Goal: Task Accomplishment & Management: Manage account settings

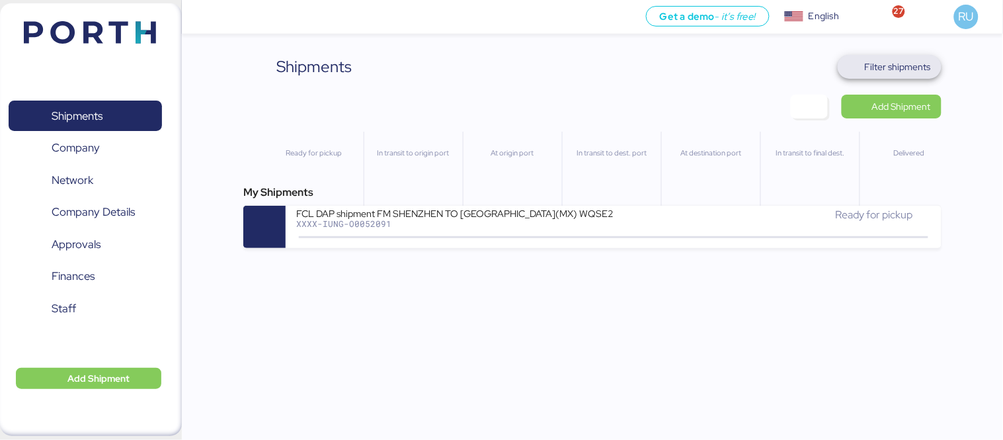
click at [909, 56] on span "Filter shipments" at bounding box center [890, 67] width 104 height 24
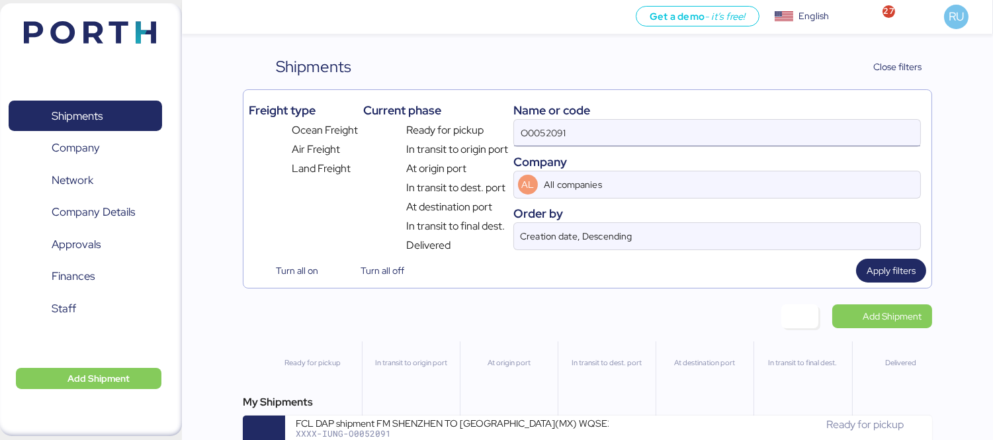
click at [608, 134] on input "O0052091" at bounding box center [717, 133] width 406 height 26
paste input "O0052056"
type input "O0052056"
click at [479, 414] on div "My Shipments OCEAN EXPO LCL// HARRY HEISEN - KERRY MÉXICO / VER - CAUCEDO XXXX-…" at bounding box center [587, 425] width 689 height 63
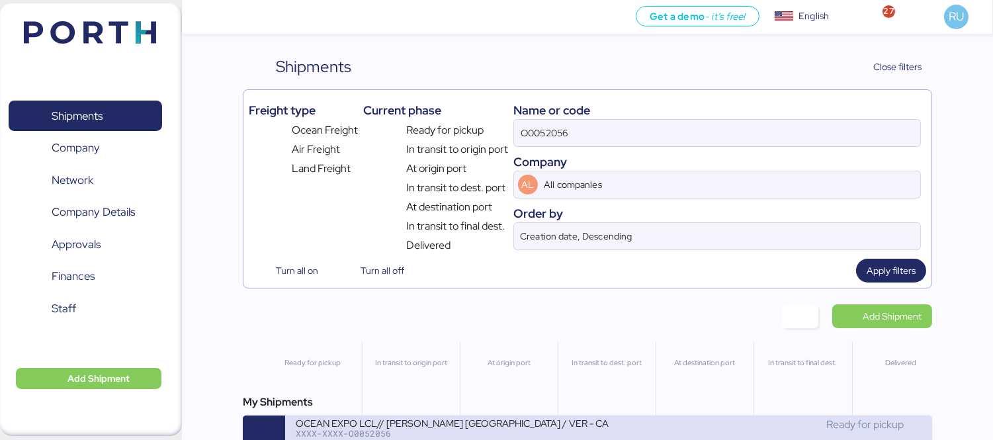
click at [498, 427] on div "OCEAN EXPO LCL// [PERSON_NAME] [GEOGRAPHIC_DATA] / VER - CAUCEDO" at bounding box center [452, 422] width 313 height 11
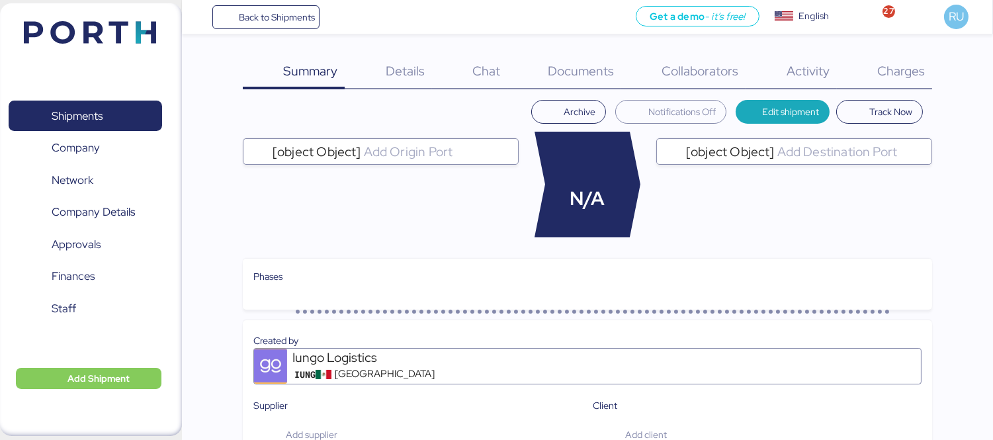
click at [890, 70] on span "Charges" at bounding box center [901, 70] width 48 height 17
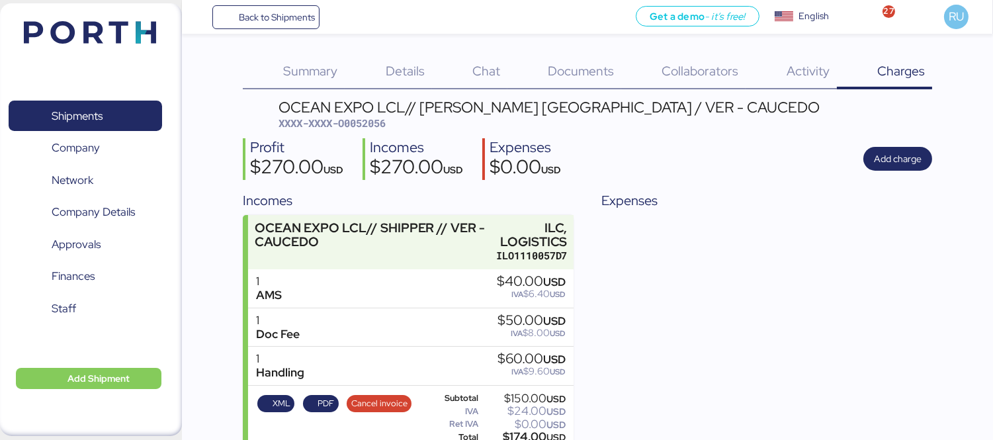
click at [569, 71] on span "Documents" at bounding box center [581, 70] width 66 height 17
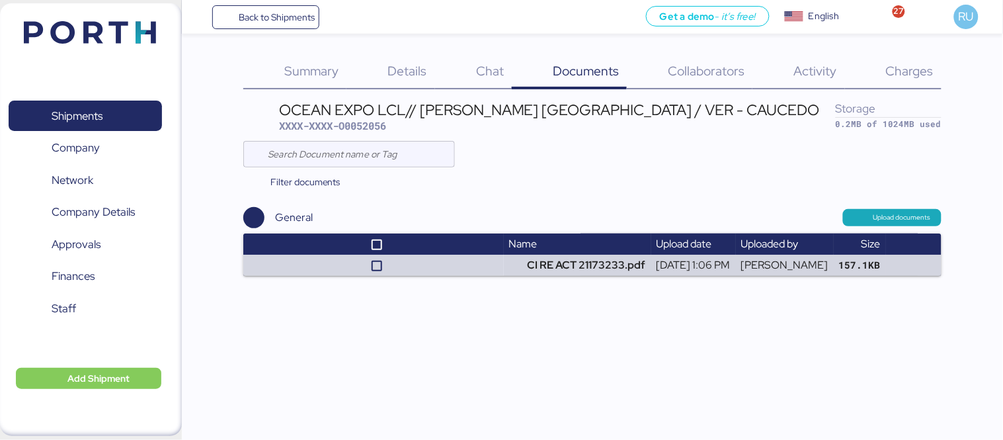
click at [331, 65] on span "Summary" at bounding box center [311, 70] width 54 height 17
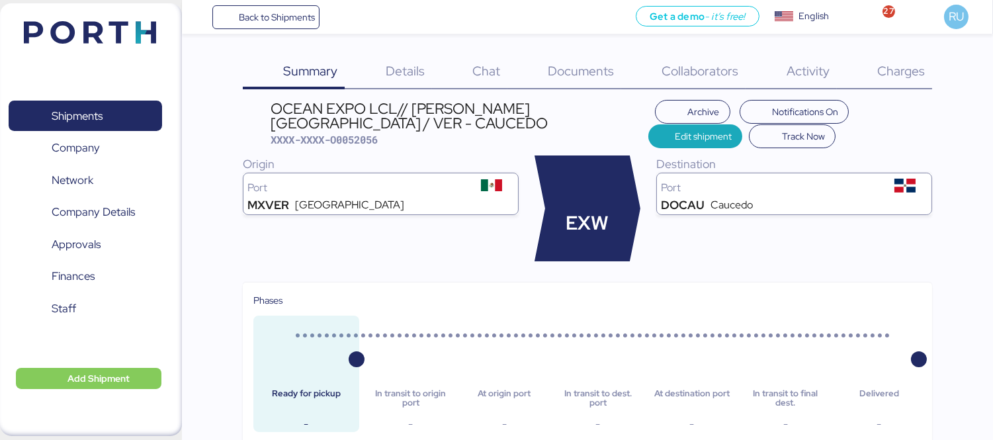
click at [421, 80] on div "Details 0" at bounding box center [388, 72] width 87 height 34
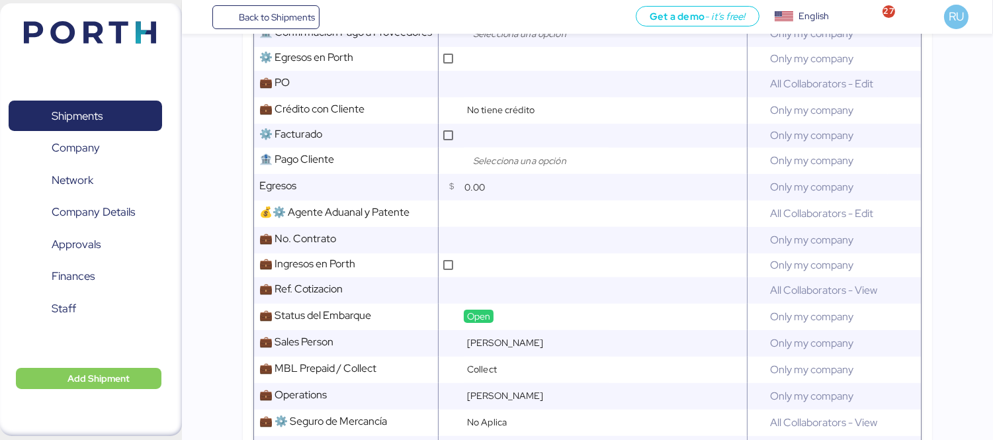
scroll to position [640, 0]
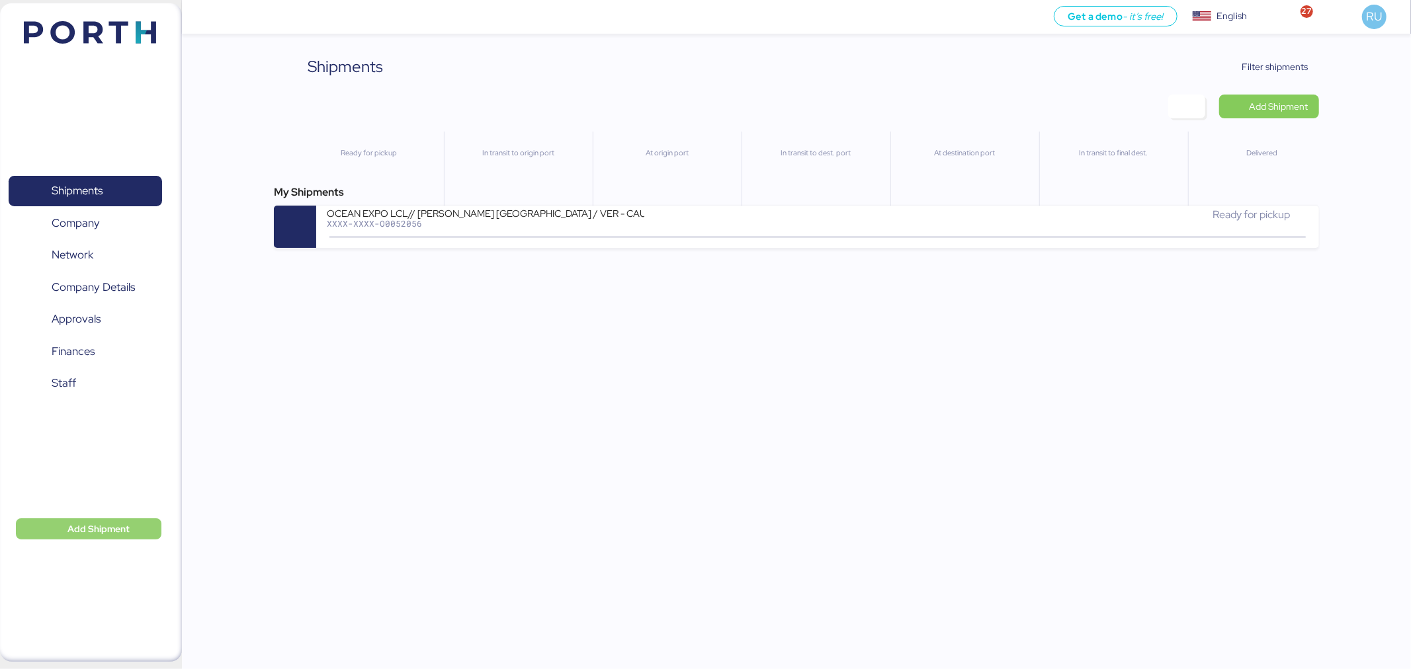
click at [116, 522] on span "Add Shipment" at bounding box center [98, 529] width 62 height 16
click at [97, 542] on div "Add Shipment Manually" at bounding box center [78, 551] width 103 height 19
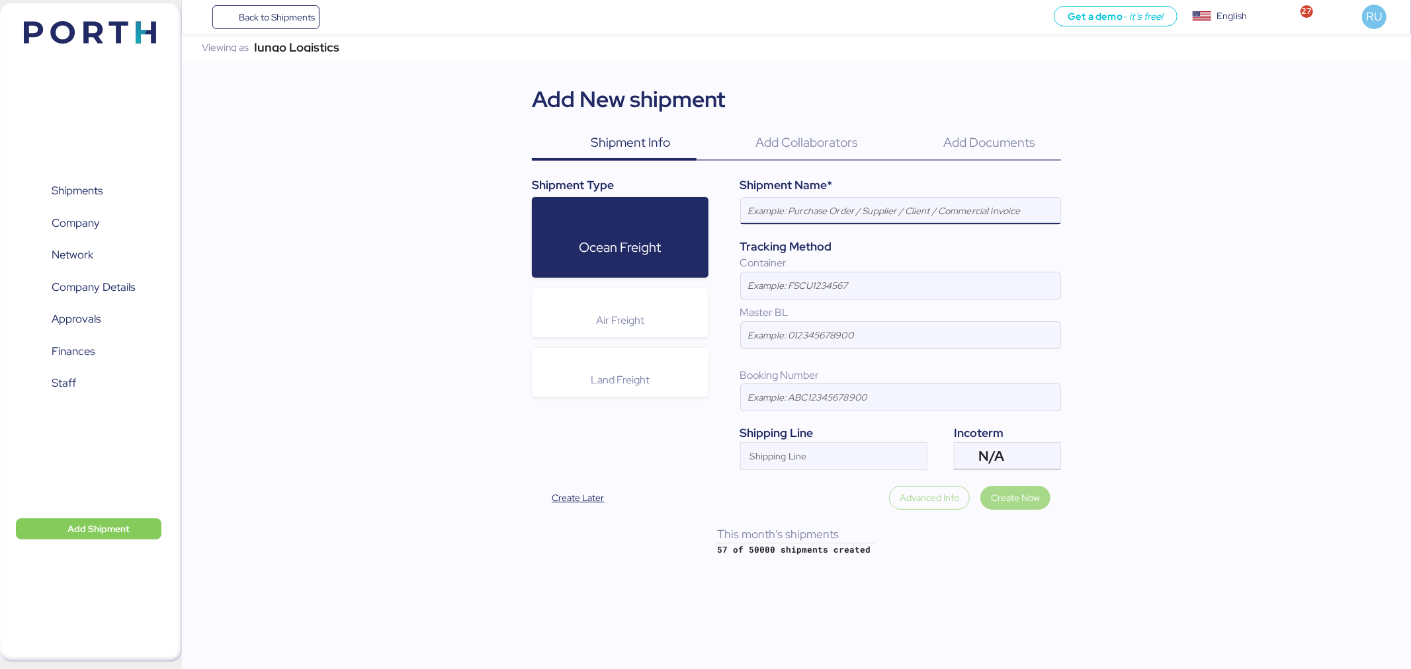
click at [933, 207] on input at bounding box center [900, 211] width 319 height 26
click at [1035, 212] on input "[PERSON_NAME] - BMA // 1x40 HQ // [GEOGRAPHIC_DATA] (BRRIG) - [GEOGRAPHIC_DATA]…" at bounding box center [900, 211] width 319 height 26
type input "[PERSON_NAME] - BMA // 1x40 HQ // [GEOGRAPHIC_DATA] (BRRIG) - [GEOGRAPHIC_DATA]…"
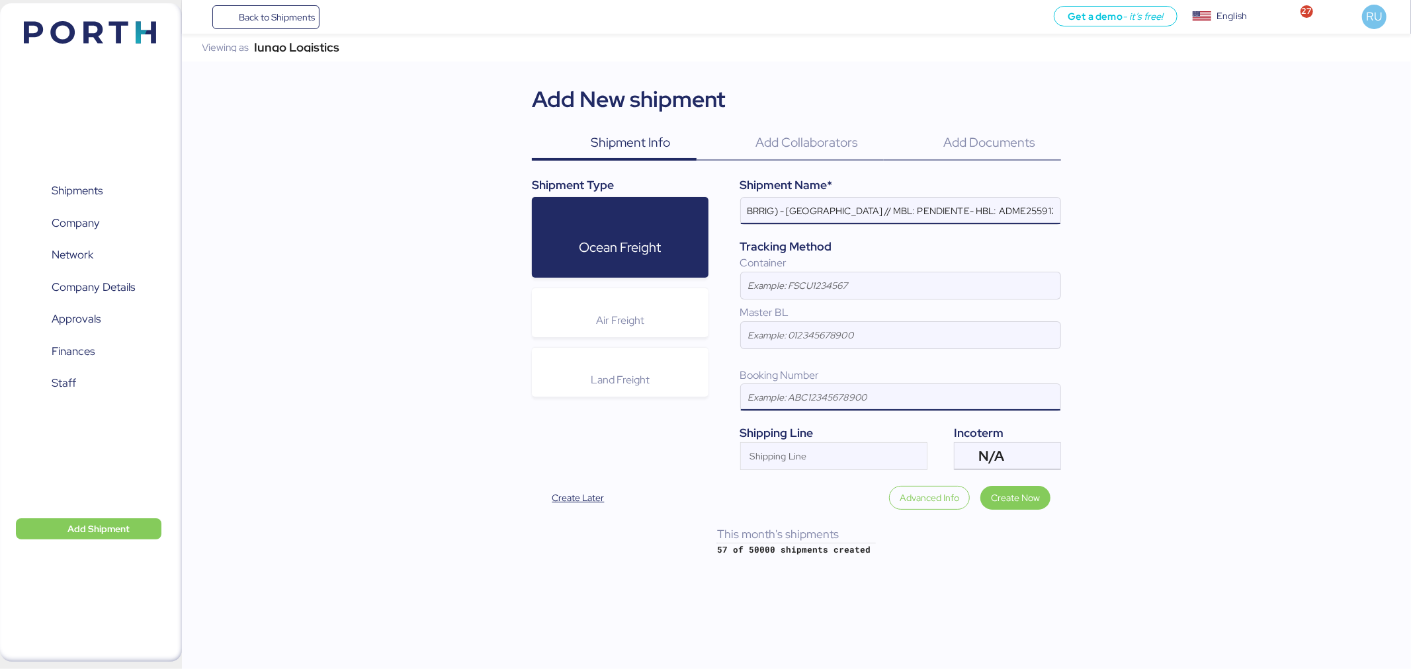
click at [808, 399] on input at bounding box center [900, 397] width 319 height 26
paste input "EBKG14248697"
type input "EBKG14248697"
click at [827, 450] on div "Shipping Line" at bounding box center [822, 456] width 162 height 26
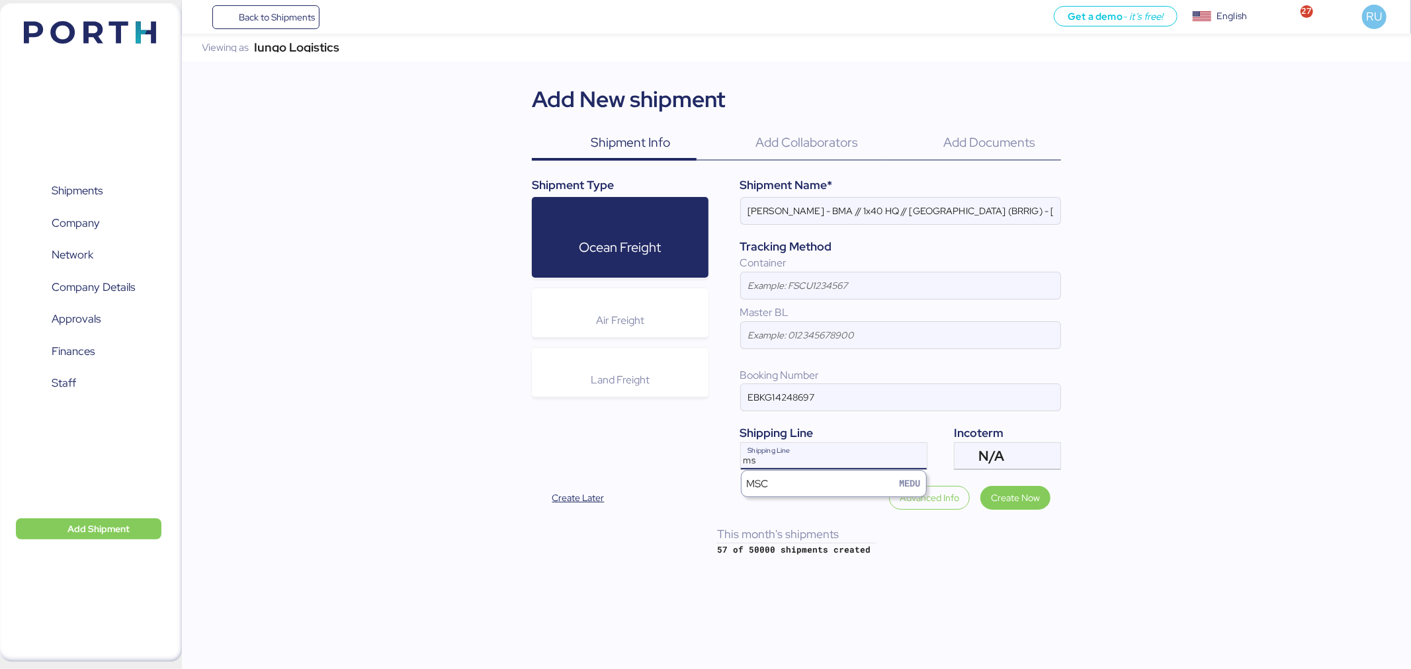
type input "ms"
click at [830, 487] on div "MSC MEDU" at bounding box center [833, 483] width 185 height 25
click at [964, 470] on div at bounding box center [966, 456] width 24 height 26
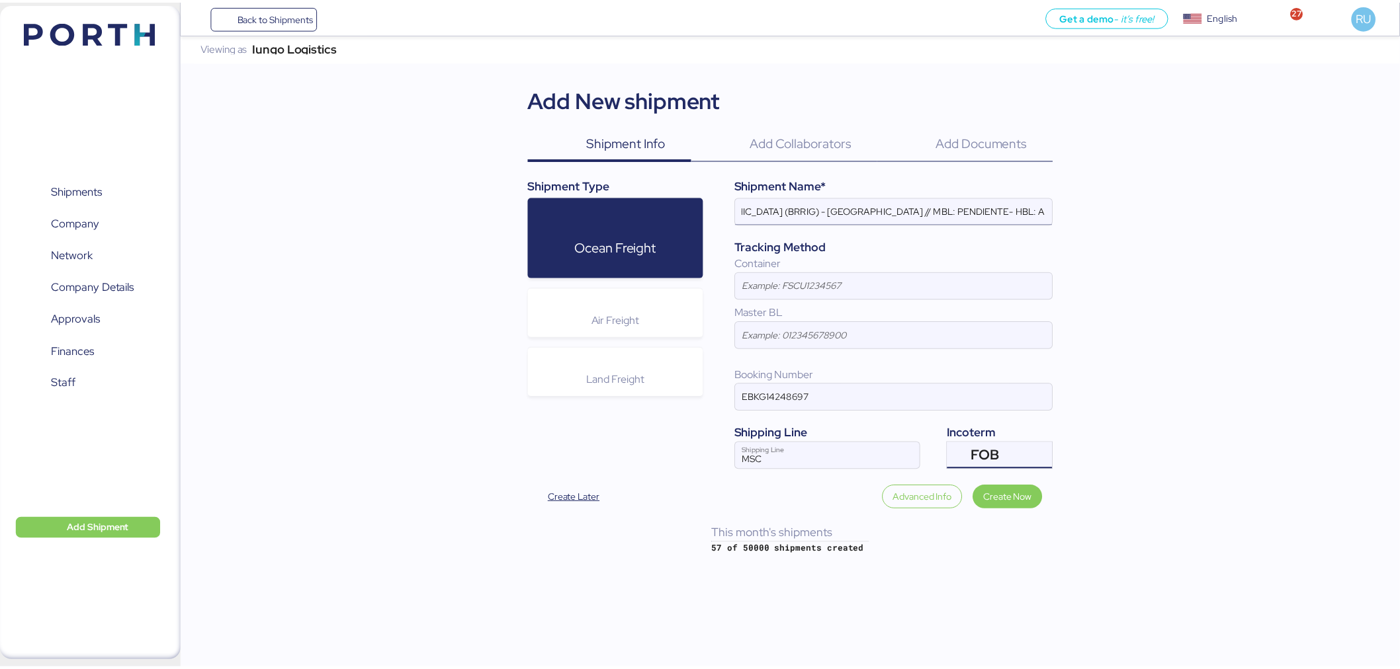
scroll to position [0, 265]
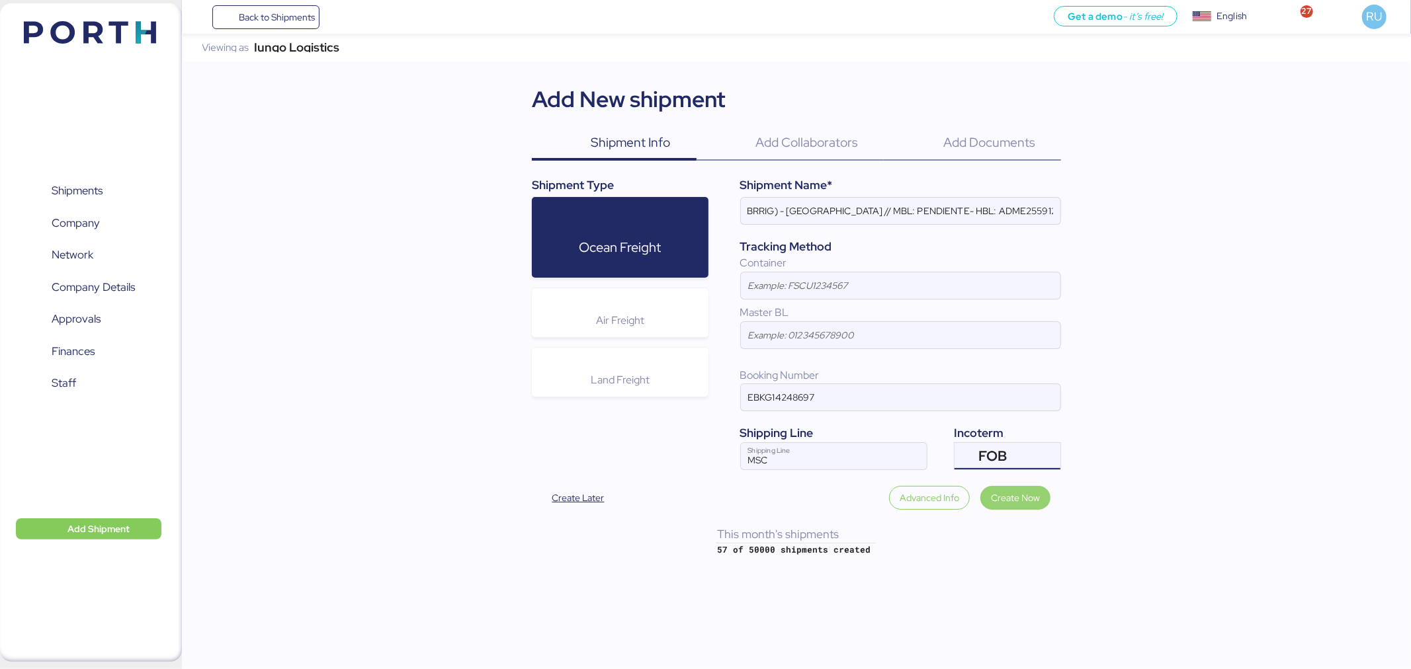
click at [1021, 499] on span "Create Now" at bounding box center [1015, 498] width 49 height 16
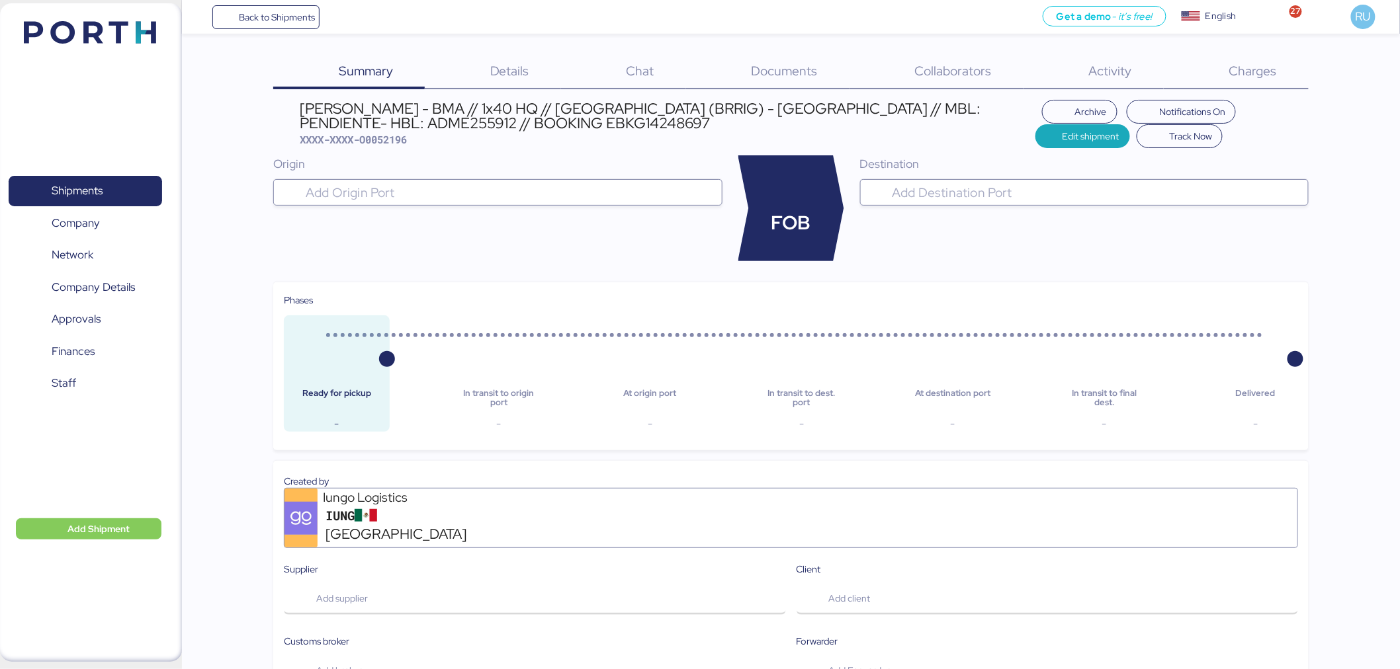
click at [522, 65] on span "Details" at bounding box center [509, 70] width 39 height 17
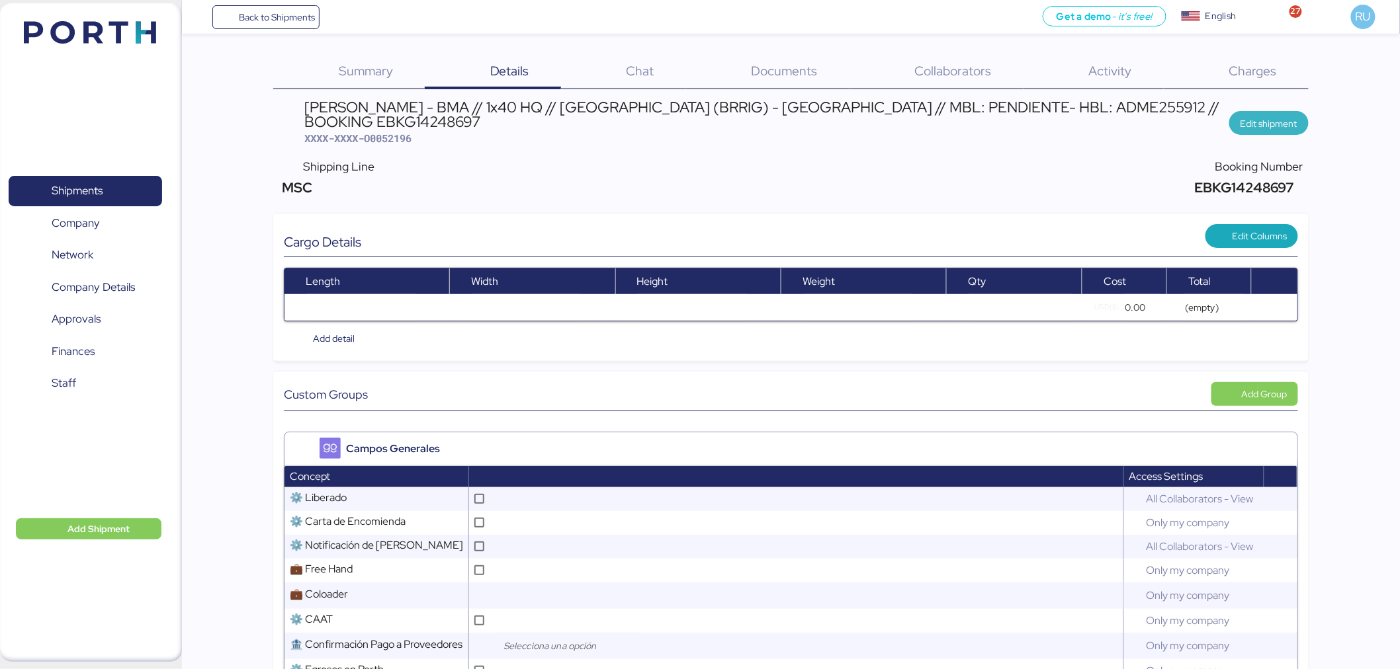
click at [1261, 116] on span "Edit shipment" at bounding box center [1268, 124] width 57 height 16
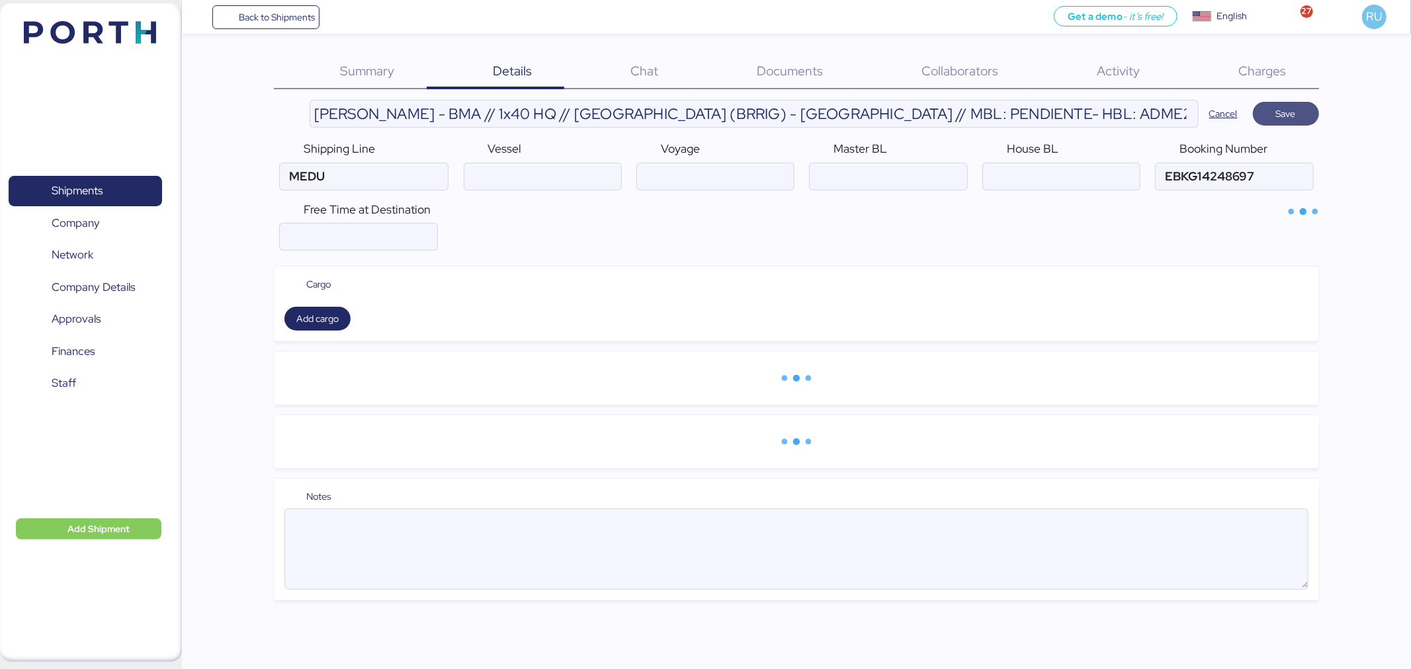
type input "MSC"
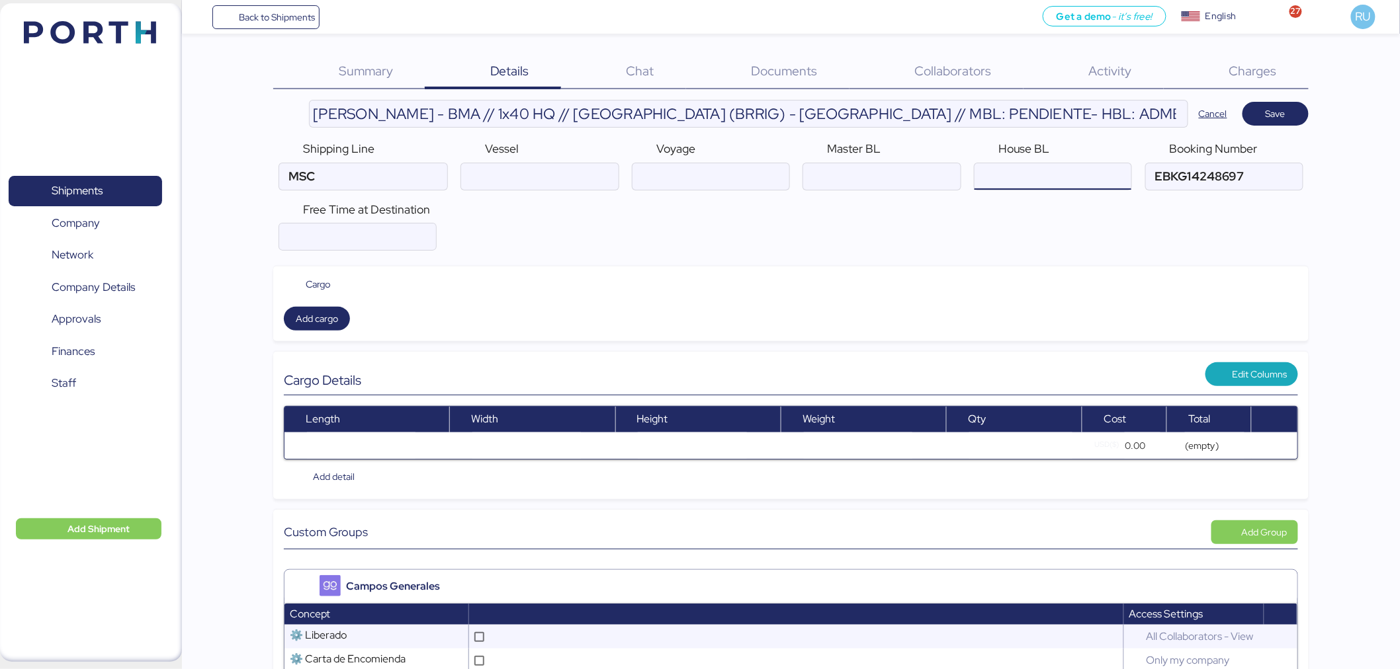
click at [1017, 169] on input "ocean" at bounding box center [1052, 176] width 157 height 26
type input "v"
paste input "ADME255912"
type input "ADME255912"
click at [1049, 232] on div "Free Time at Destination" at bounding box center [790, 226] width 1035 height 60
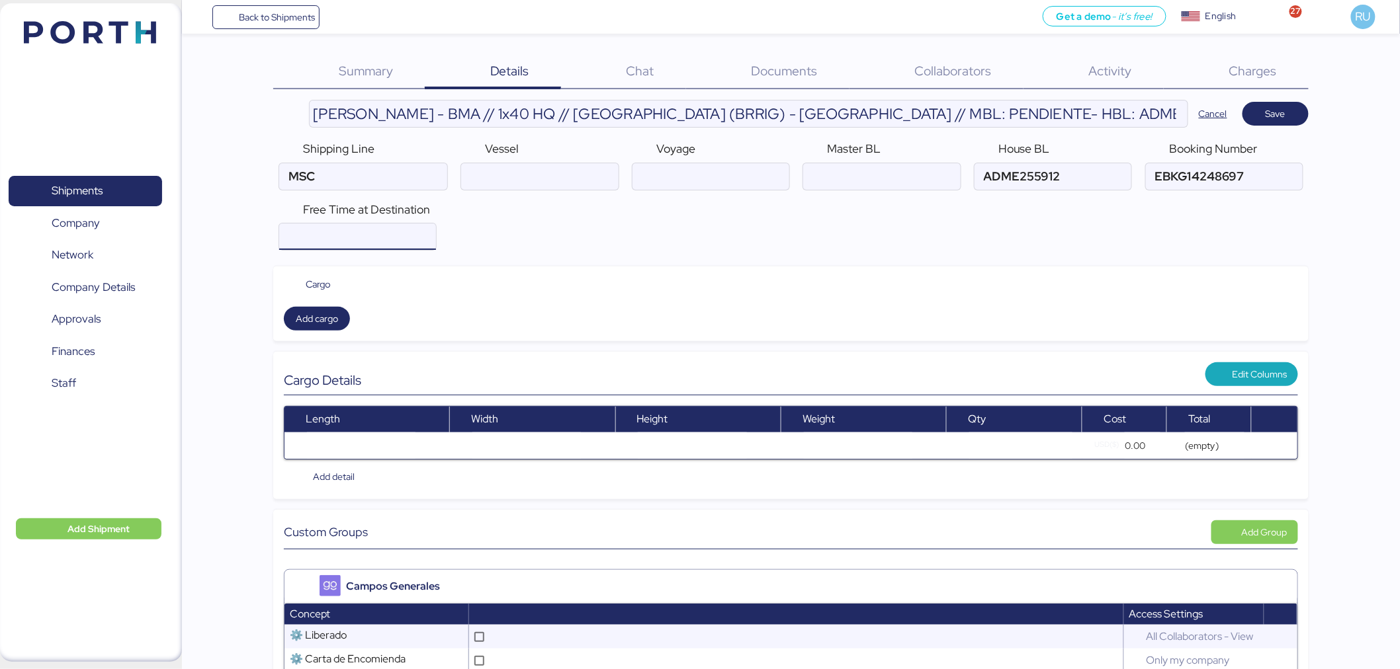
click at [420, 233] on input "number" at bounding box center [357, 237] width 157 height 26
click at [422, 237] on input "14" at bounding box center [357, 237] width 157 height 26
type input "14"
click at [497, 247] on div "Free Time at Destination 14" at bounding box center [790, 226] width 1035 height 60
click at [415, 239] on input "14" at bounding box center [357, 237] width 157 height 26
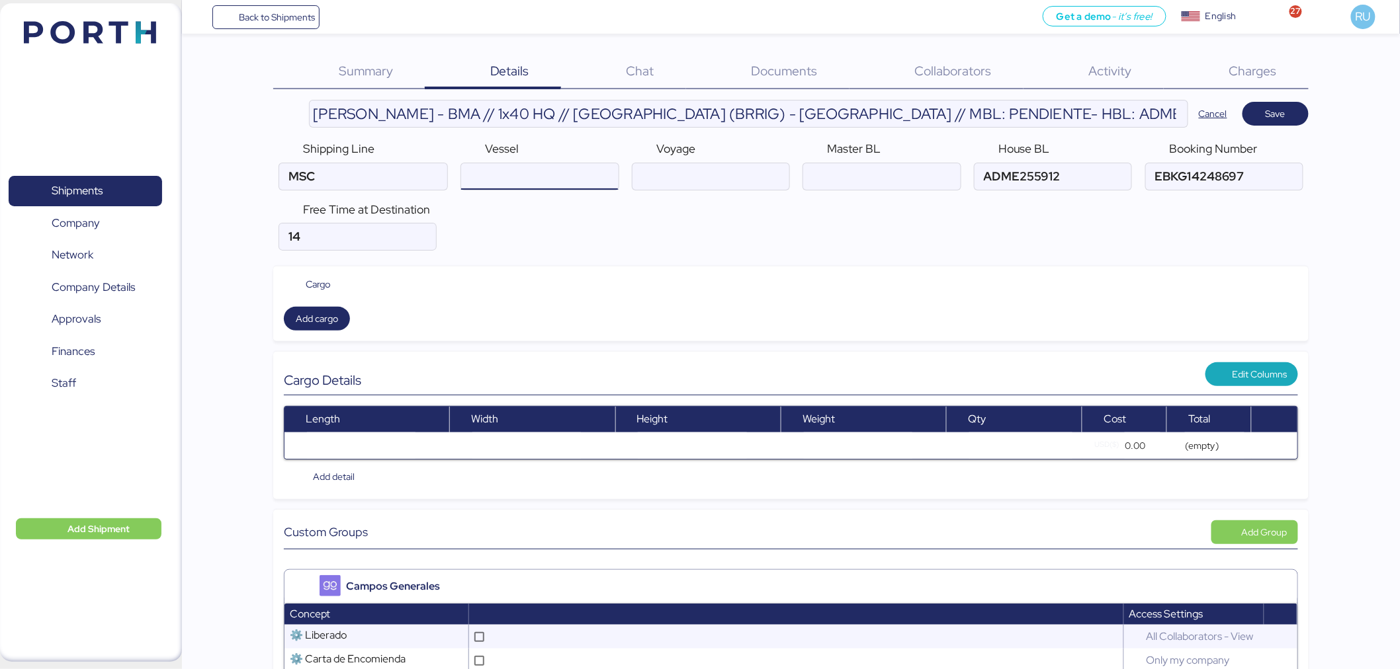
click at [521, 180] on input "ocean" at bounding box center [539, 176] width 157 height 26
paste input "MSC PHOENIX/2534N"
drag, startPoint x: 600, startPoint y: 177, endPoint x: 556, endPoint y: 177, distance: 44.3
click at [556, 177] on input "ocean" at bounding box center [539, 176] width 157 height 26
type input "MSC PHOENIX/2534N"
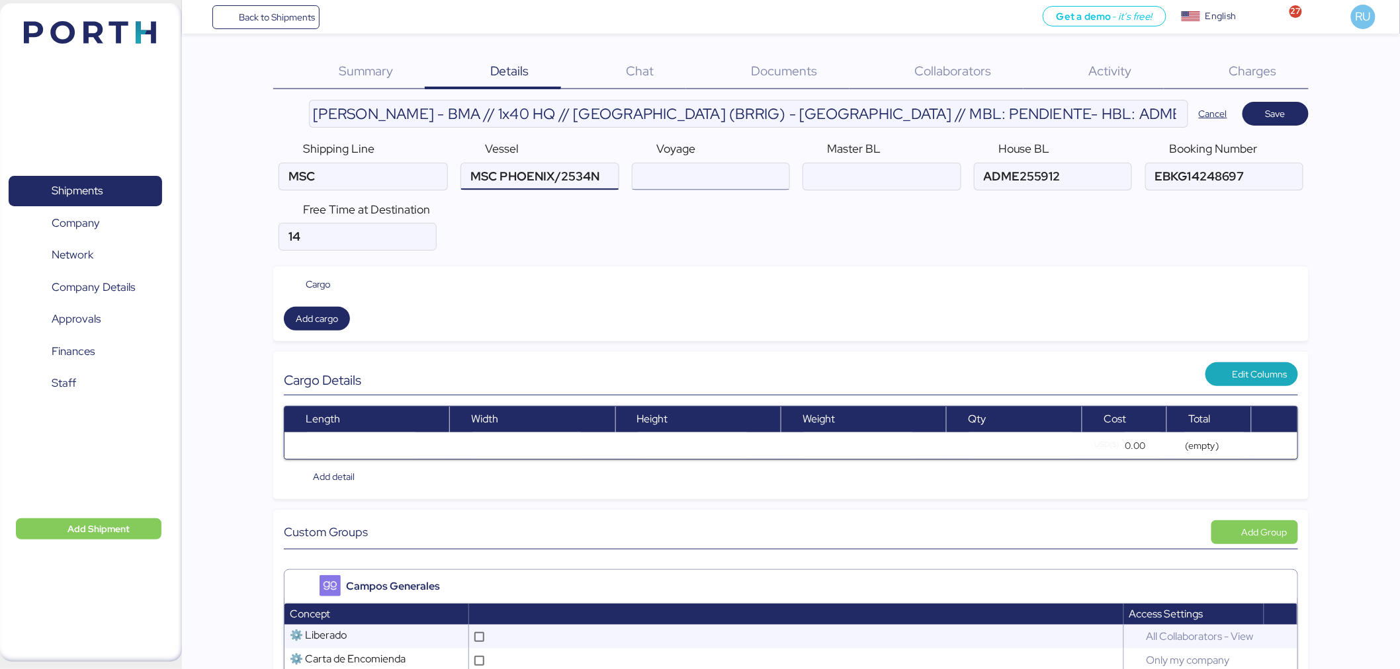
click at [690, 176] on input "ocean" at bounding box center [710, 176] width 157 height 26
paste input "/2534N"
click at [653, 177] on input "ocean" at bounding box center [710, 176] width 157 height 26
type input "2534N"
click at [607, 180] on input "ocean" at bounding box center [539, 176] width 157 height 26
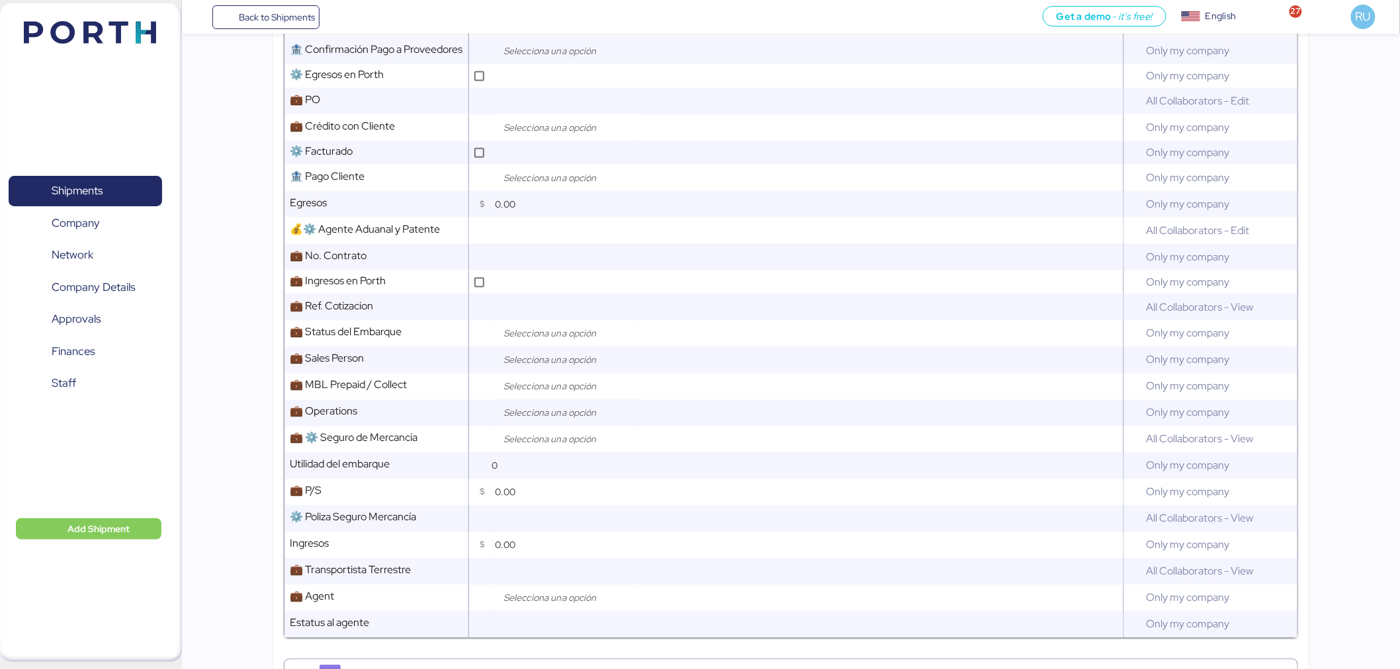
scroll to position [810, 0]
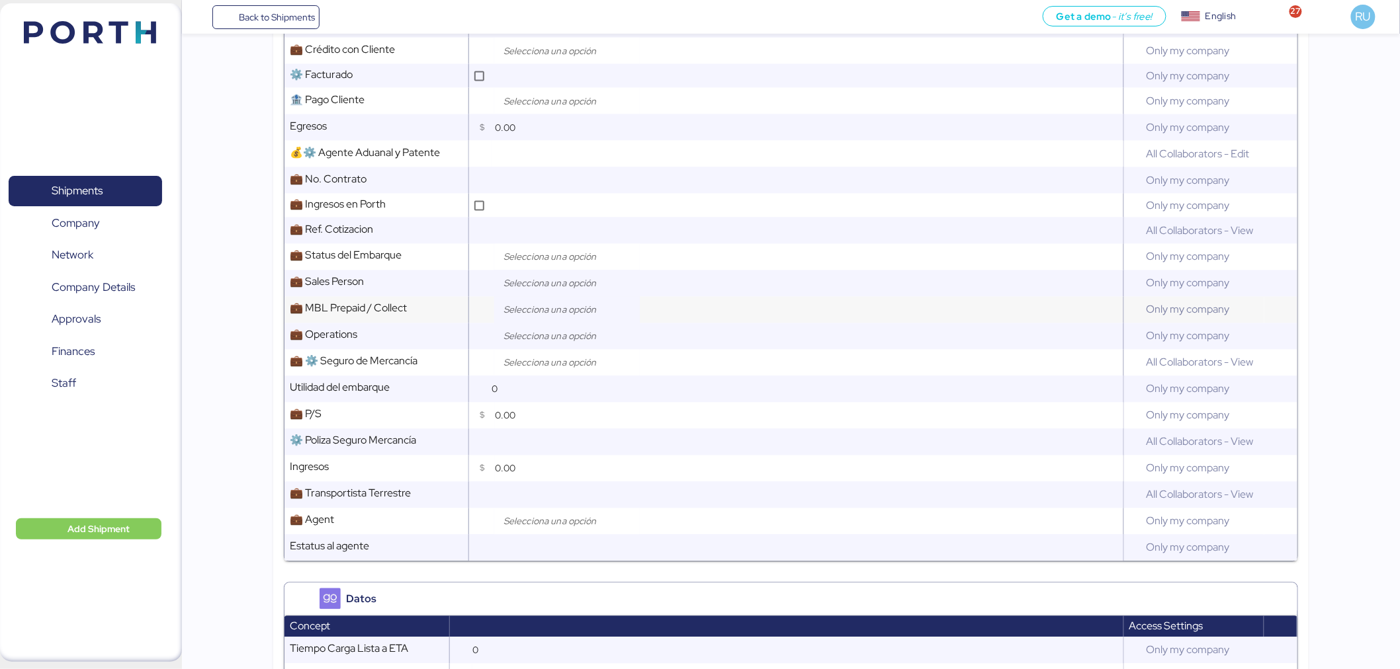
type input "MSC PHOENIX"
click at [541, 308] on input "search" at bounding box center [570, 310] width 139 height 16
click at [551, 364] on div "Add or edit elements" at bounding box center [571, 374] width 144 height 20
click at [558, 356] on div "Collect" at bounding box center [570, 361] width 123 height 20
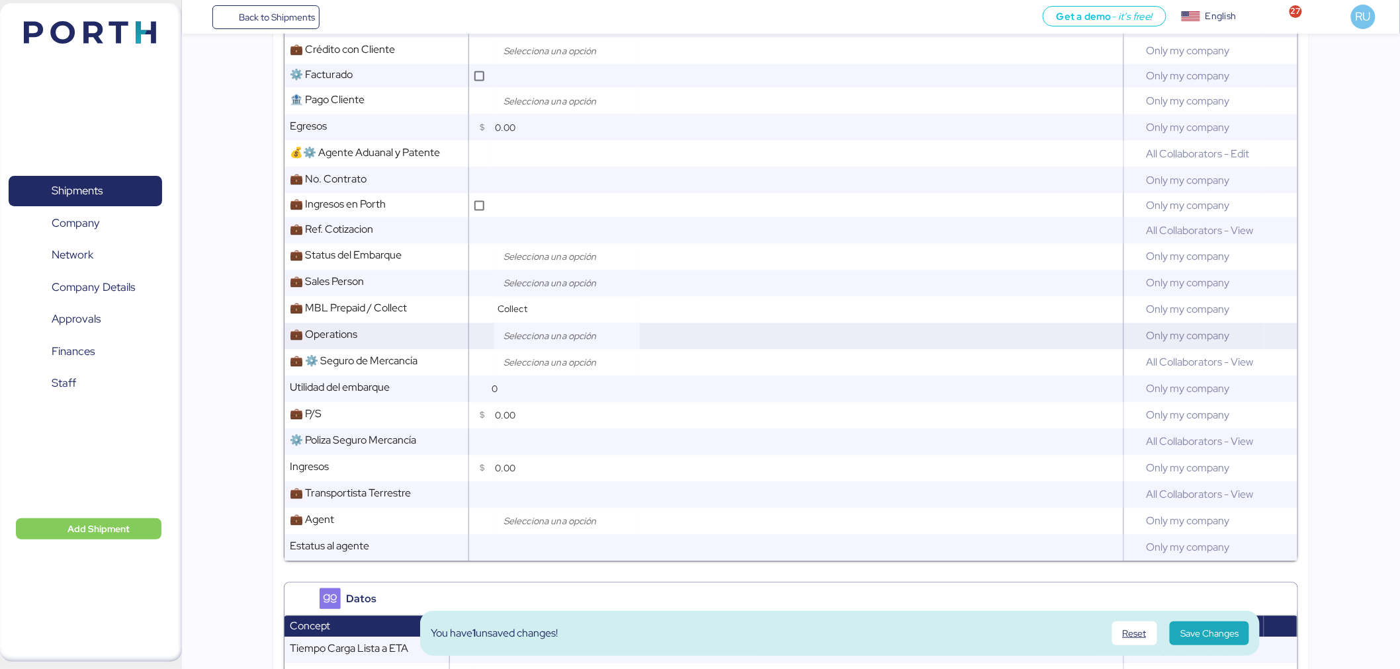
click at [550, 334] on input "search" at bounding box center [570, 337] width 139 height 16
click at [552, 404] on span "[PERSON_NAME]" at bounding box center [560, 407] width 75 height 12
click at [550, 292] on div at bounding box center [567, 284] width 146 height 26
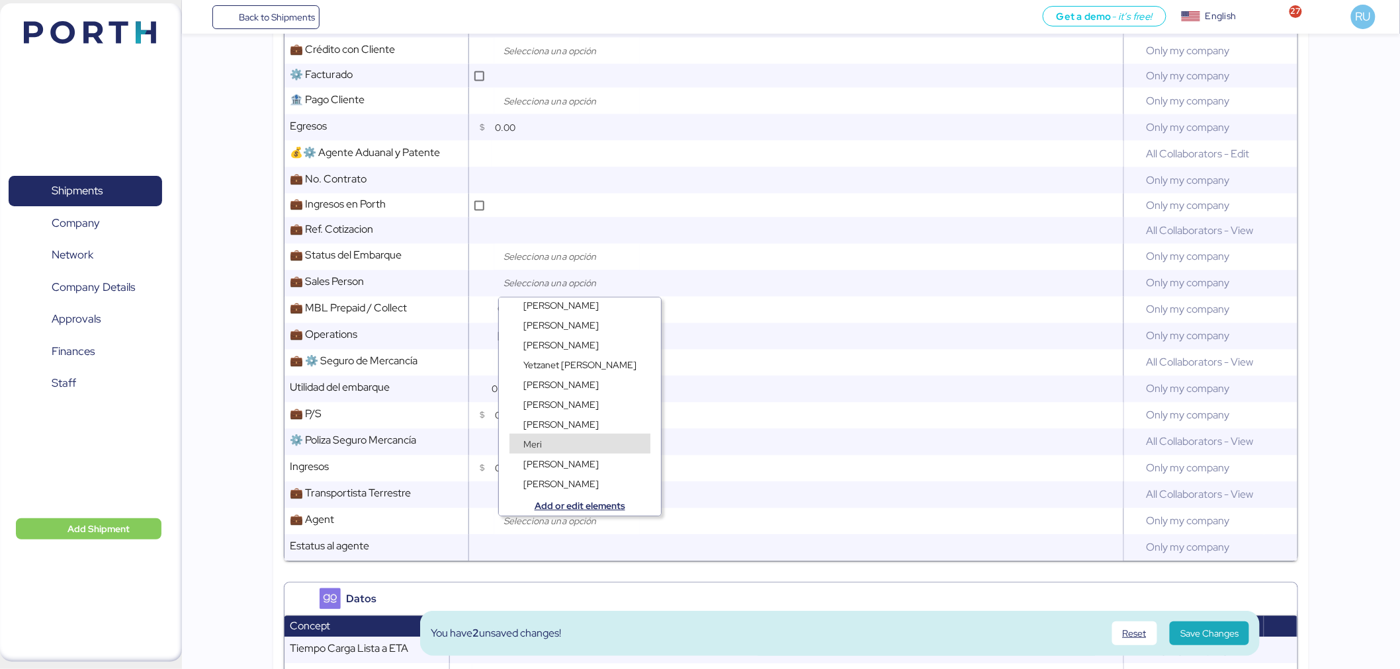
scroll to position [0, 0]
click at [571, 392] on span "[PERSON_NAME]" at bounding box center [560, 394] width 75 height 12
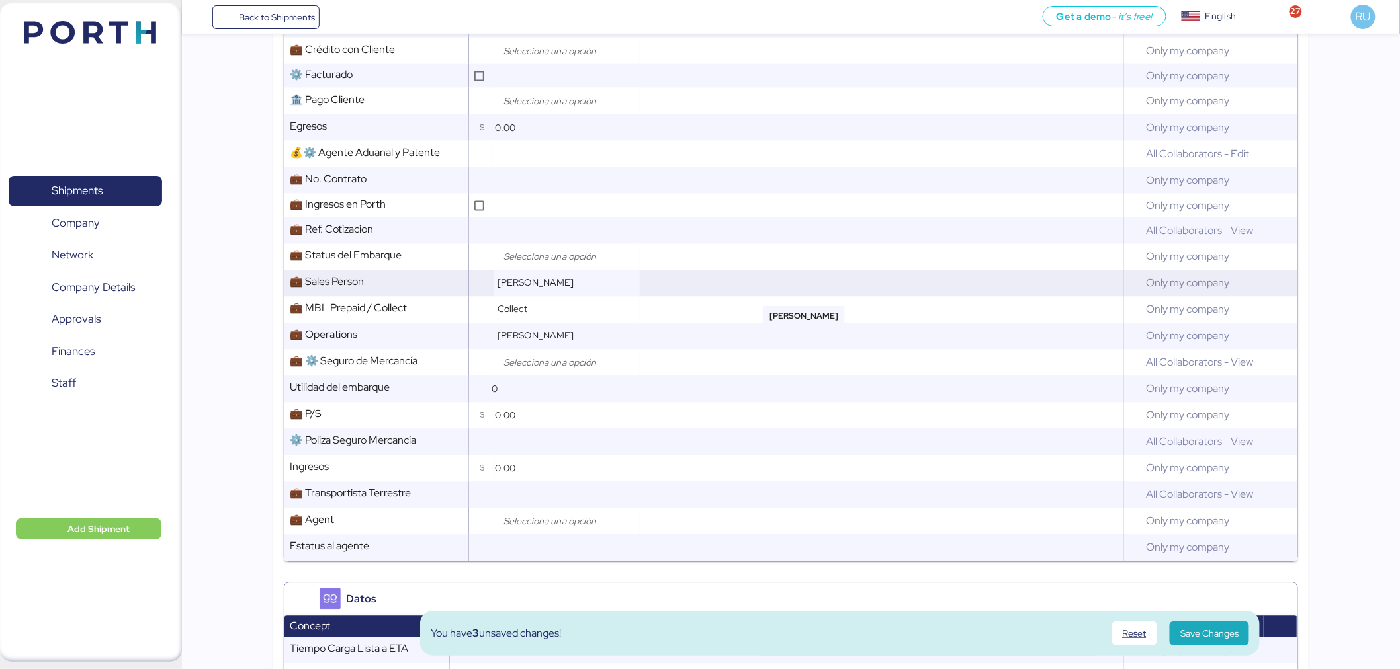
click at [612, 278] on div "[PERSON_NAME]" at bounding box center [567, 284] width 146 height 26
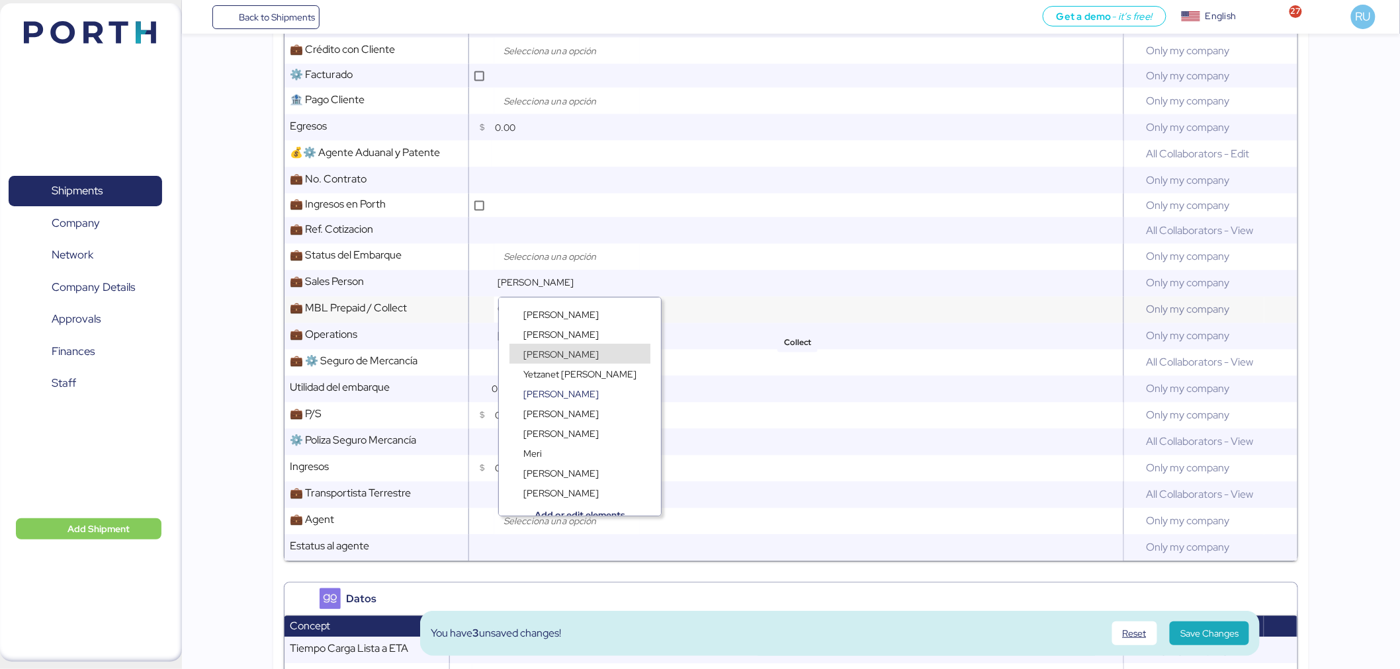
click at [771, 317] on div "Collect" at bounding box center [798, 310] width 649 height 26
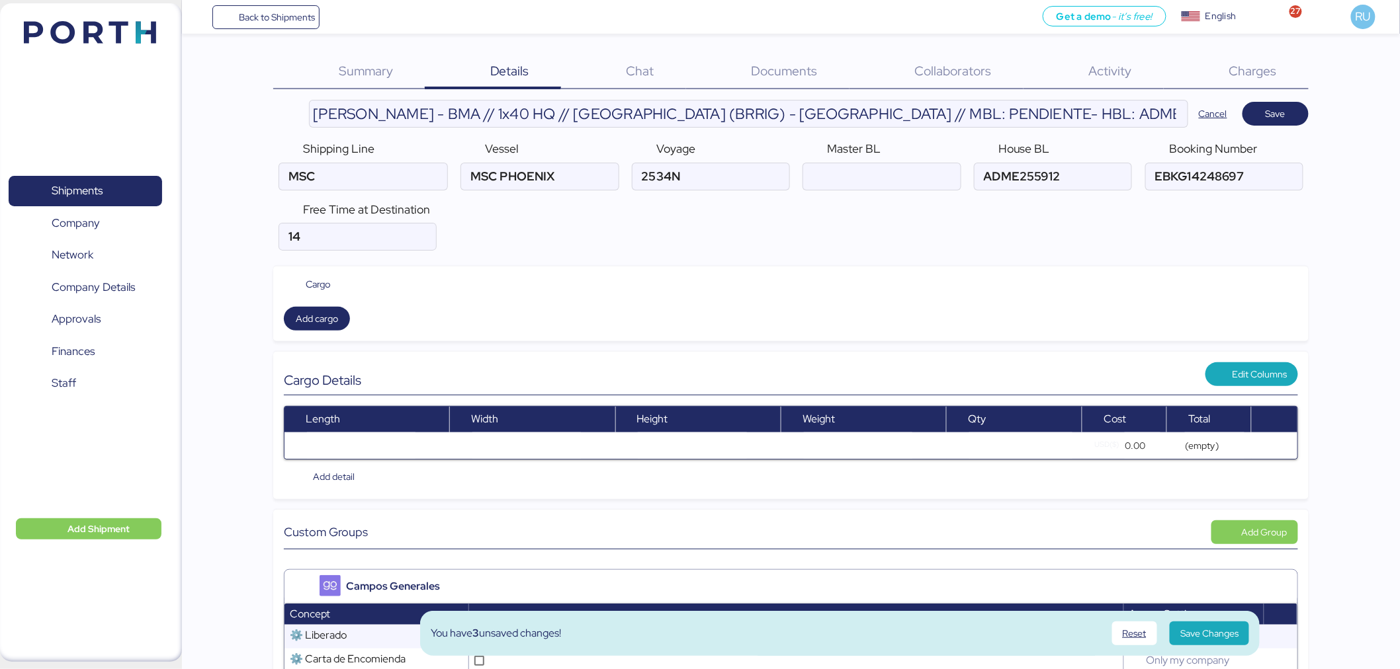
click at [1264, 116] on span "Save" at bounding box center [1275, 113] width 45 height 19
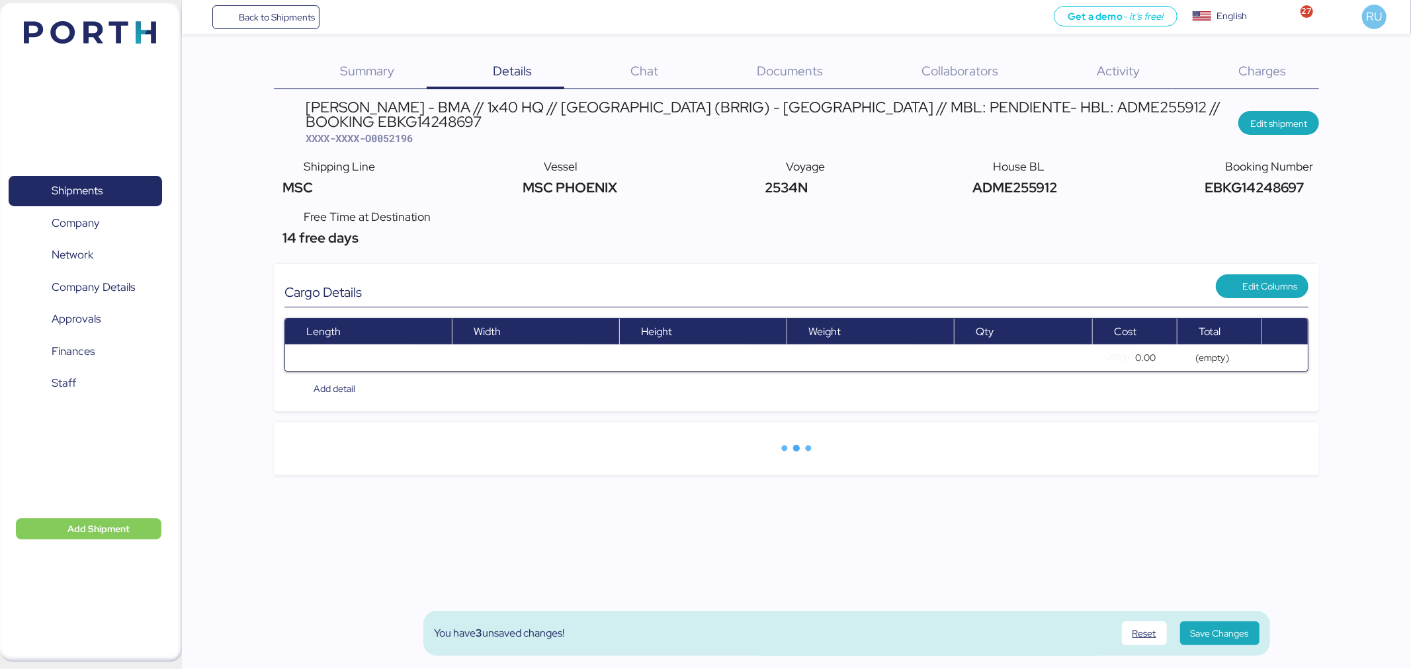
click at [352, 71] on span "Summary" at bounding box center [367, 70] width 54 height 17
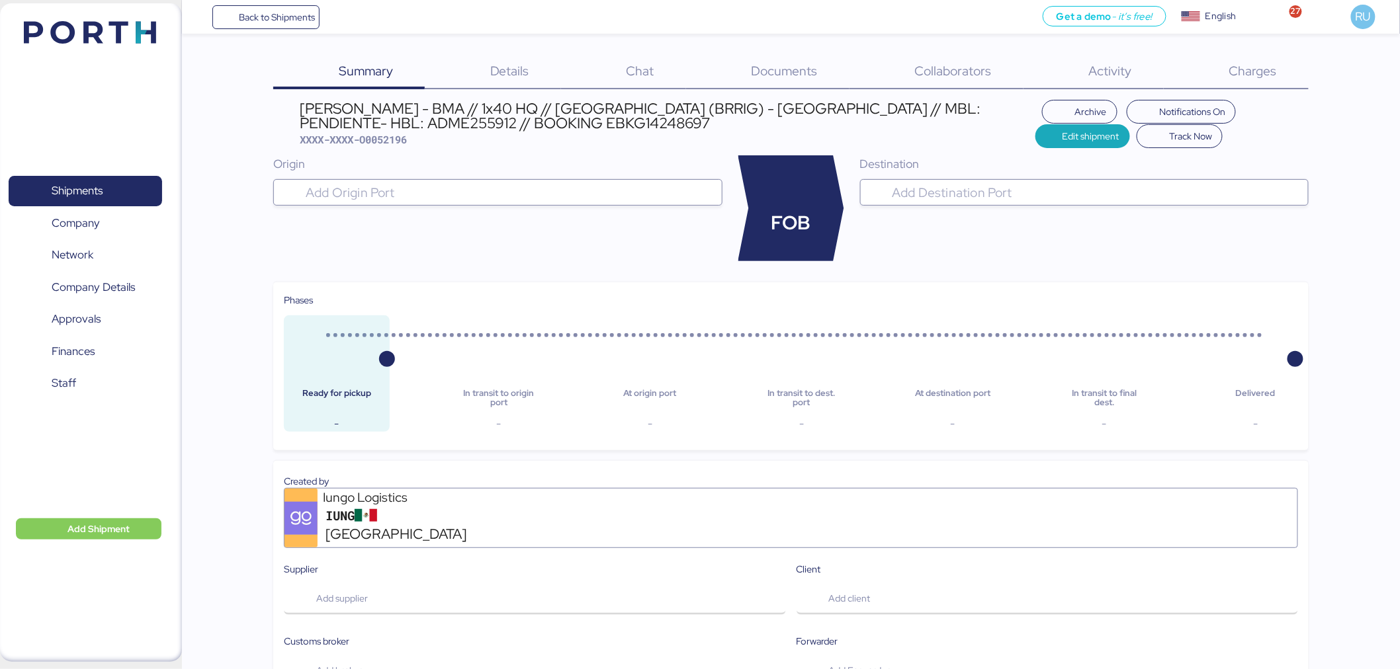
click at [589, 188] on input "search" at bounding box center [509, 193] width 413 height 16
click at [576, 179] on div at bounding box center [509, 192] width 413 height 26
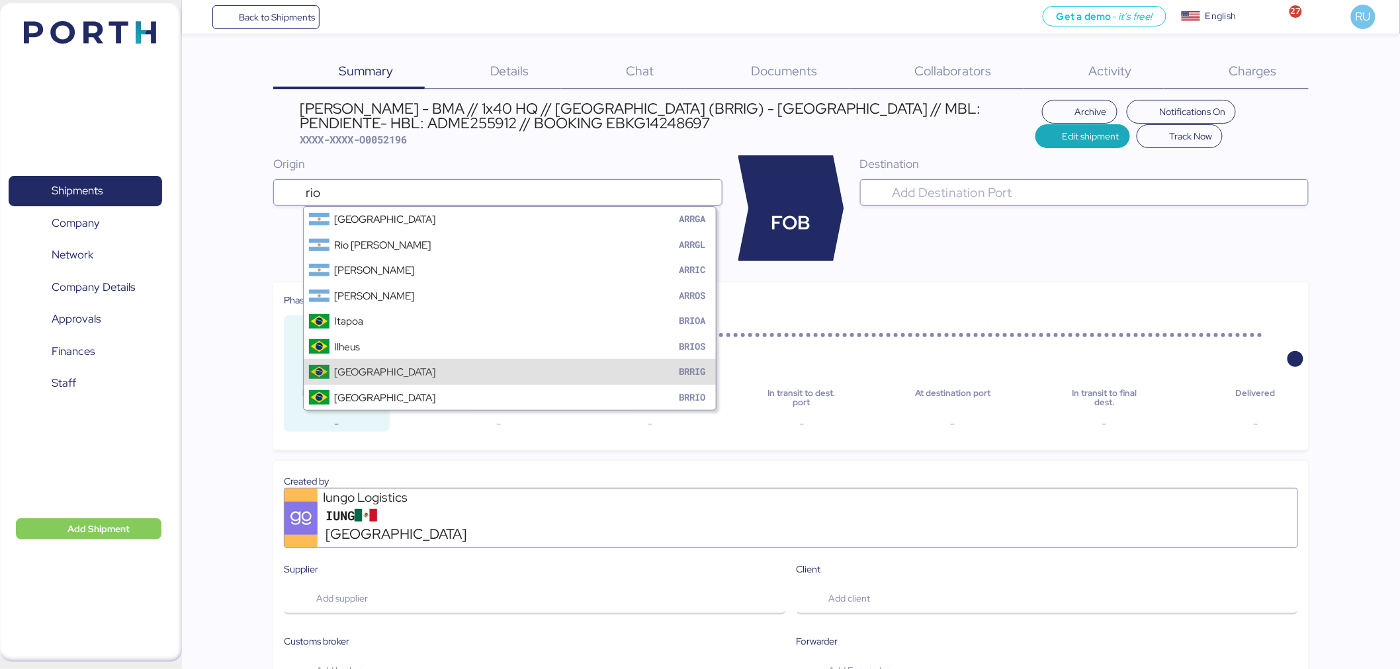
type input "rio"
click at [473, 381] on div "Rio Grande BRRIG" at bounding box center [510, 371] width 412 height 25
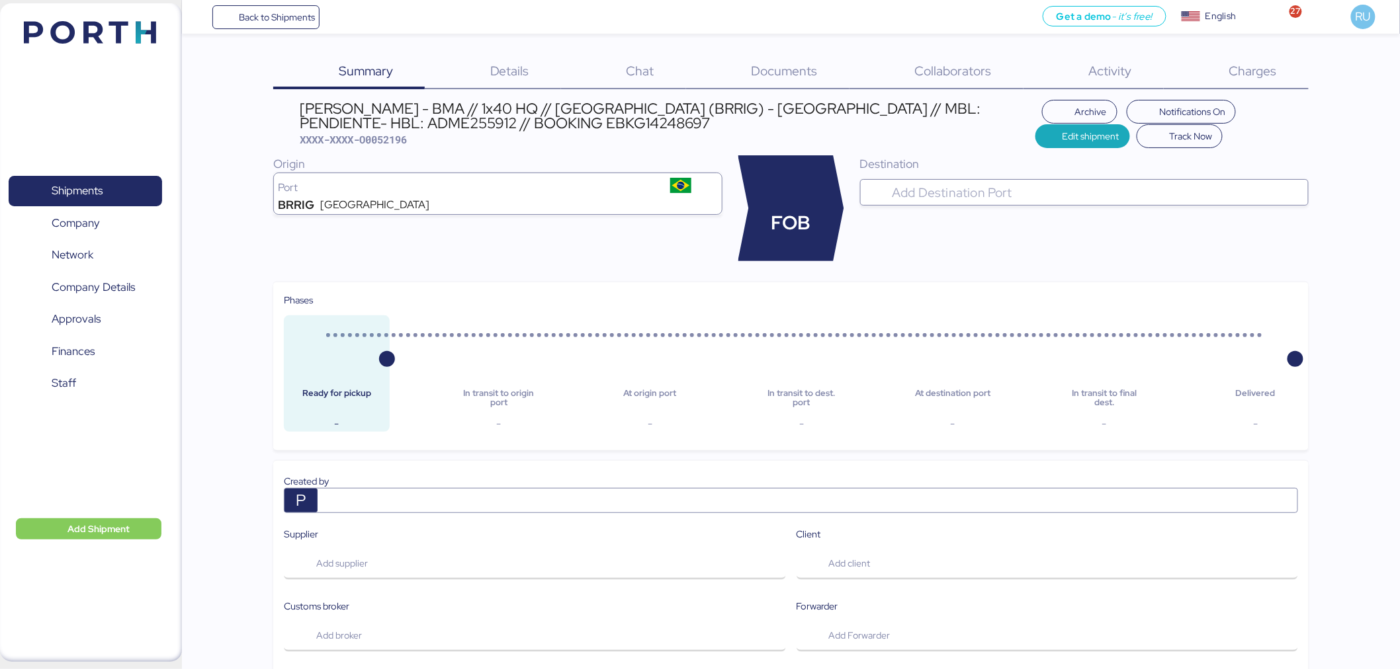
click at [1057, 190] on input "search" at bounding box center [1095, 193] width 413 height 16
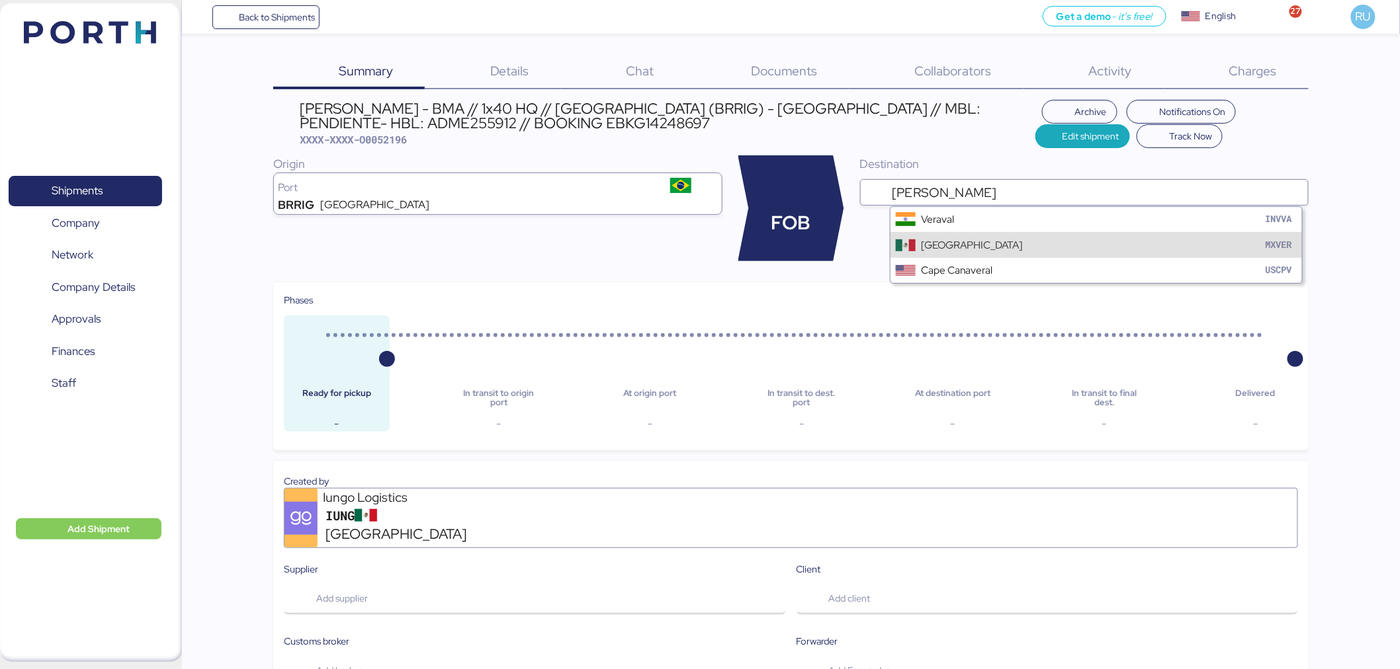
type input "[PERSON_NAME]"
click at [1058, 243] on div "Veracruz MXVER" at bounding box center [1096, 244] width 412 height 25
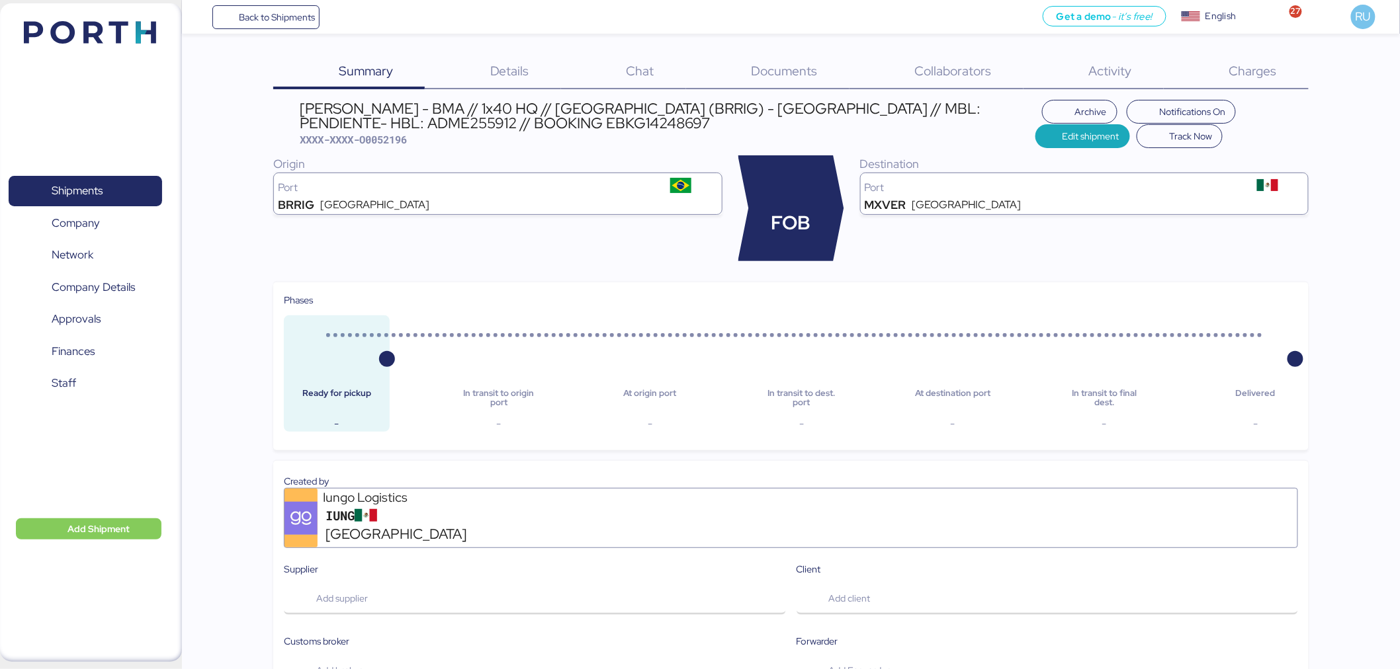
click at [523, 68] on span "Details" at bounding box center [509, 70] width 39 height 17
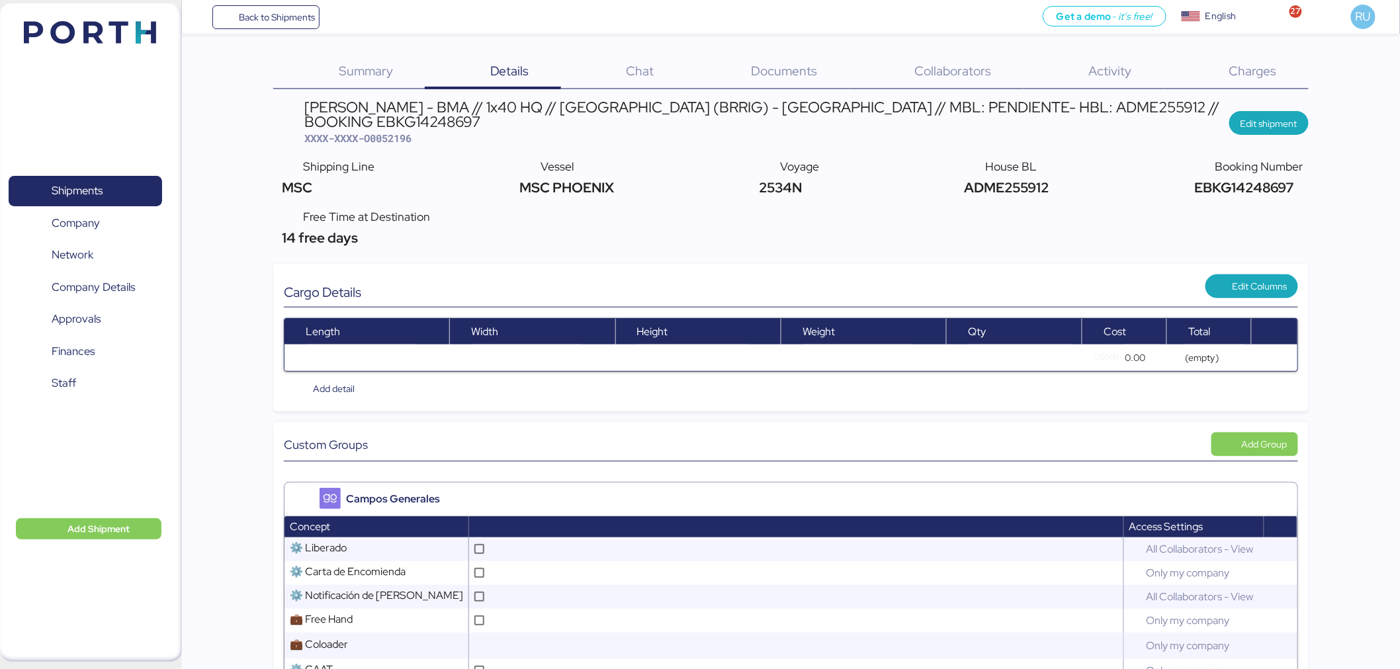
click at [974, 67] on span "Collaborators" at bounding box center [953, 70] width 77 height 17
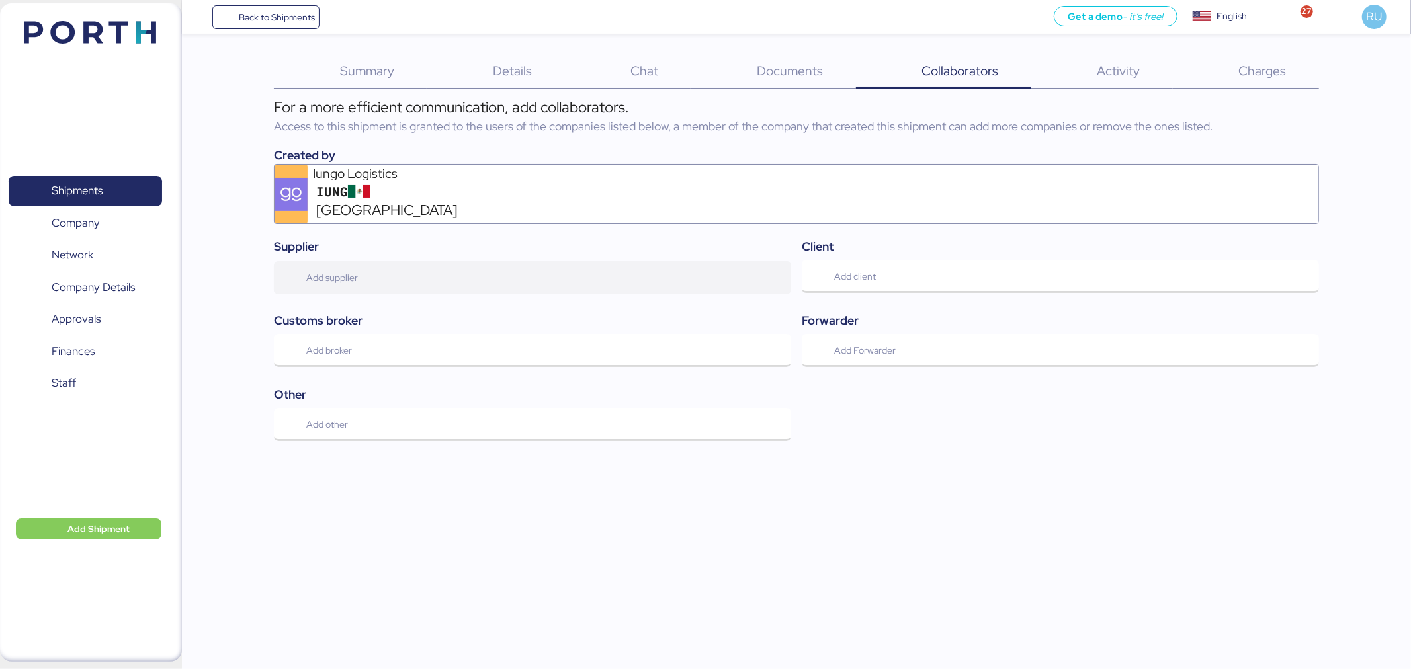
click at [558, 269] on span "Add supplier" at bounding box center [532, 278] width 496 height 28
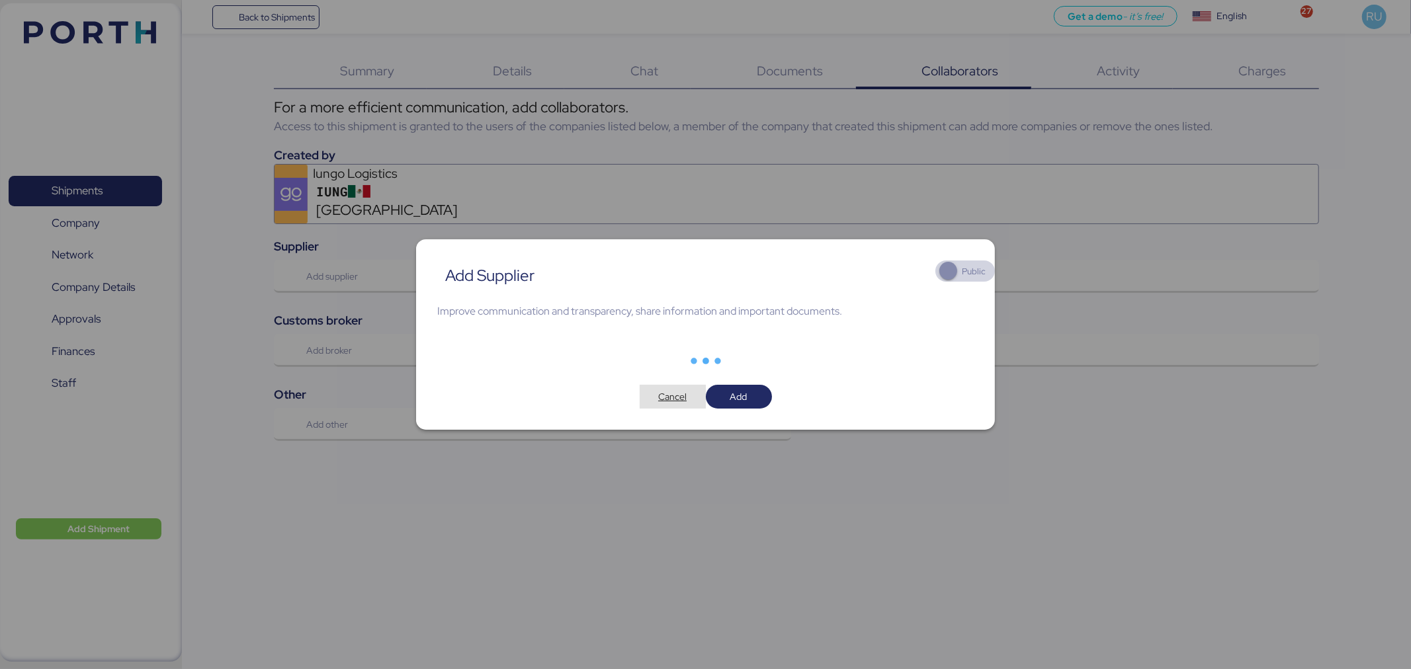
click at [682, 388] on span "Cancel" at bounding box center [672, 397] width 45 height 19
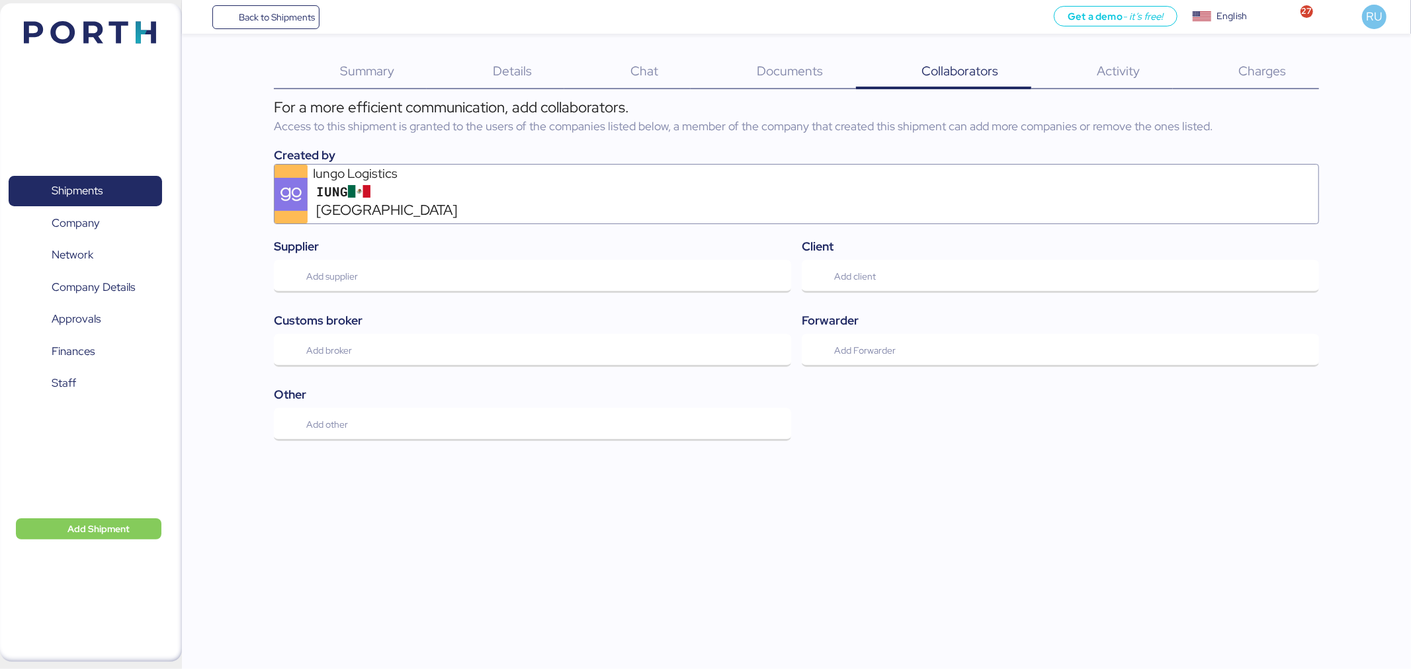
click at [1125, 75] on span "Activity" at bounding box center [1118, 70] width 43 height 17
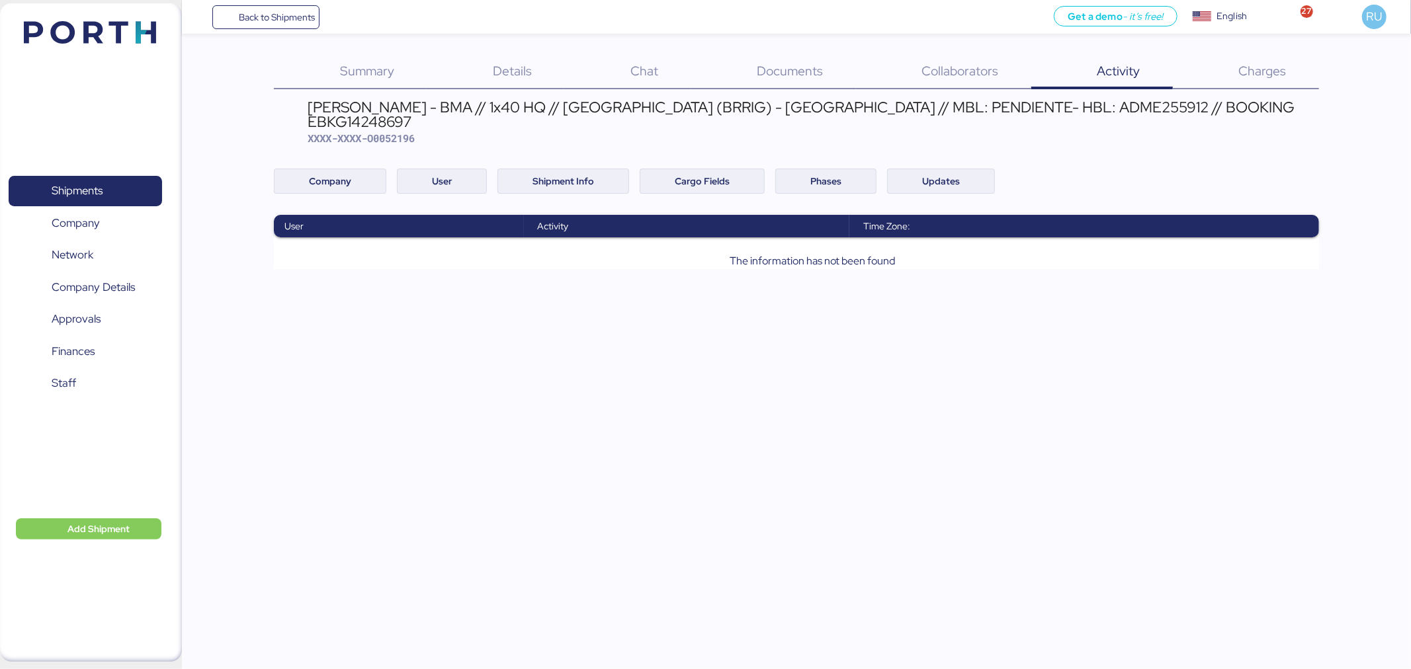
click at [382, 75] on span "Summary" at bounding box center [367, 70] width 54 height 17
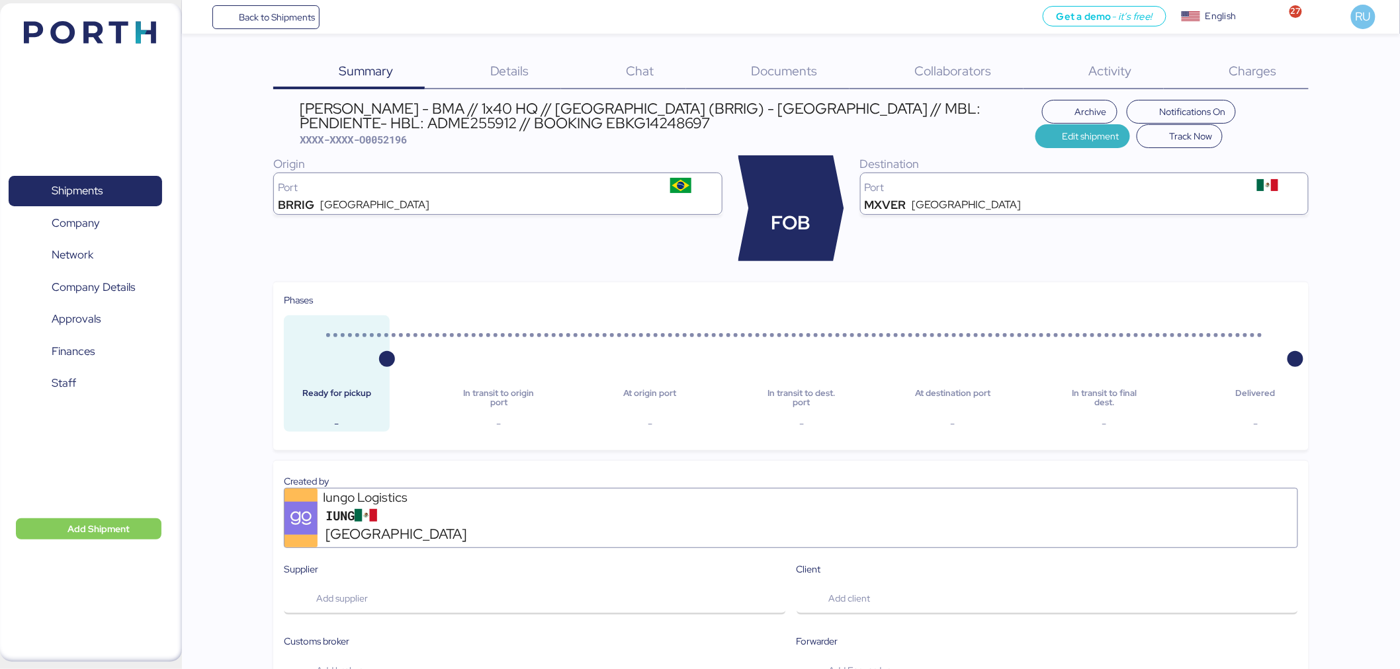
click at [1119, 127] on span "Edit shipment" at bounding box center [1082, 136] width 73 height 19
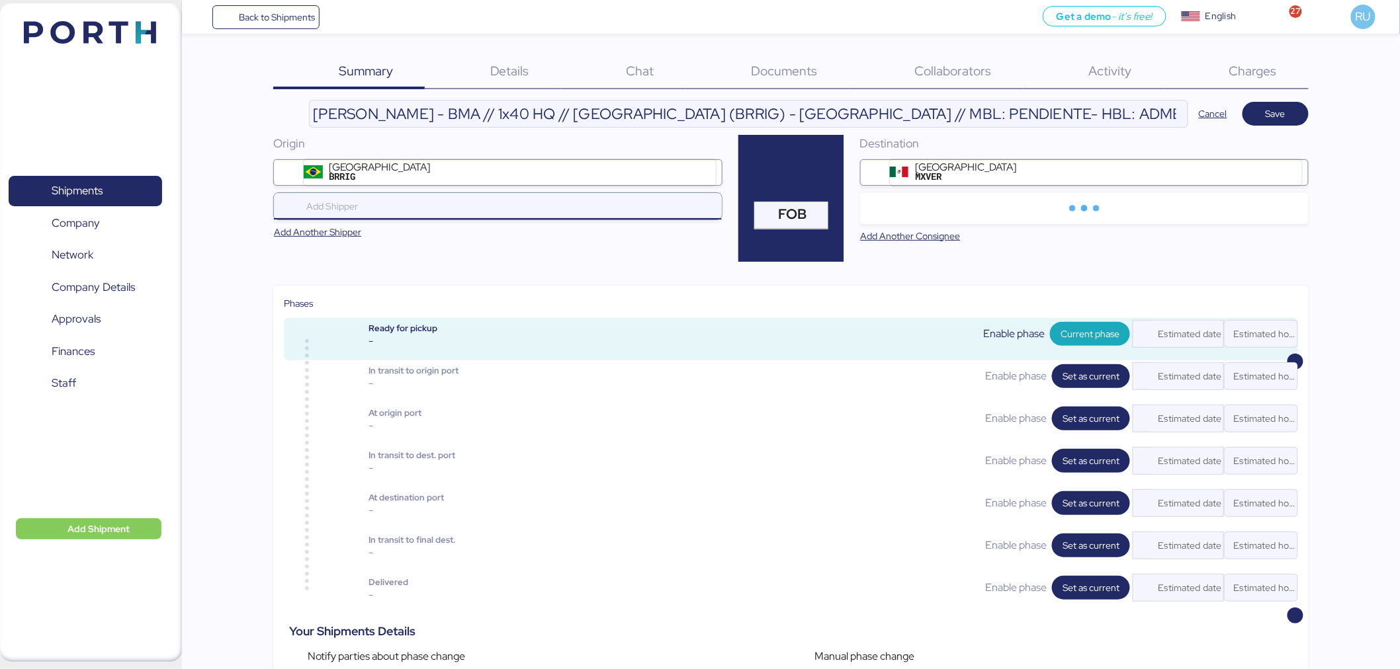
click at [513, 216] on div at bounding box center [501, 206] width 394 height 26
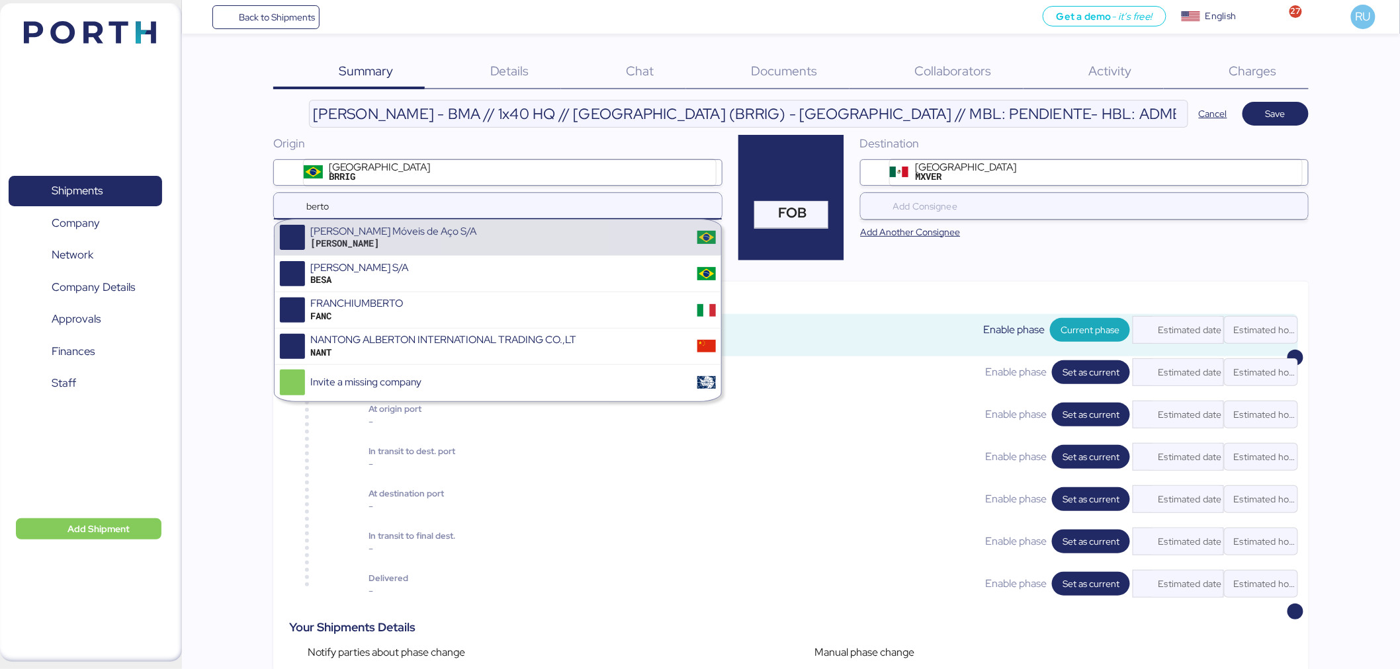
type input "berto"
click at [503, 242] on div "[PERSON_NAME] Móveis de Aço S/A [PERSON_NAME]" at bounding box center [497, 238] width 446 height 36
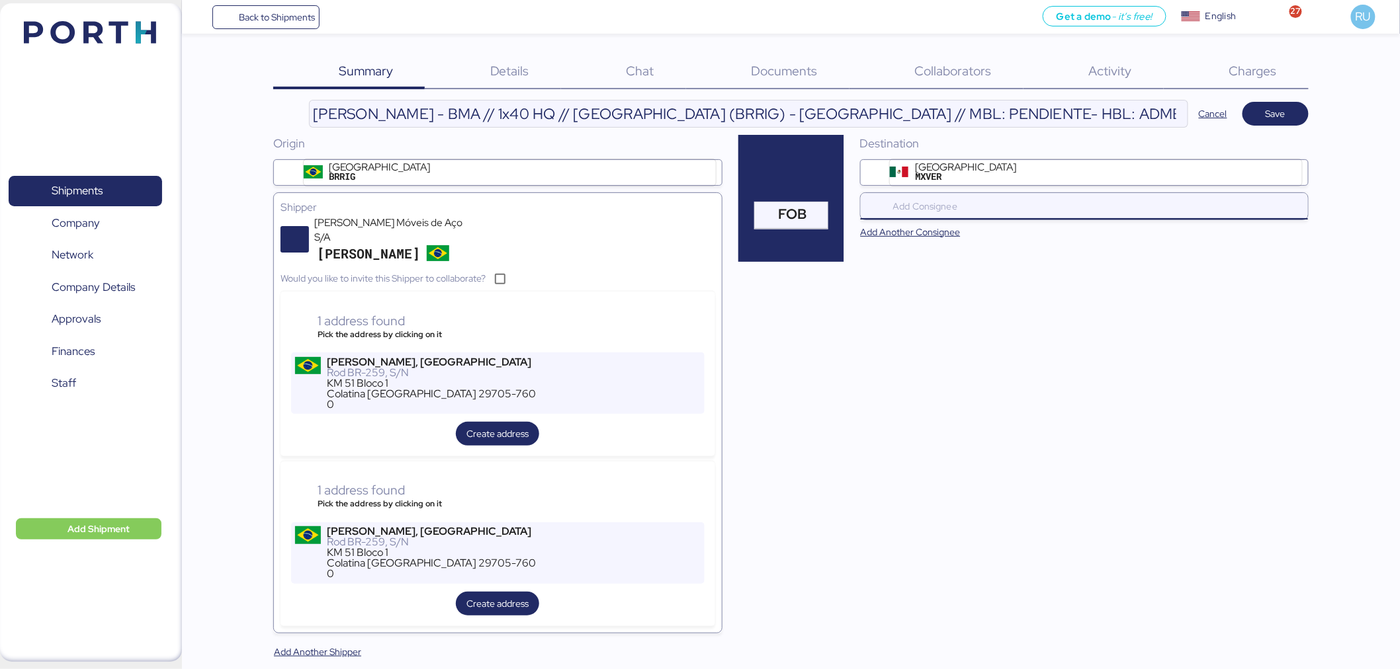
click at [958, 200] on input "search" at bounding box center [1087, 206] width 394 height 16
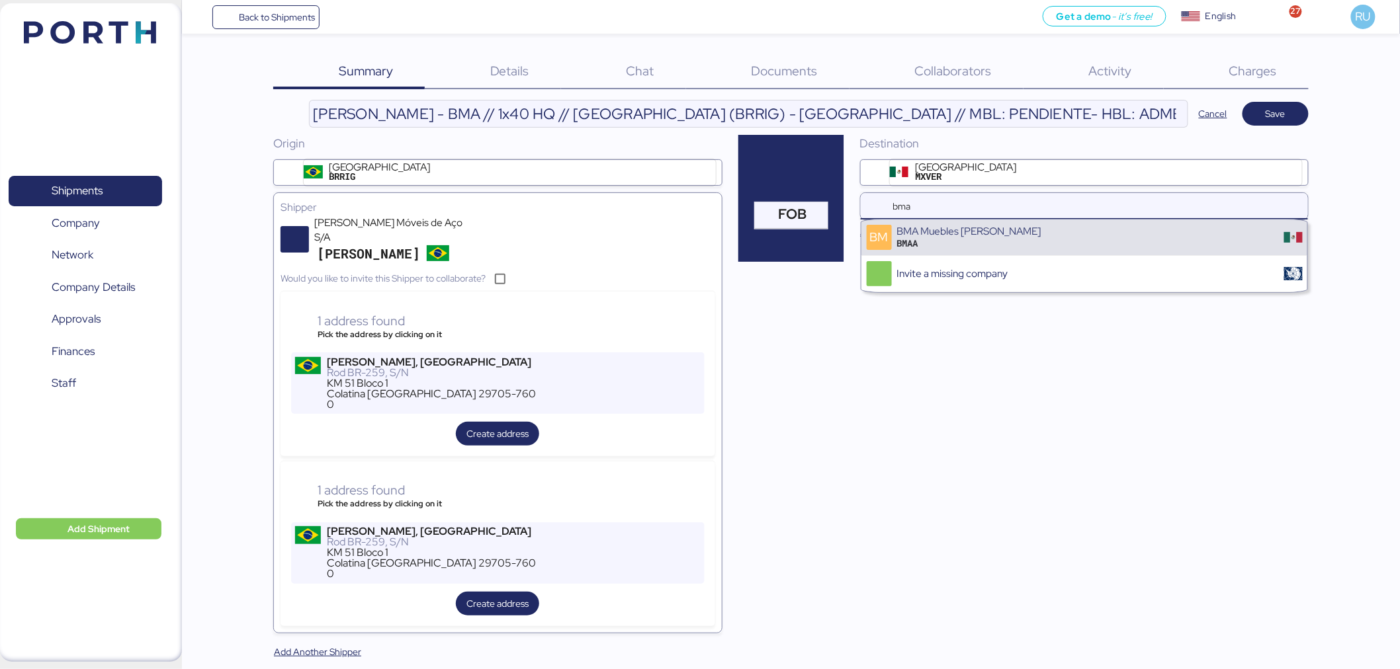
type input "bma"
click at [975, 251] on div "BM BMA Muebles [PERSON_NAME] BMAA" at bounding box center [1084, 238] width 446 height 36
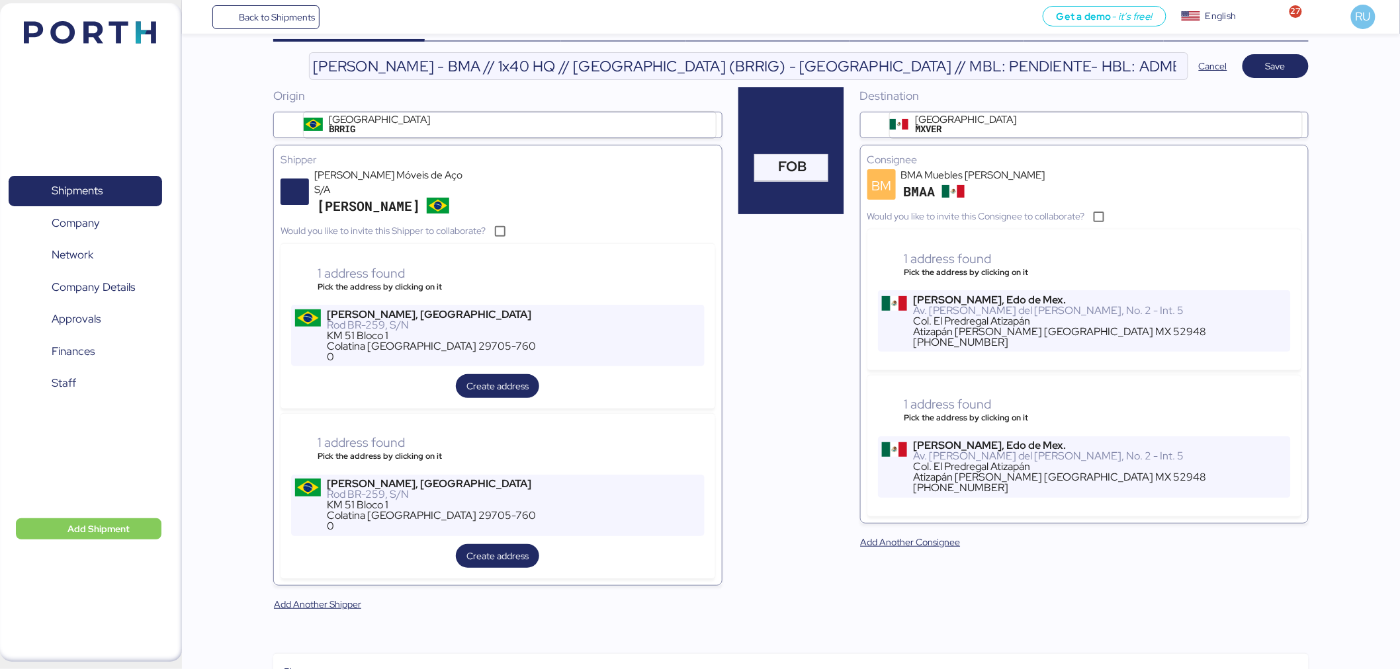
scroll to position [16, 0]
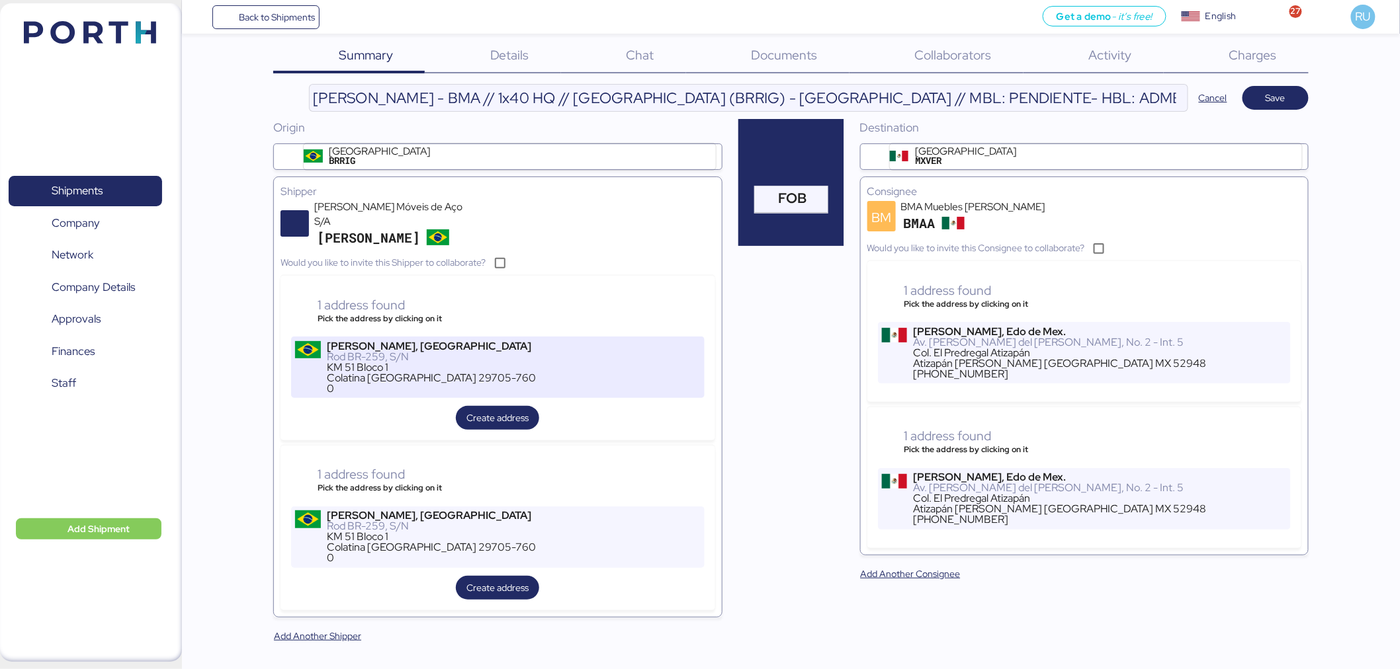
click at [505, 352] on div "Rod BR-259, S/N" at bounding box center [431, 357] width 209 height 11
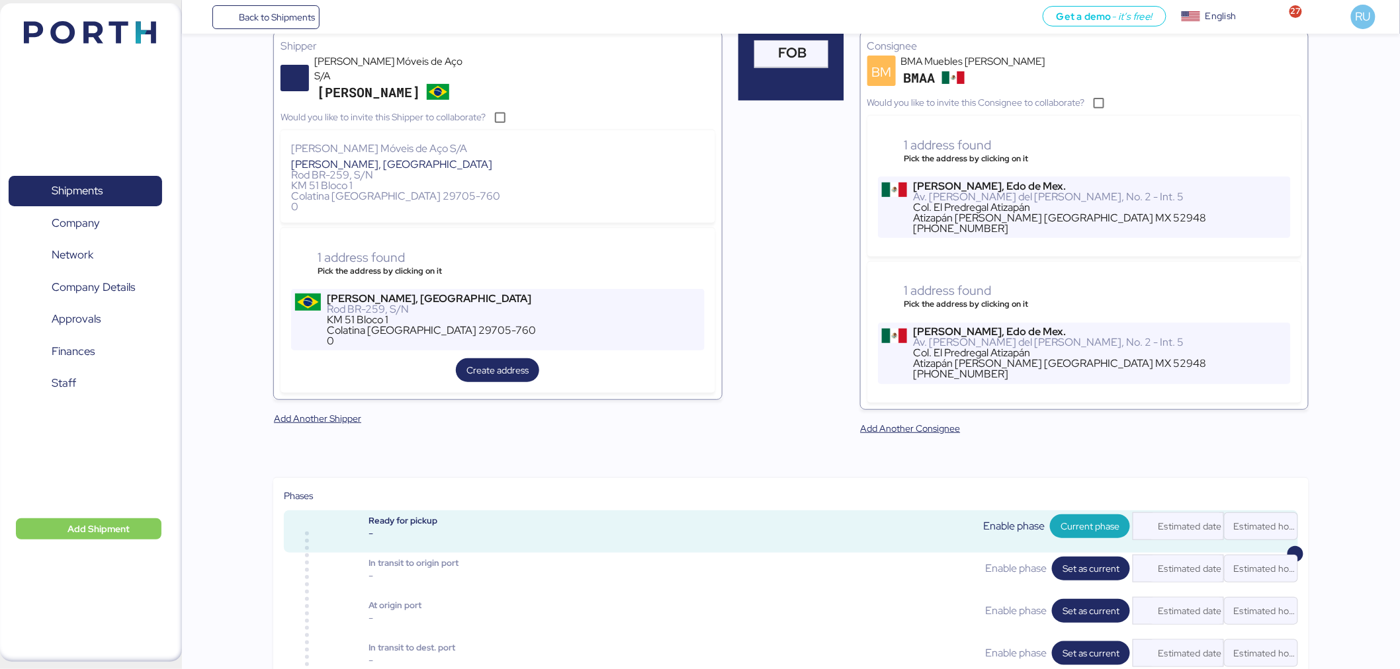
scroll to position [162, 0]
click at [554, 169] on div "Rod BR-259, S/N" at bounding box center [497, 174] width 413 height 11
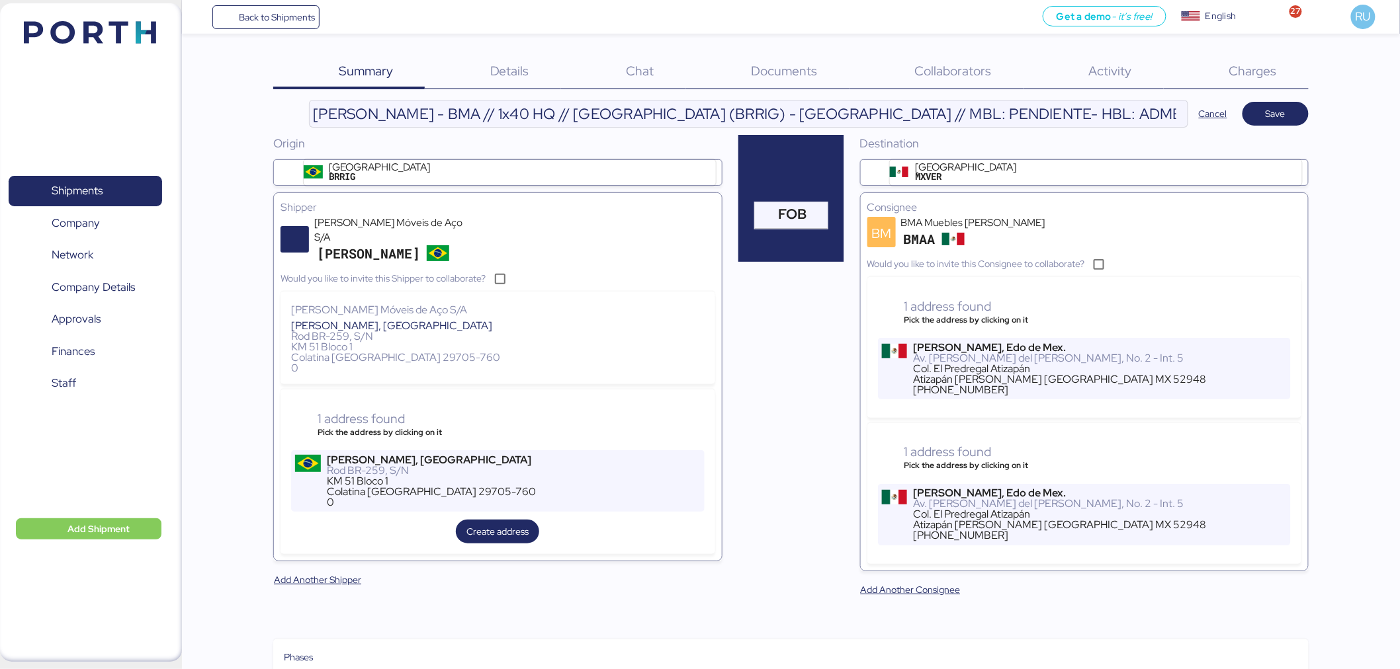
click at [1279, 100] on header "[PERSON_NAME] - BMA // 1x40 HQ // [GEOGRAPHIC_DATA] (BRRIG) - [GEOGRAPHIC_DATA]…" at bounding box center [790, 114] width 1035 height 28
click at [1285, 103] on span "Save" at bounding box center [1275, 114] width 66 height 24
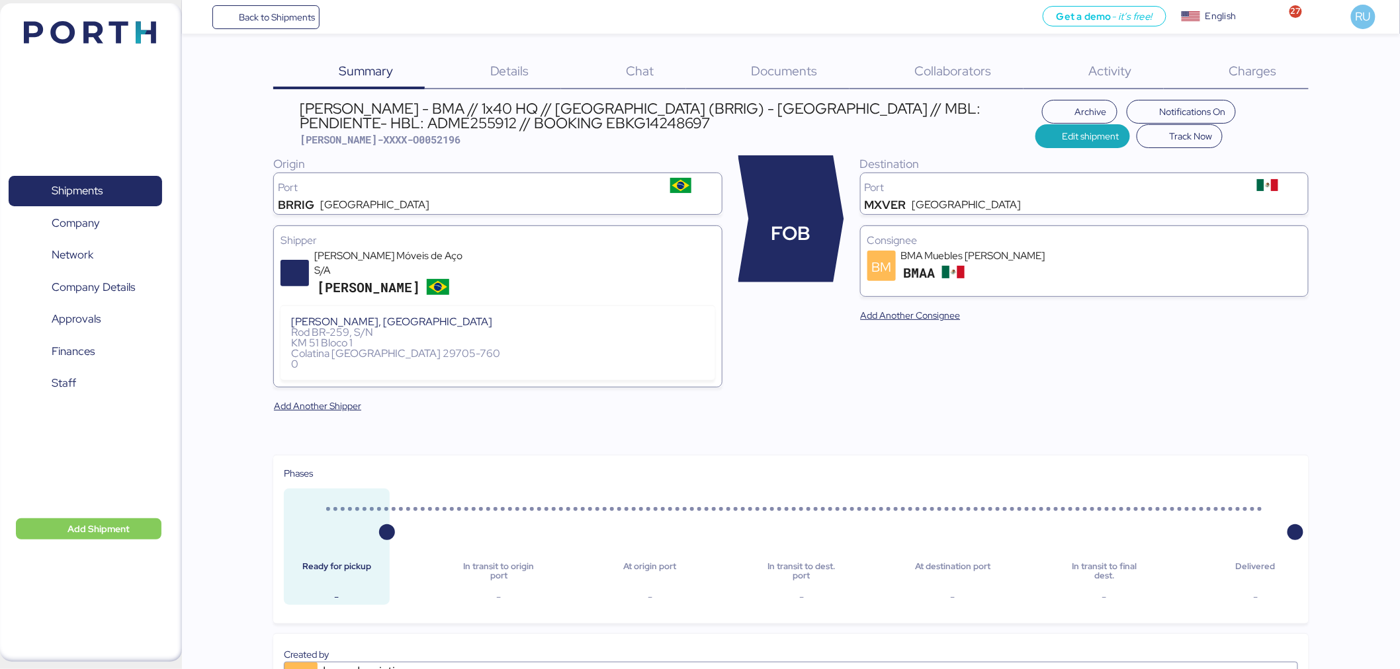
click at [401, 134] on span "[PERSON_NAME]-XXXX-O0052196" at bounding box center [380, 139] width 161 height 13
copy span "O0052196"
click at [108, 40] on img at bounding box center [90, 32] width 132 height 22
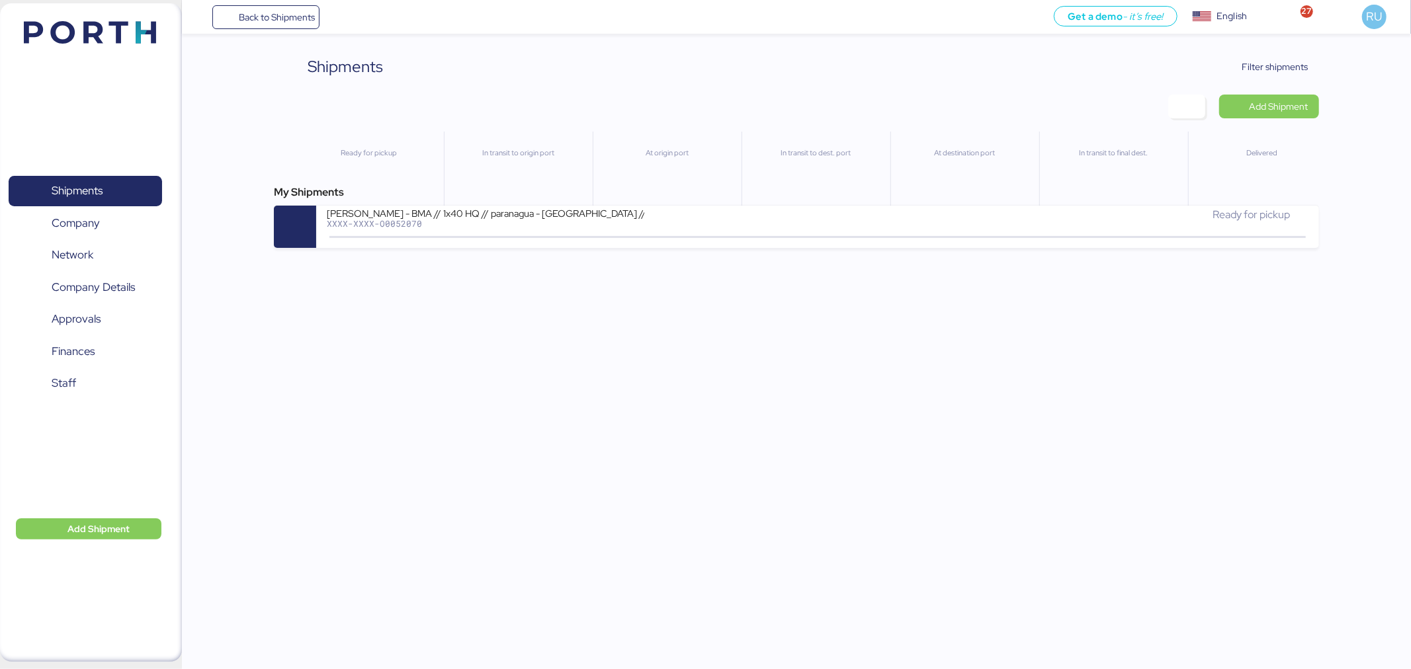
click at [137, 35] on img at bounding box center [90, 32] width 132 height 22
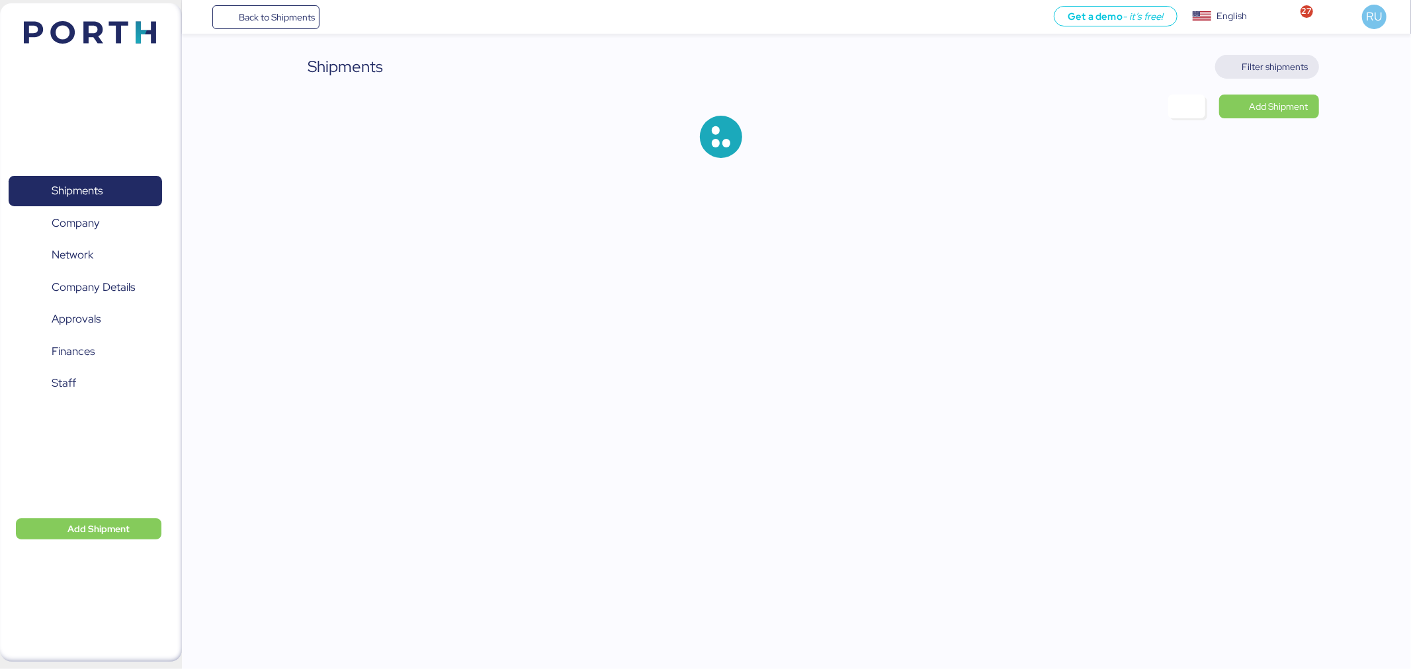
click at [1270, 66] on span "Filter shipments" at bounding box center [1275, 67] width 66 height 16
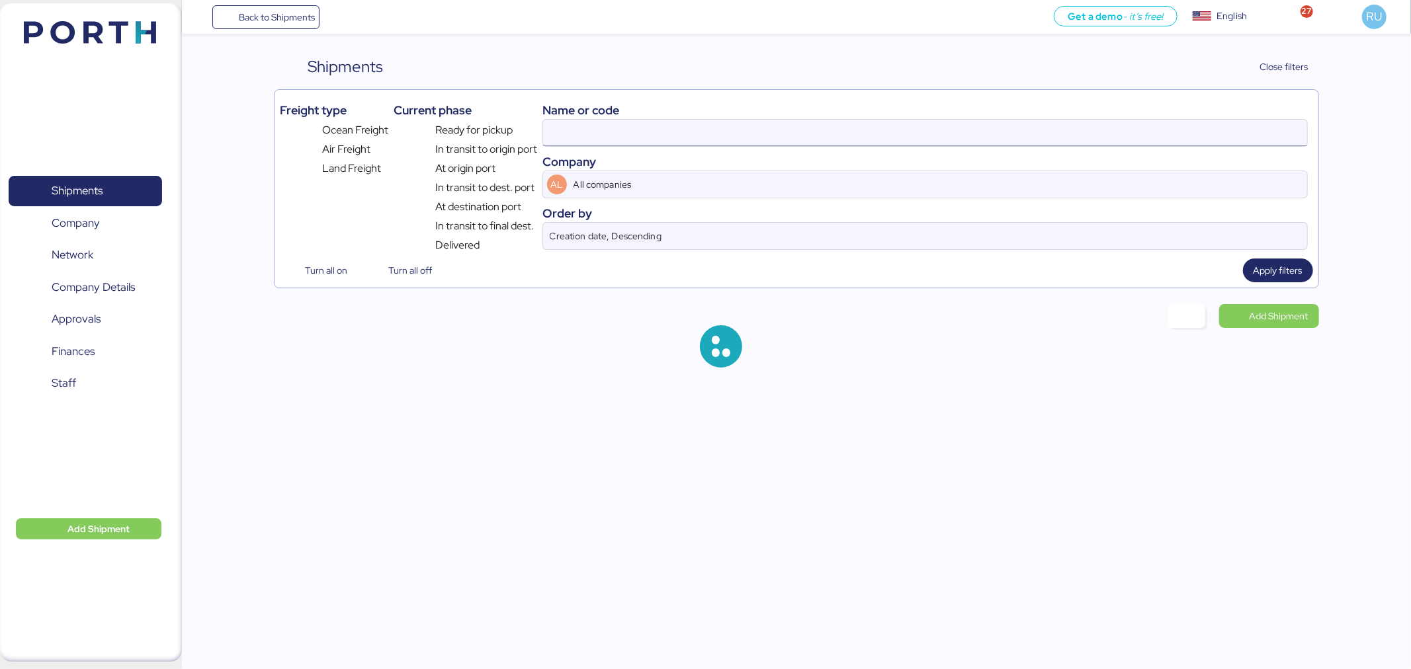
click at [1014, 139] on input at bounding box center [925, 133] width 764 height 26
paste input "O0052070"
type input "ADME255722"
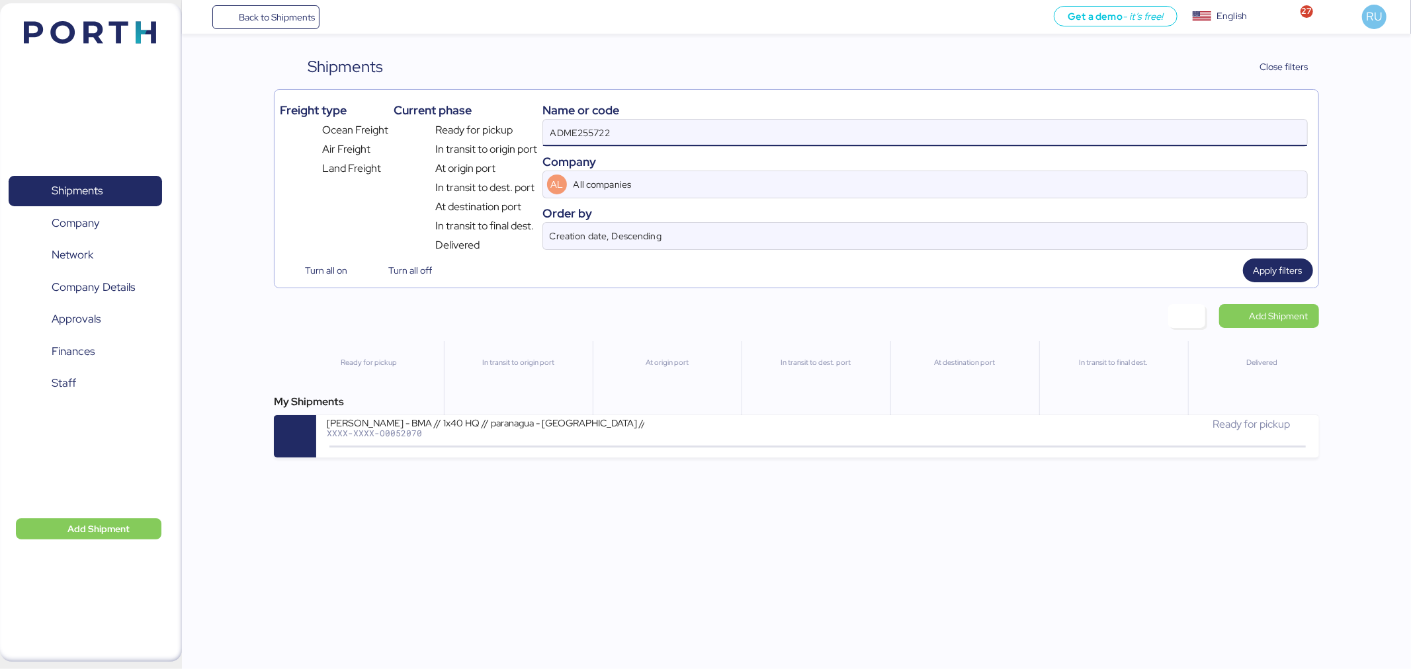
click at [1014, 139] on input "ADME255722" at bounding box center [925, 133] width 764 height 26
paste input "O0052070"
type input "O0052070"
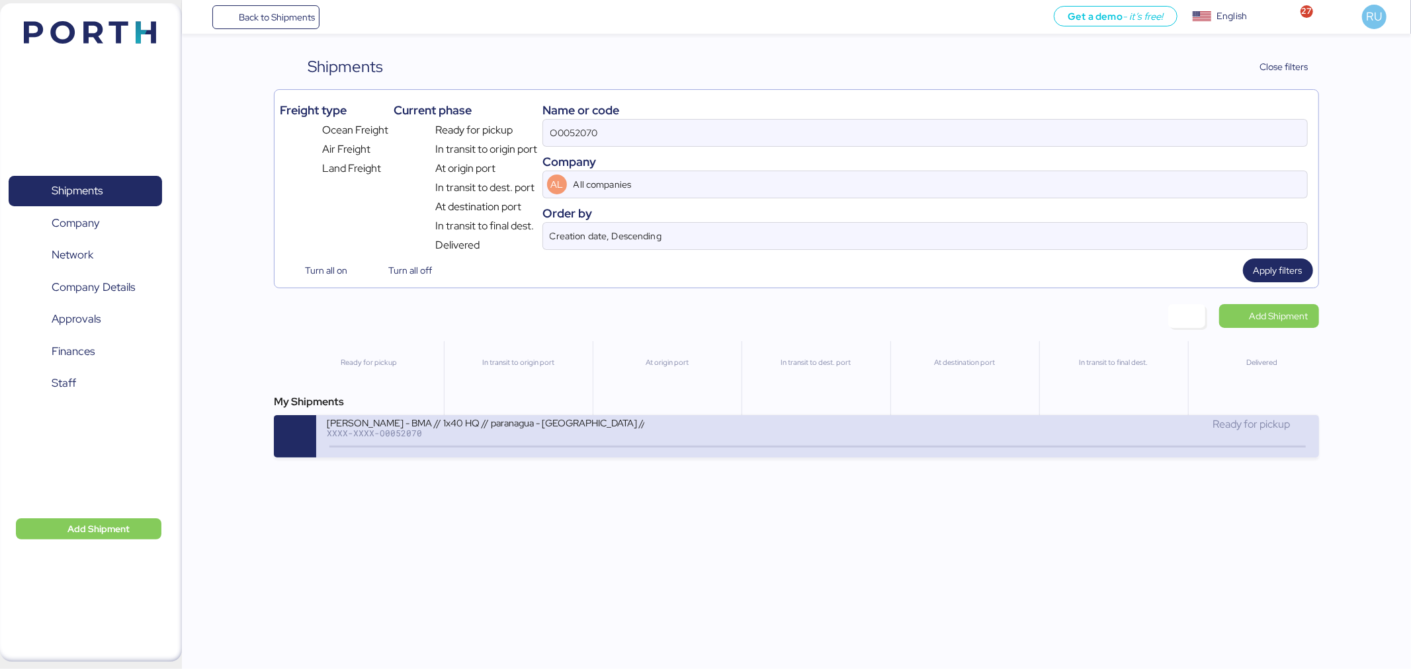
click at [722, 440] on div "[PERSON_NAME] - BMA // 1x40 HQ // paranagua - [GEOGRAPHIC_DATA] // MBL: SSZ1671…" at bounding box center [572, 431] width 491 height 28
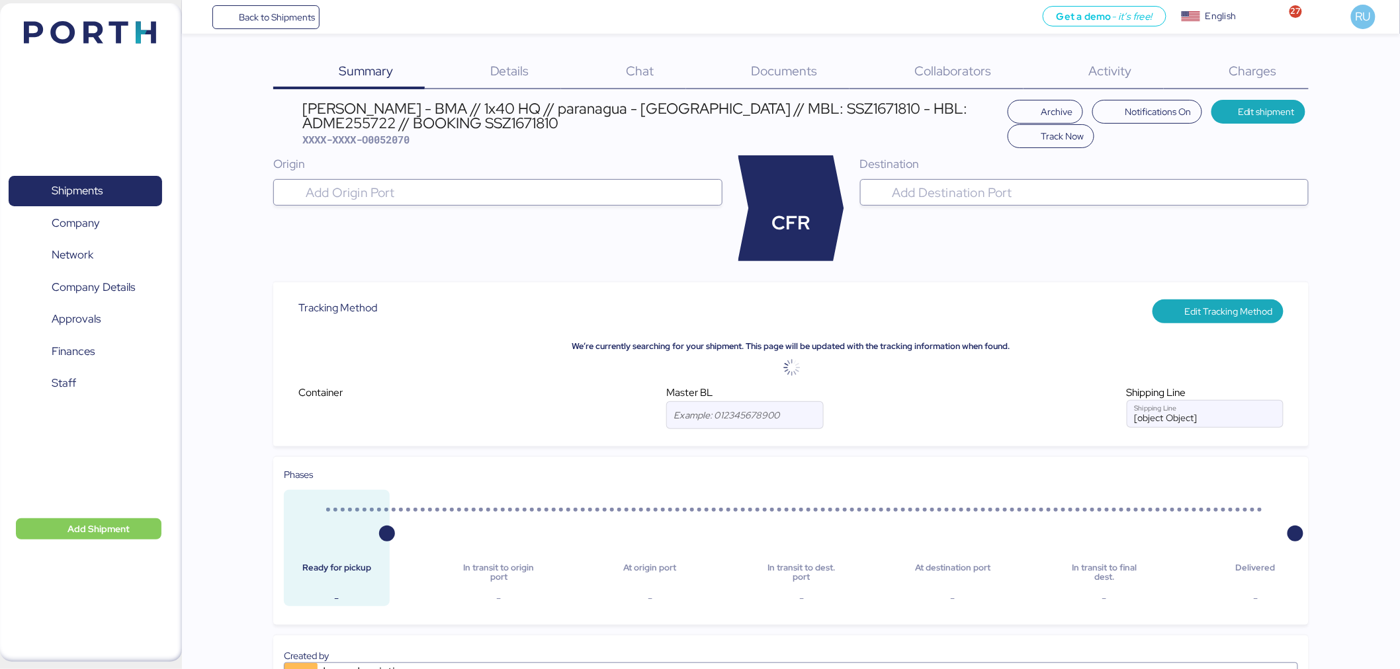
click at [1268, 78] on span "Charges" at bounding box center [1253, 70] width 48 height 17
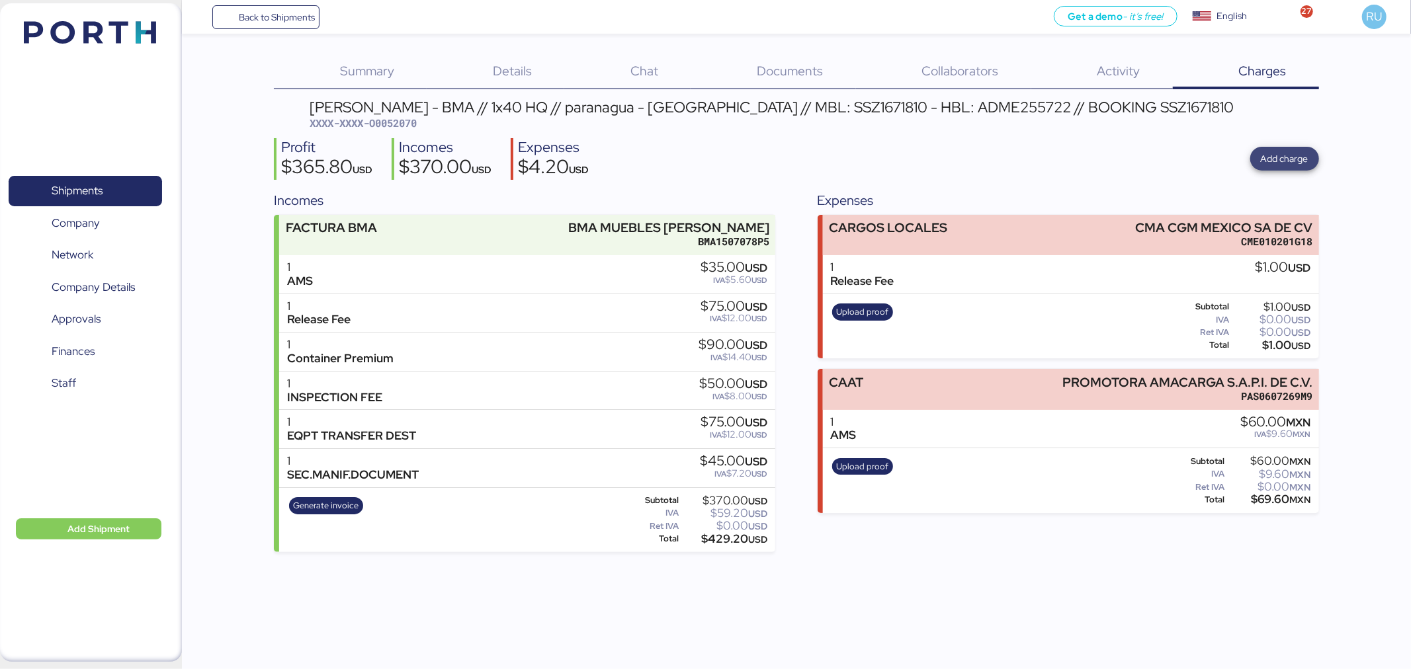
click at [1294, 149] on span "Add charge" at bounding box center [1285, 158] width 48 height 19
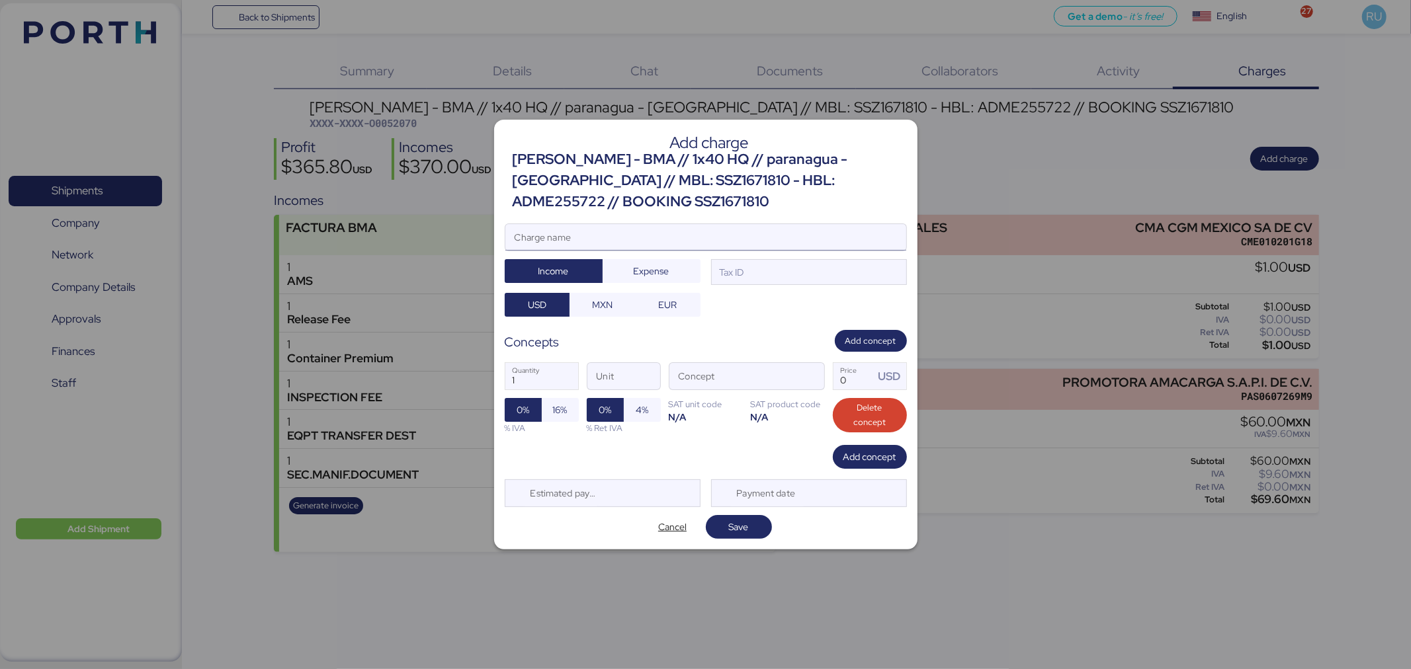
click at [773, 233] on input "Charge name" at bounding box center [705, 237] width 401 height 26
type input "Factura"
click at [680, 268] on span "Expense" at bounding box center [651, 271] width 77 height 19
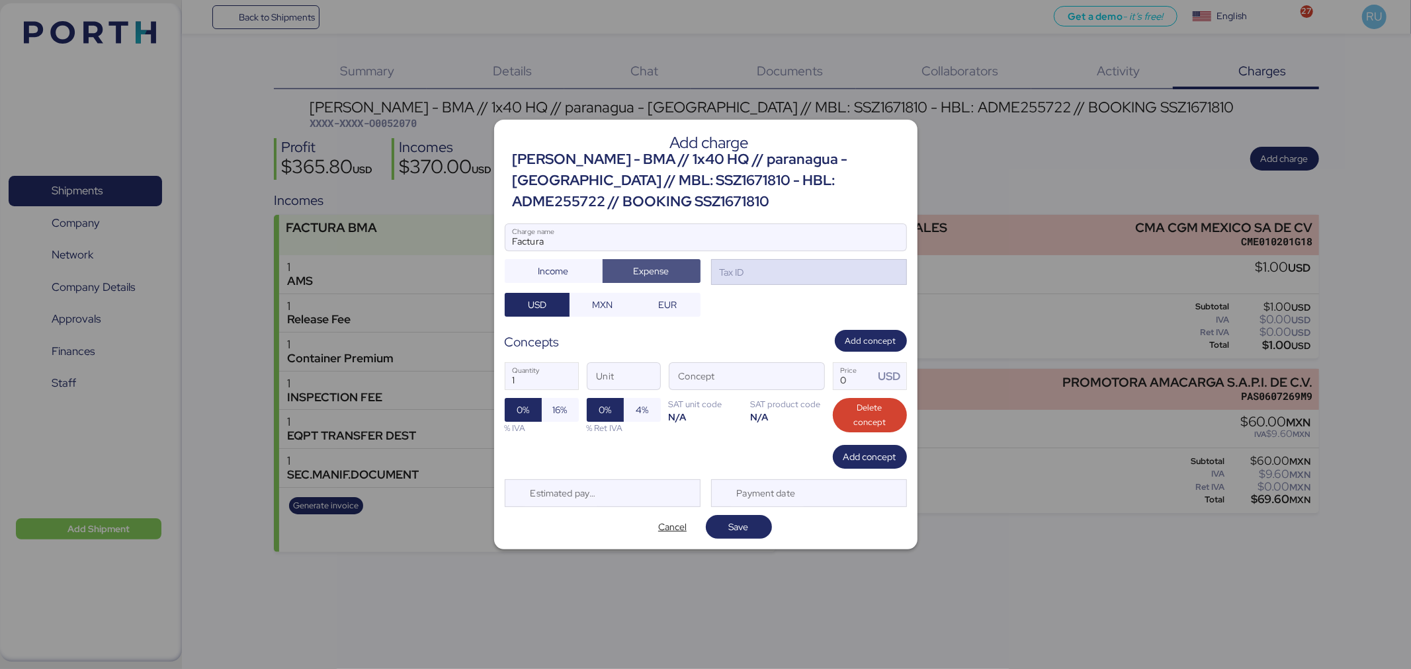
click at [714, 278] on div "Tax ID" at bounding box center [809, 272] width 196 height 26
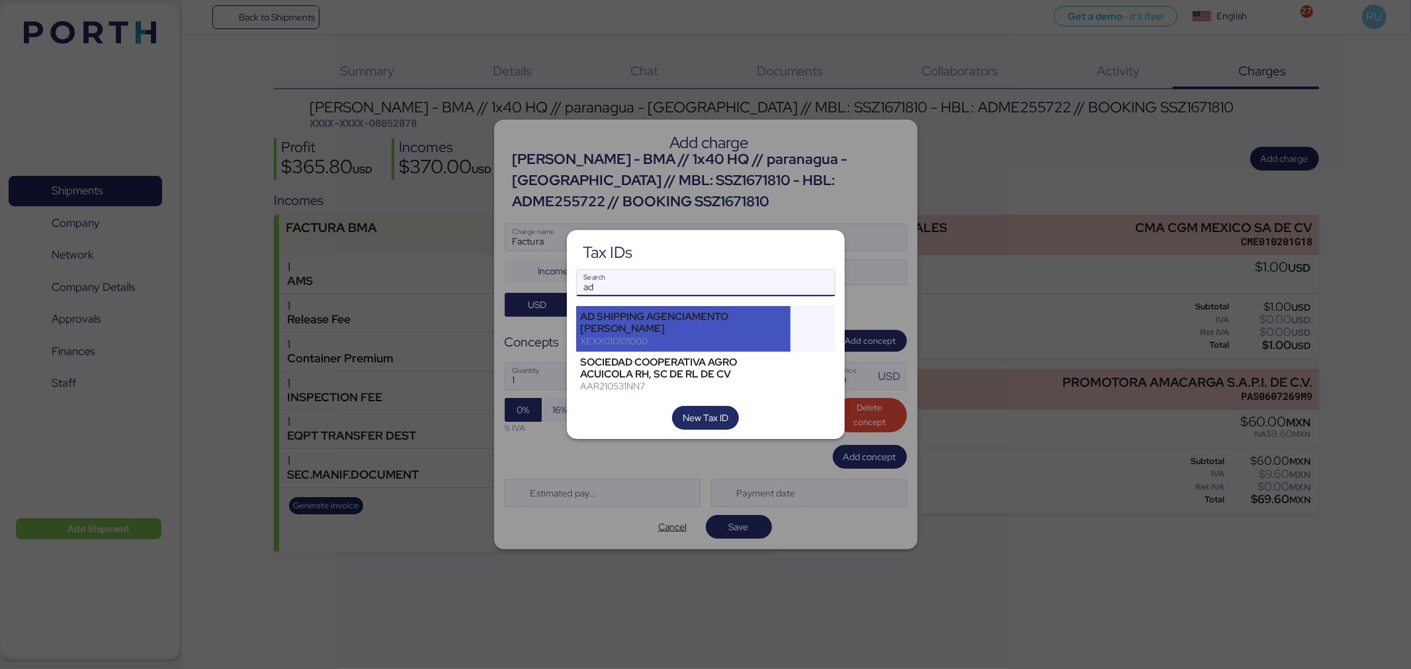
type input "ad"
click at [731, 327] on div "AD SHIPPING AGENCIAMENTO [PERSON_NAME]" at bounding box center [684, 323] width 206 height 24
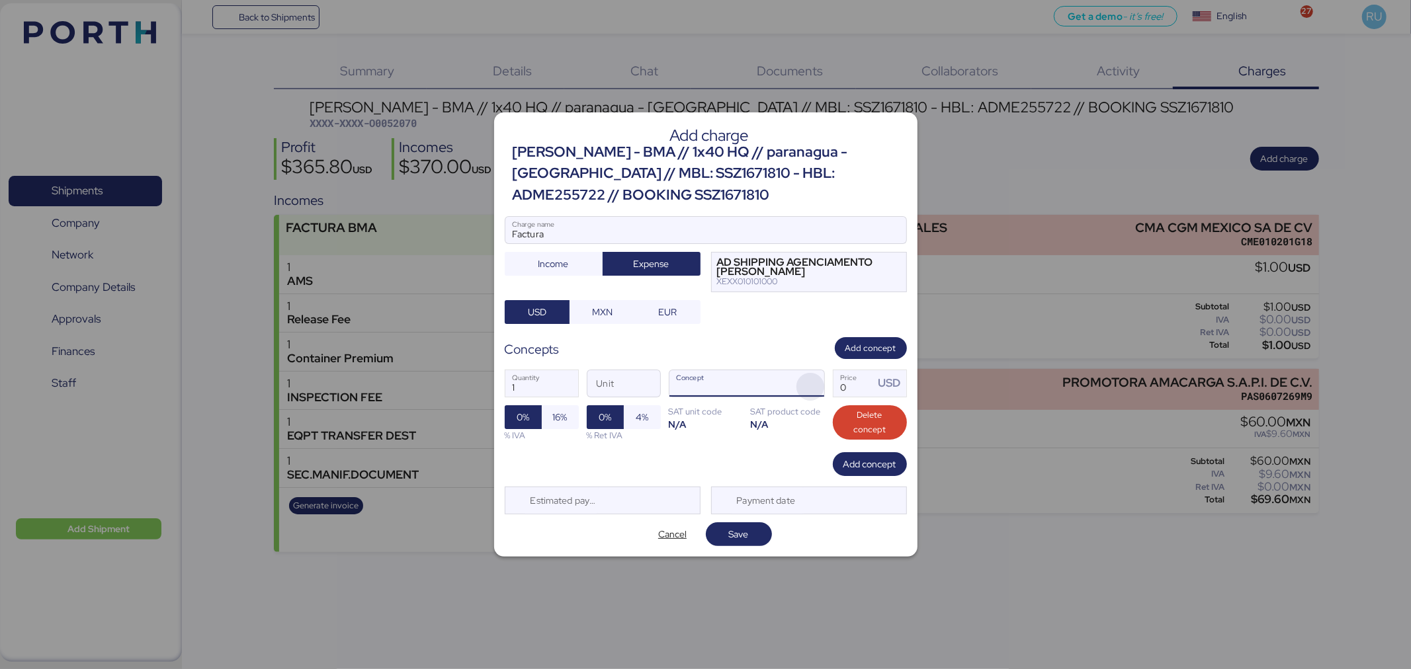
click at [810, 387] on span "button" at bounding box center [810, 387] width 28 height 28
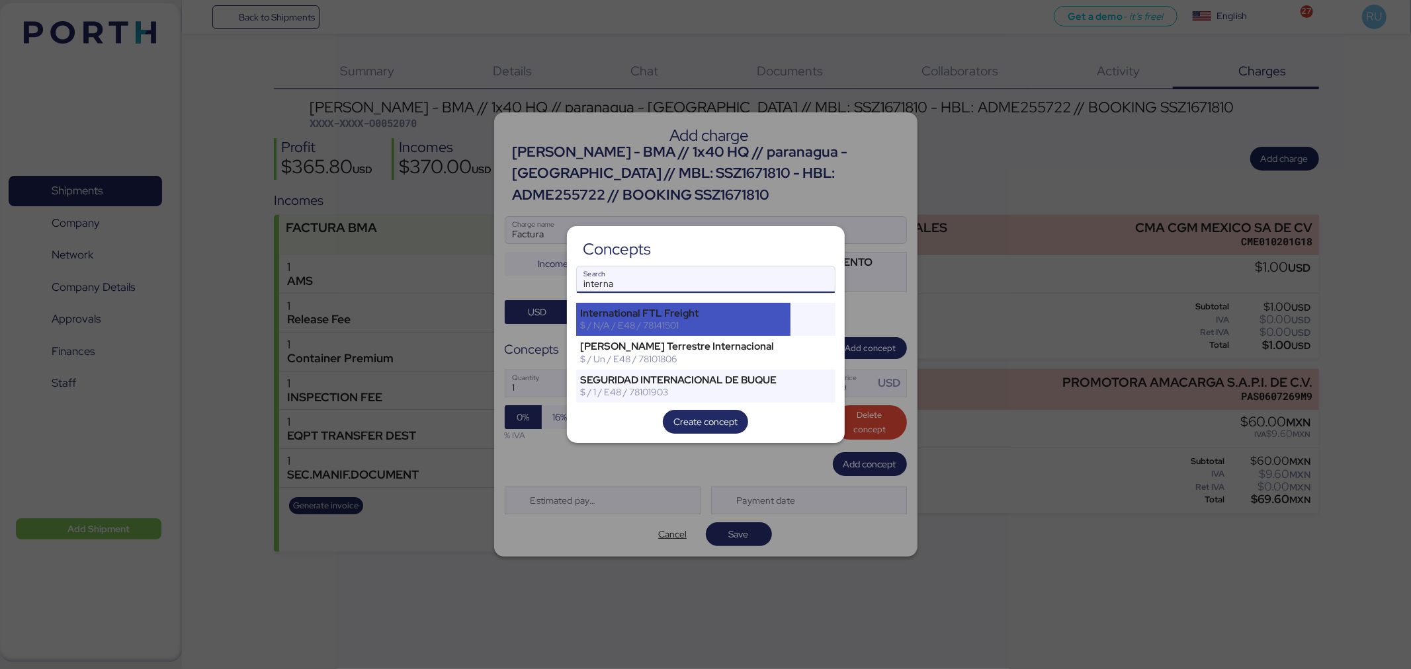
type input "interna"
click at [726, 318] on div "International FTL Freight" at bounding box center [684, 314] width 206 height 12
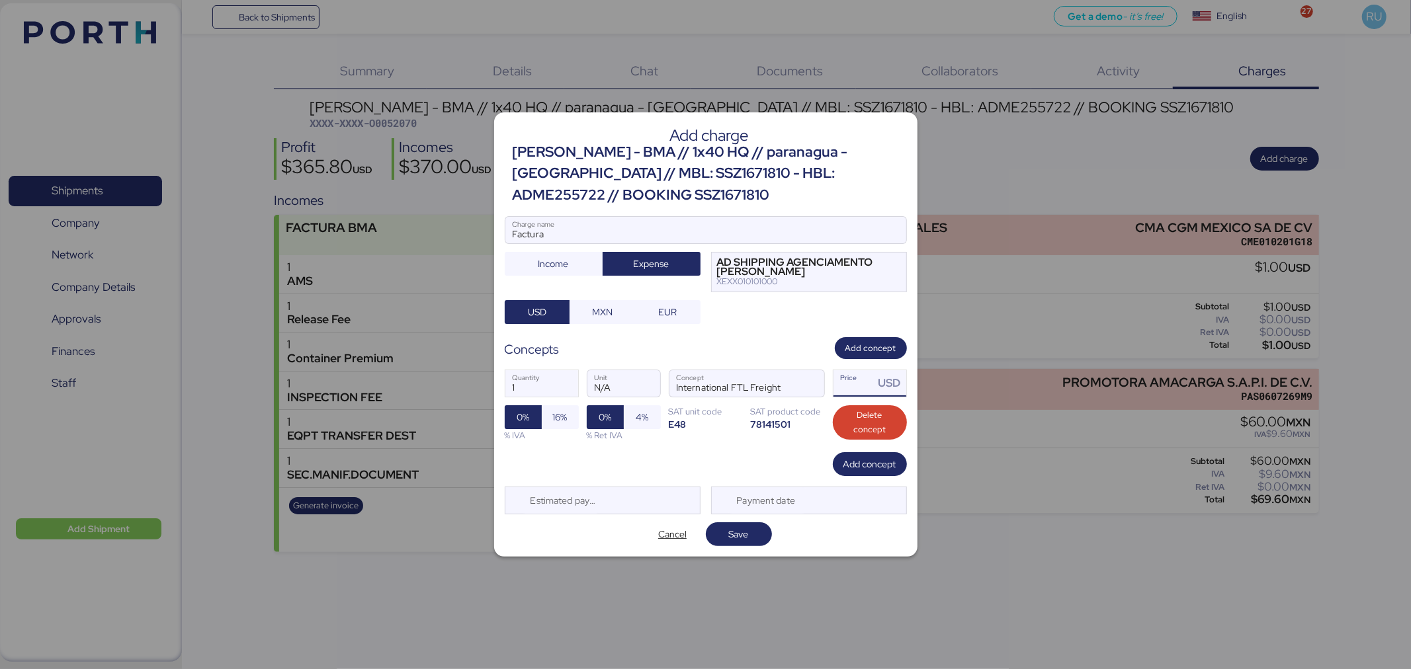
click at [844, 387] on input "Price USD" at bounding box center [853, 383] width 41 height 26
type input "2239"
click at [881, 340] on span "Add concept" at bounding box center [870, 348] width 51 height 17
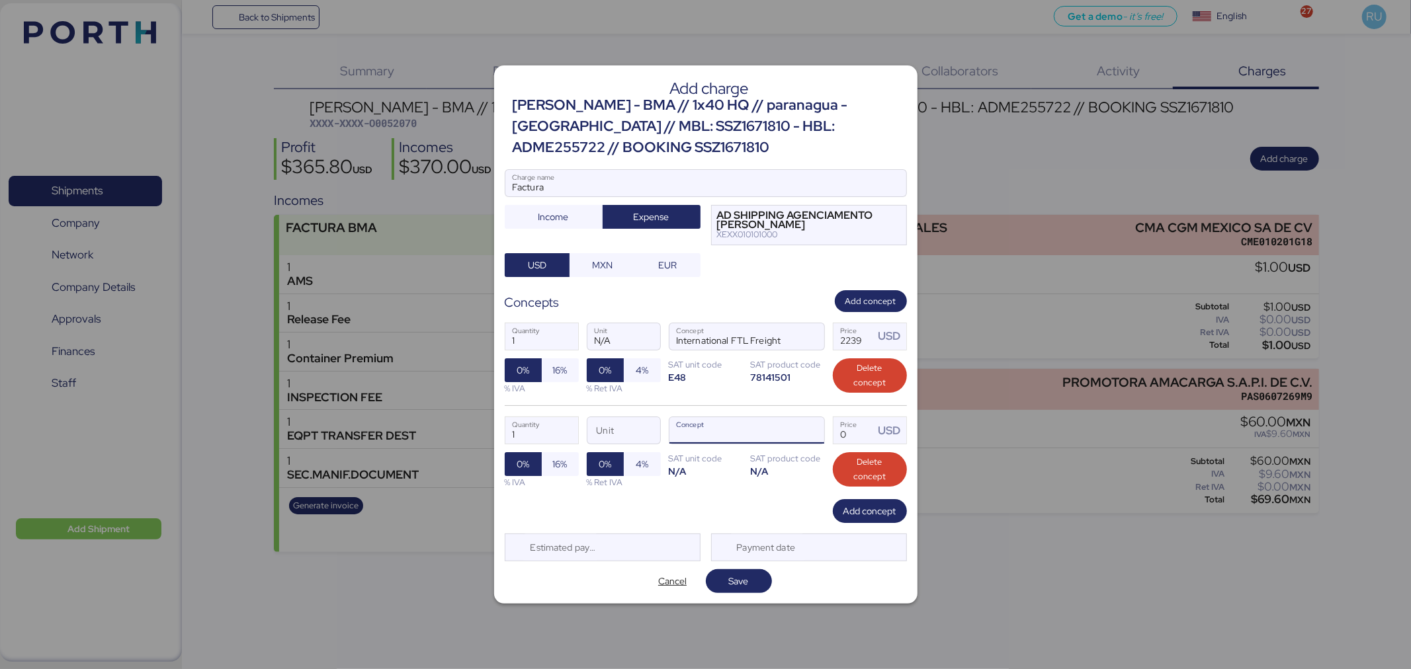
click at [755, 422] on input "Concept" at bounding box center [730, 430] width 123 height 26
click at [820, 425] on span "button" at bounding box center [810, 434] width 28 height 28
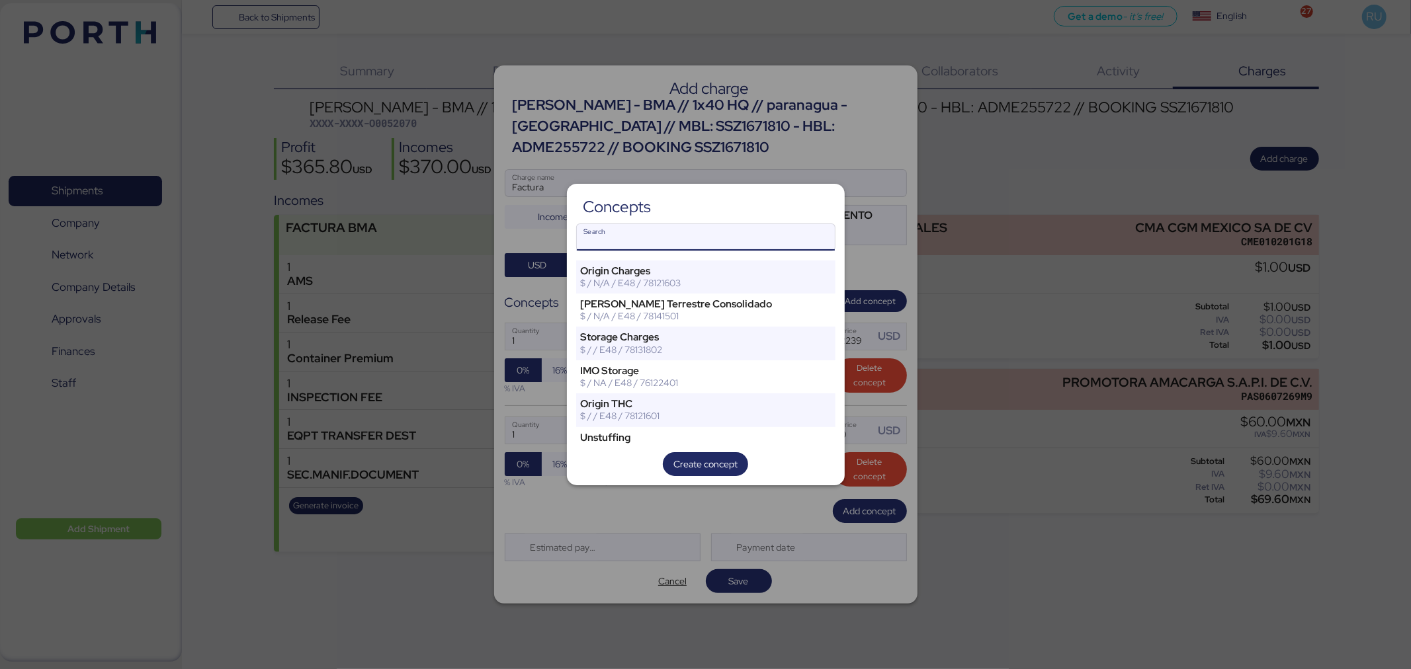
click at [713, 234] on input "Search" at bounding box center [706, 237] width 258 height 26
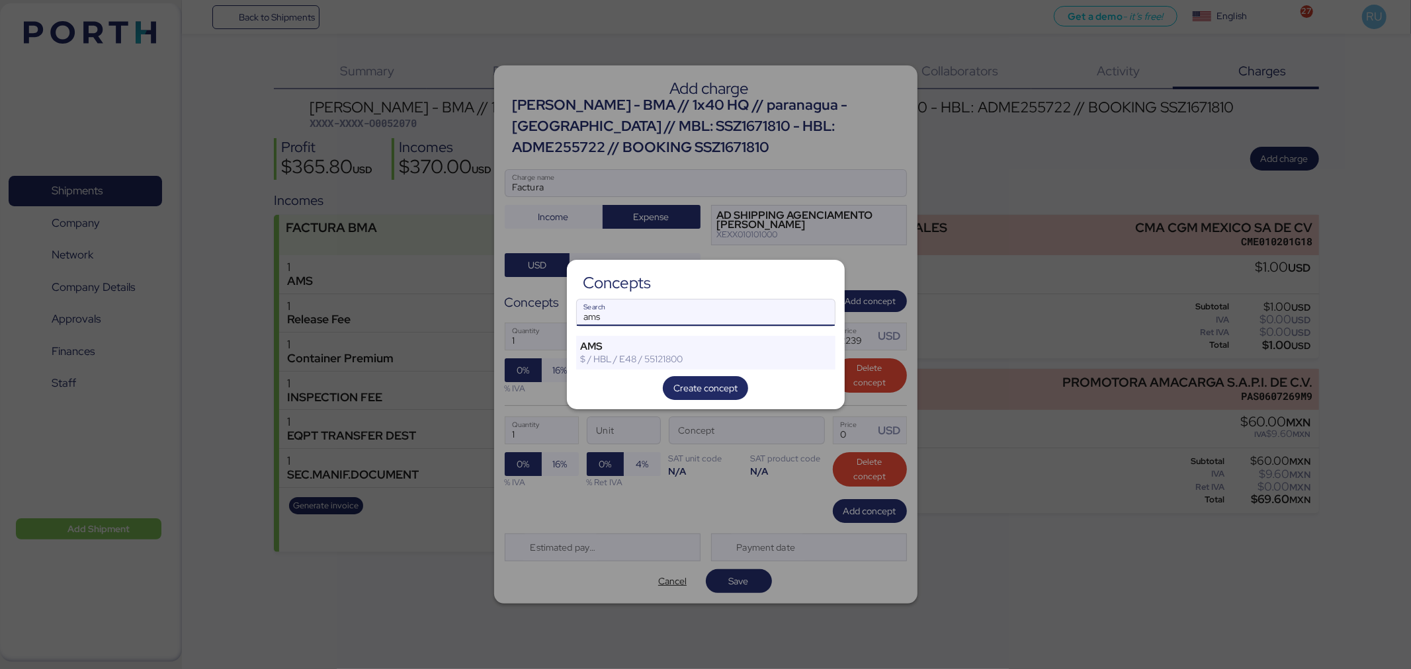
type input "ams"
click at [659, 335] on div "Concepts ams Search AMS $ / HBL / E48 / 55121800 Create concept" at bounding box center [706, 334] width 278 height 149
click at [671, 348] on div "AMS" at bounding box center [684, 347] width 206 height 12
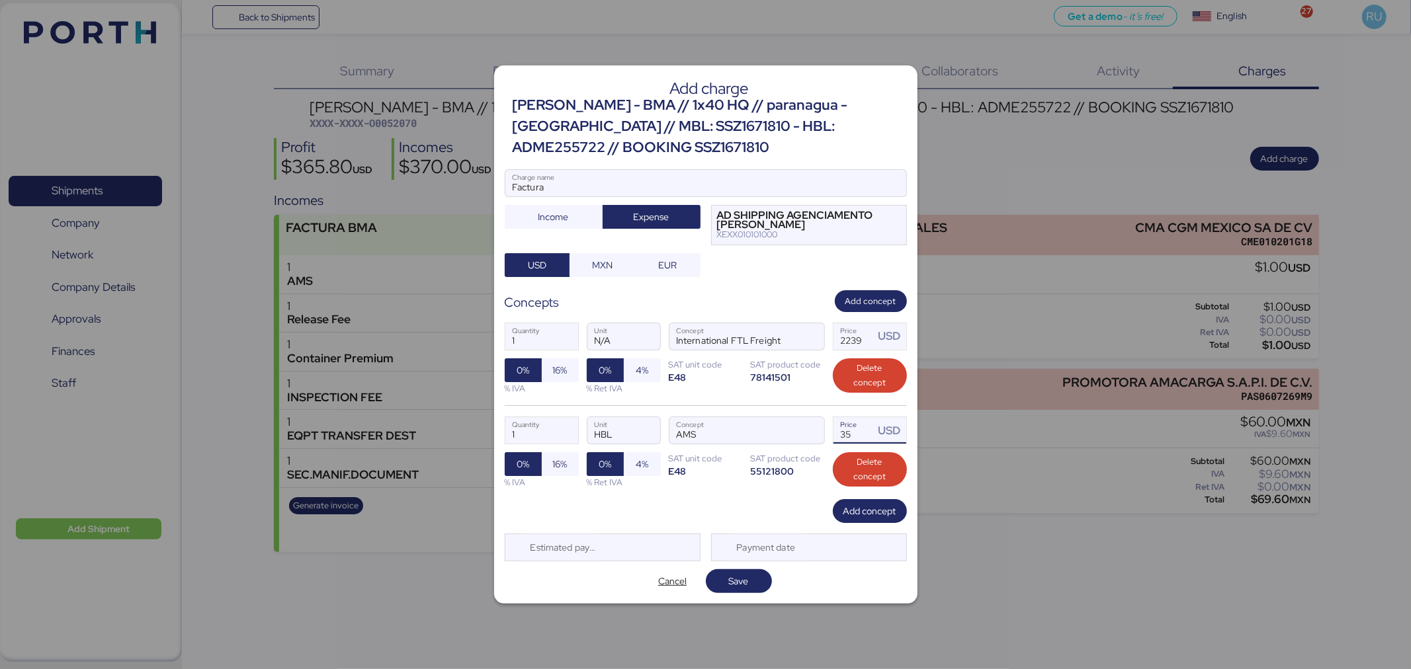
click at [862, 424] on input "35" at bounding box center [853, 430] width 41 height 26
type input "3"
type input "2"
type input "32"
click at [730, 582] on span "Save" at bounding box center [739, 581] width 20 height 16
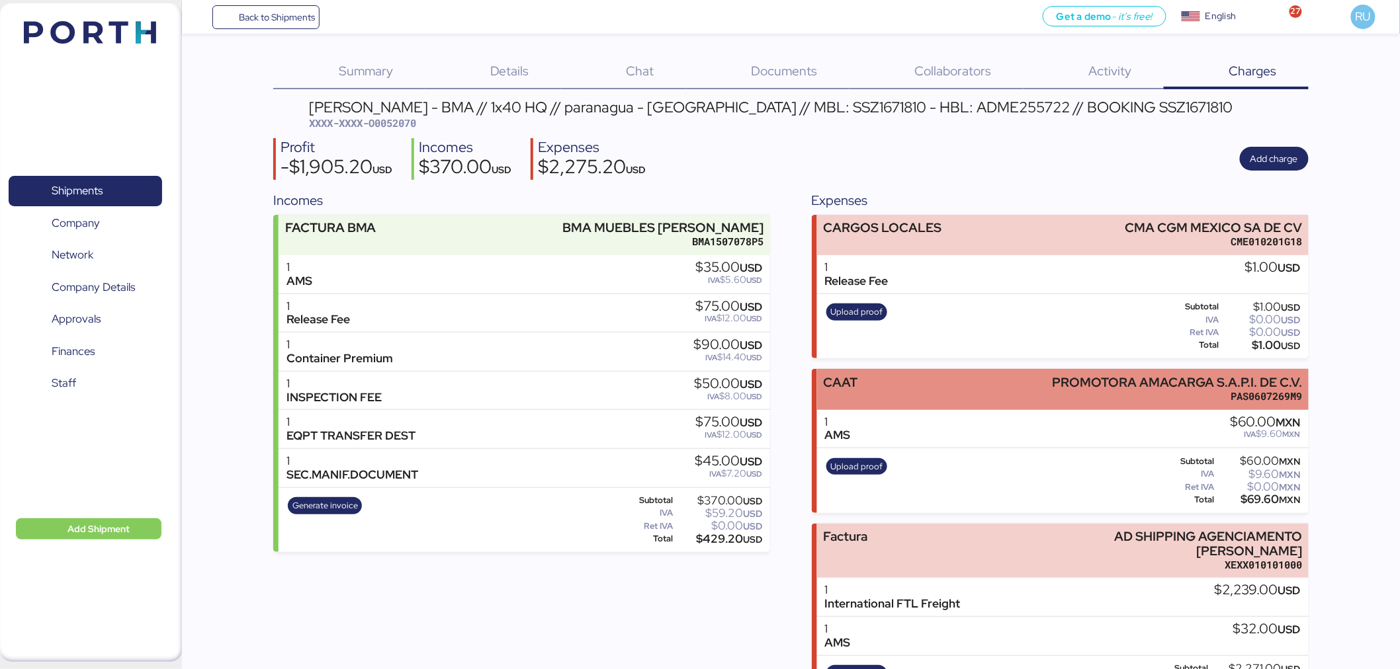
scroll to position [48, 0]
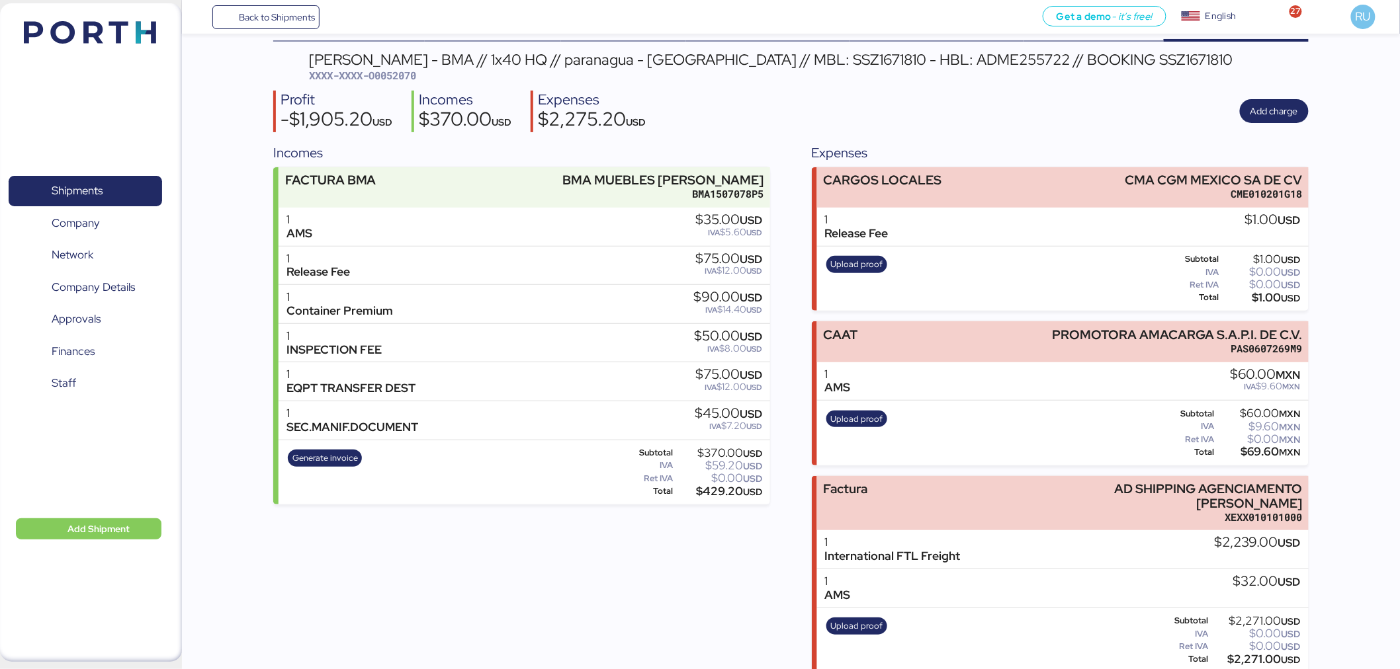
click at [1034, 530] on div "1 International FTL Freight $2,239.00 USD" at bounding box center [1062, 549] width 491 height 39
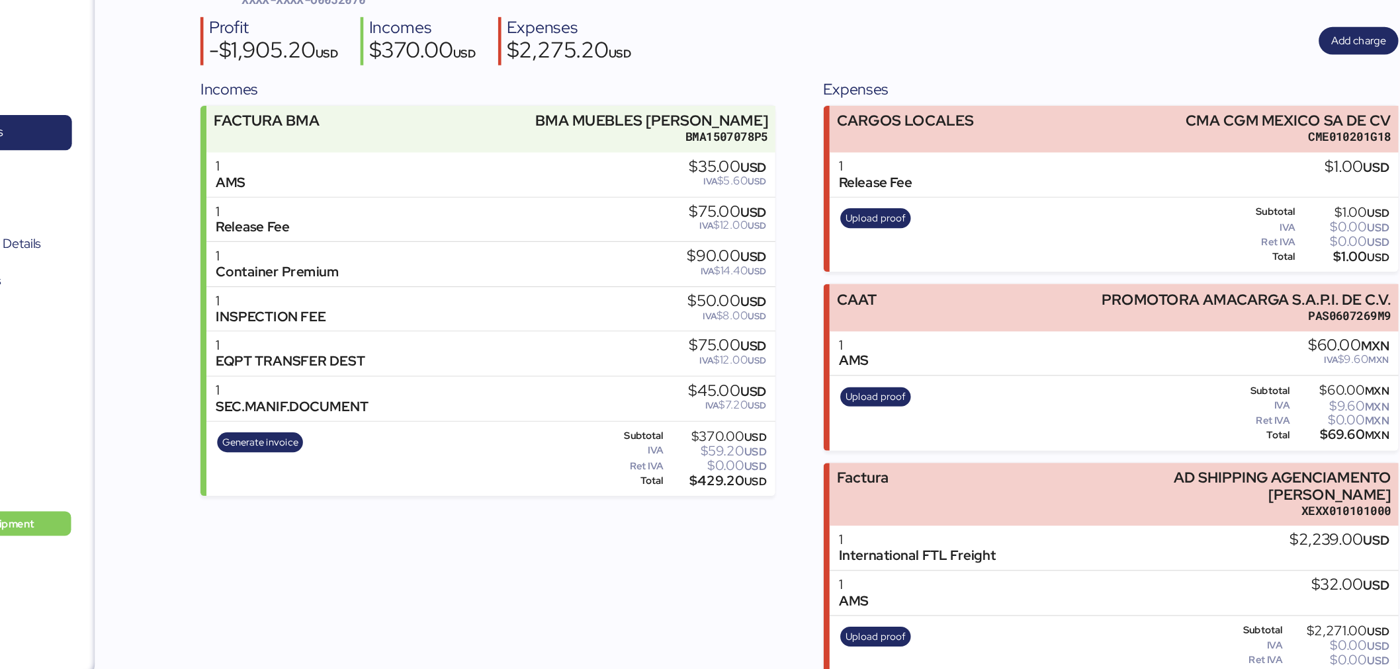
scroll to position [47, 0]
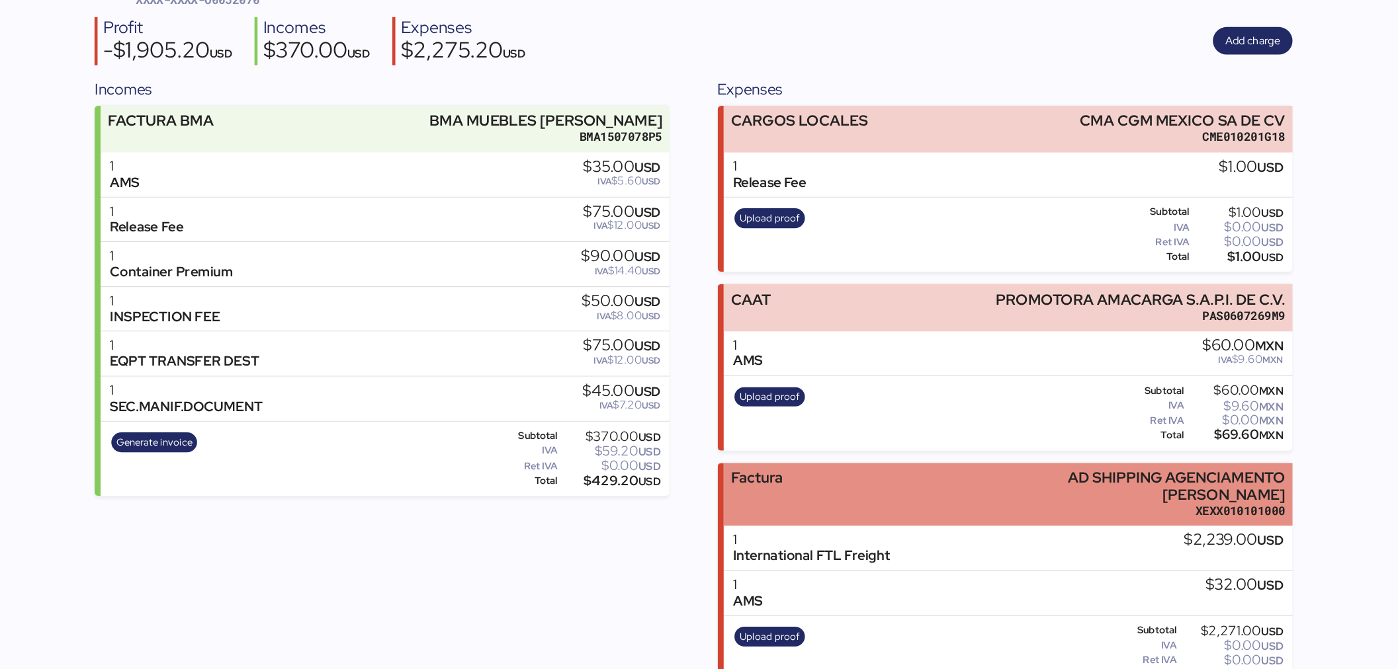
click at [917, 497] on div "Factura AD SHIPPING AGENCIAMENTO [PERSON_NAME] XEXX010101000" at bounding box center [1062, 504] width 491 height 55
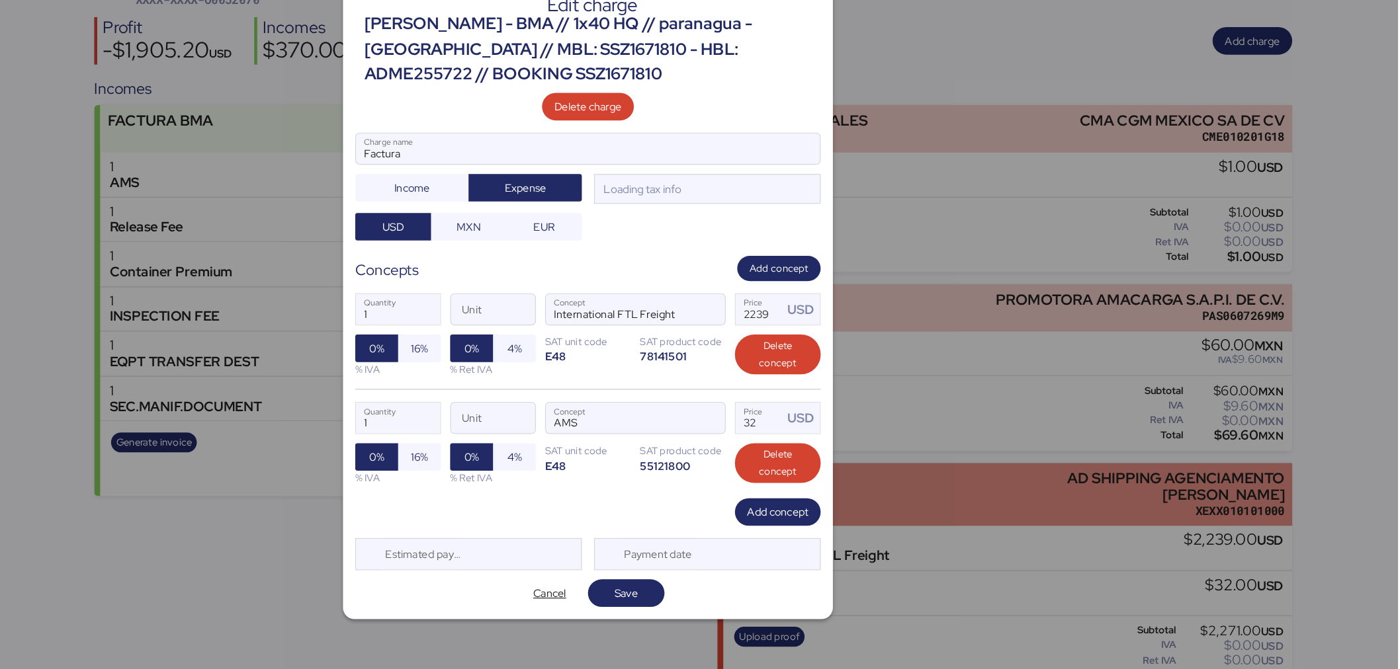
scroll to position [0, 0]
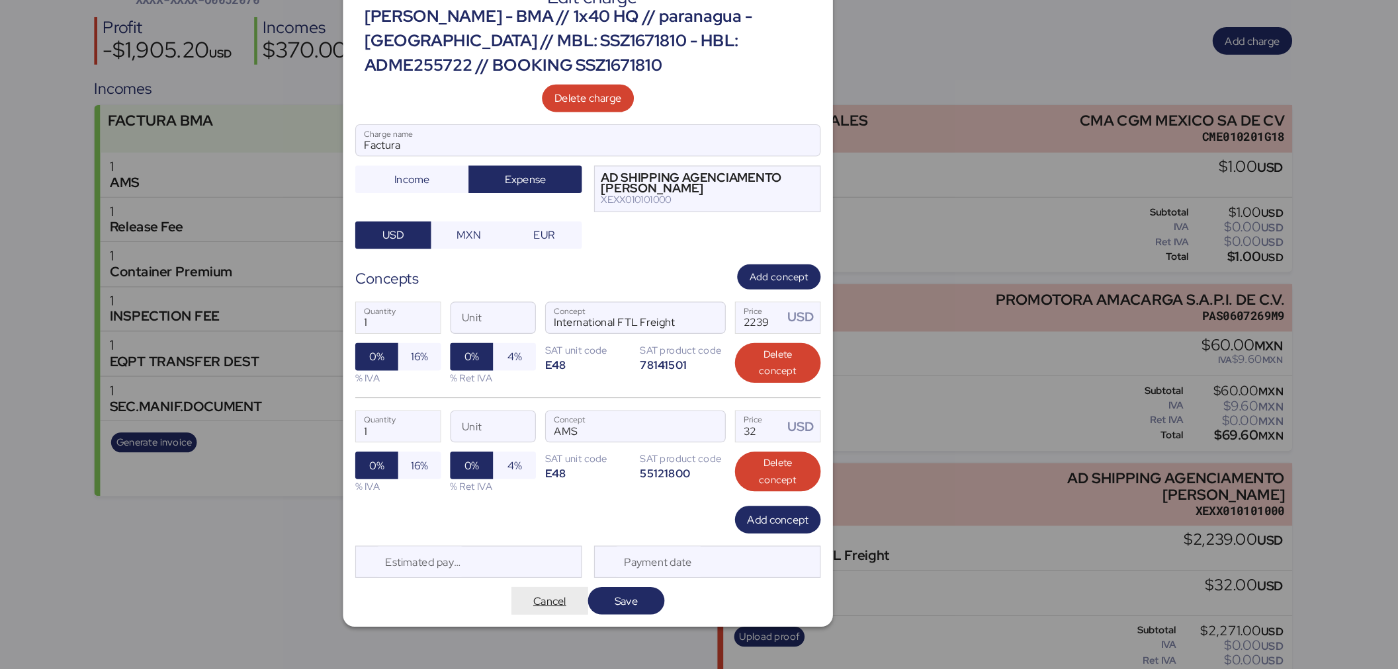
click at [667, 604] on span "Cancel" at bounding box center [667, 596] width 28 height 16
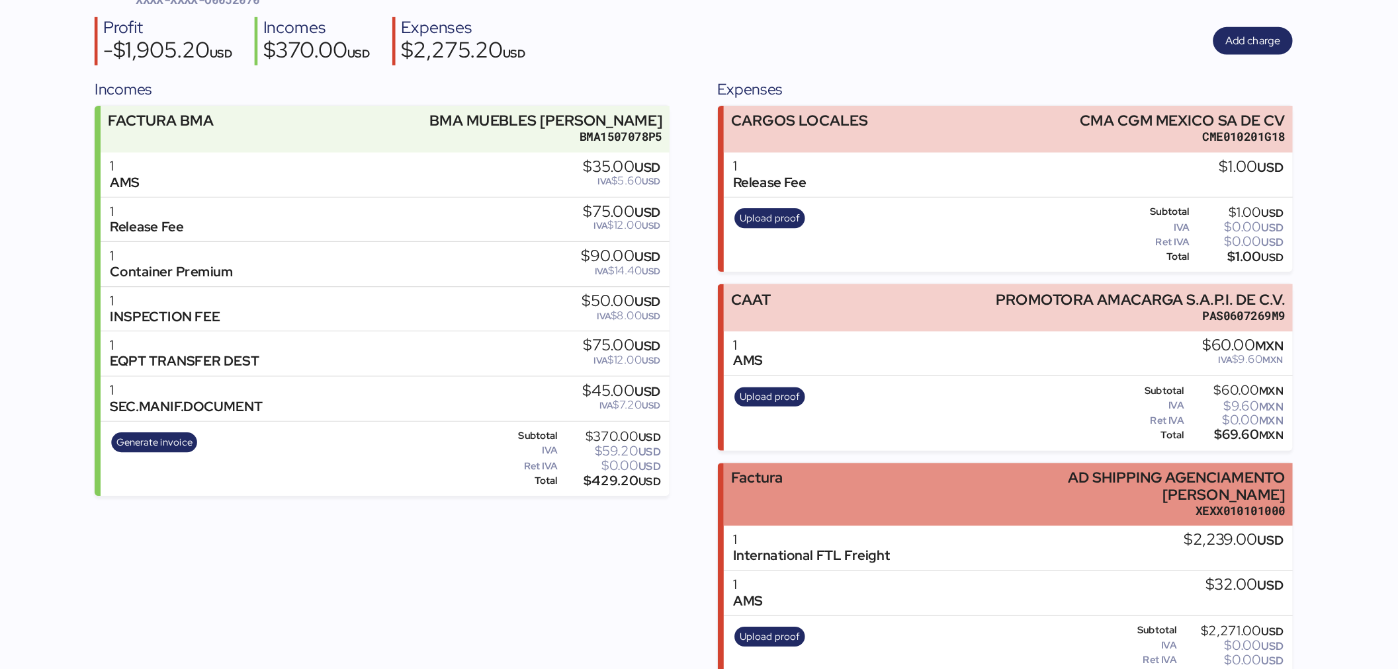
click at [960, 494] on div "Factura AD SHIPPING AGENCIAMENTO [PERSON_NAME] XEXX010101000" at bounding box center [1062, 504] width 491 height 55
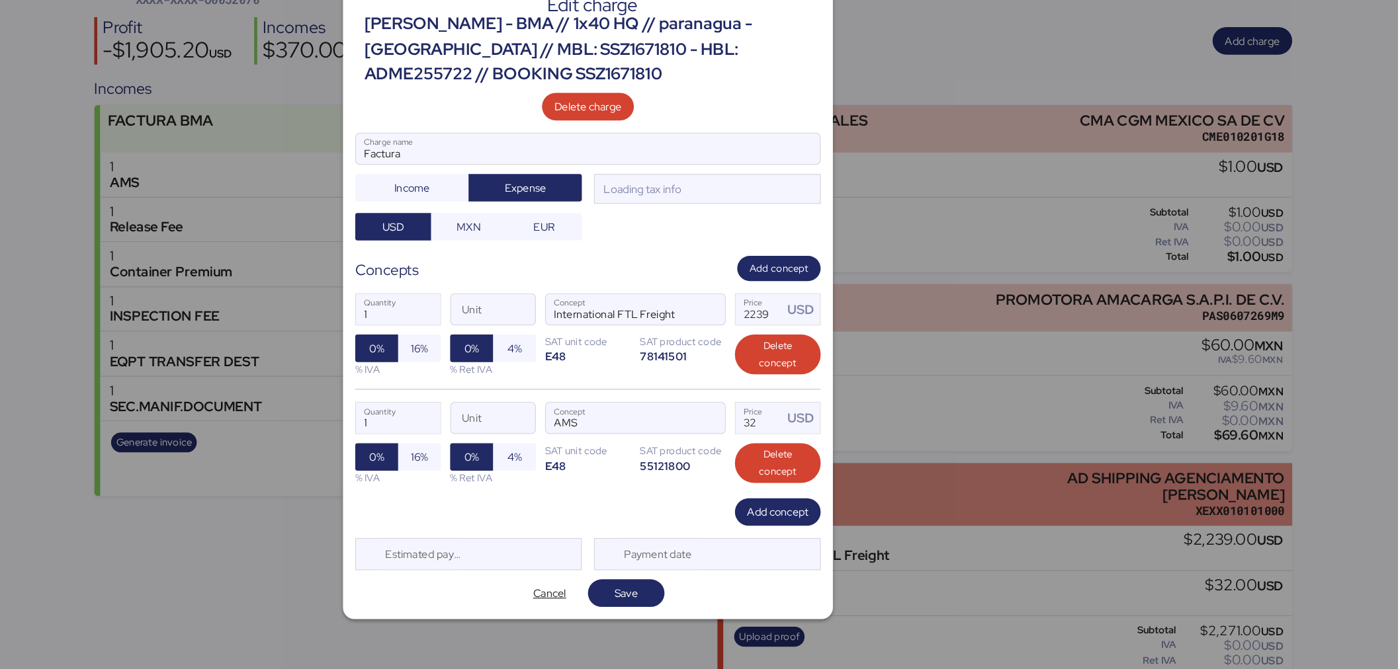
scroll to position [0, 0]
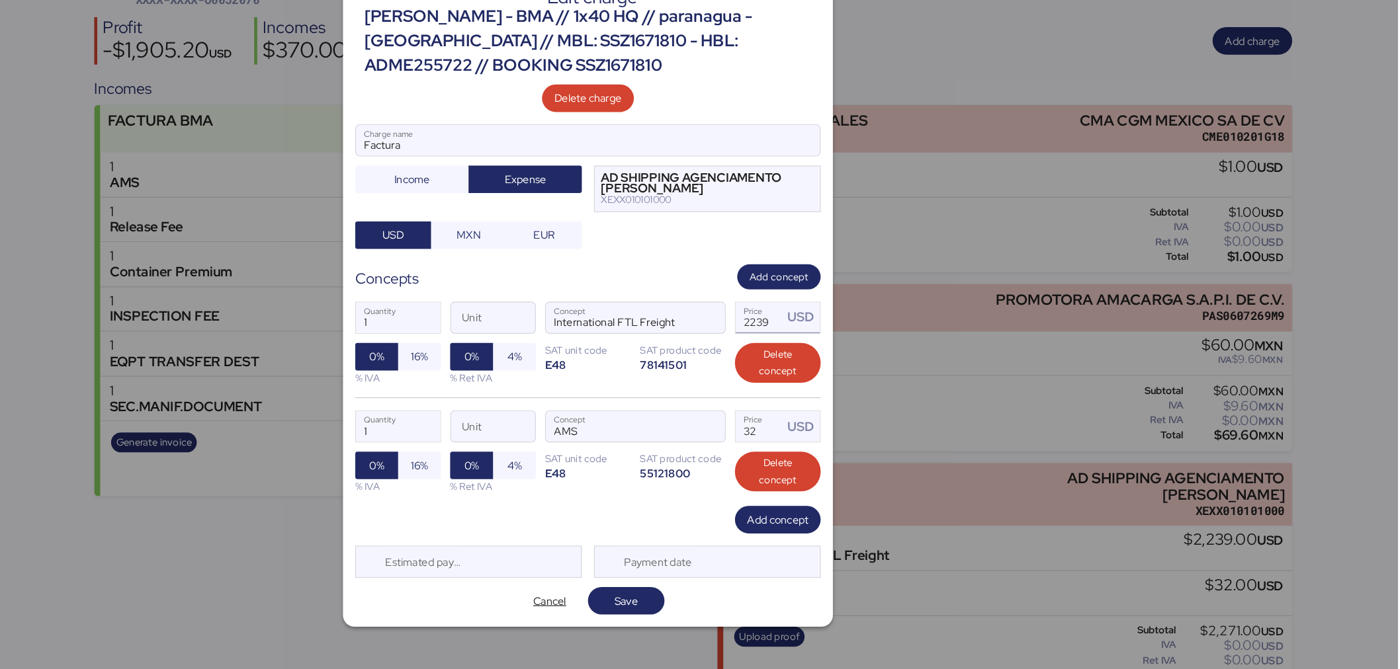
click at [849, 352] on input "2239" at bounding box center [847, 351] width 41 height 26
type input "0"
click at [796, 351] on span "button" at bounding box center [804, 355] width 28 height 28
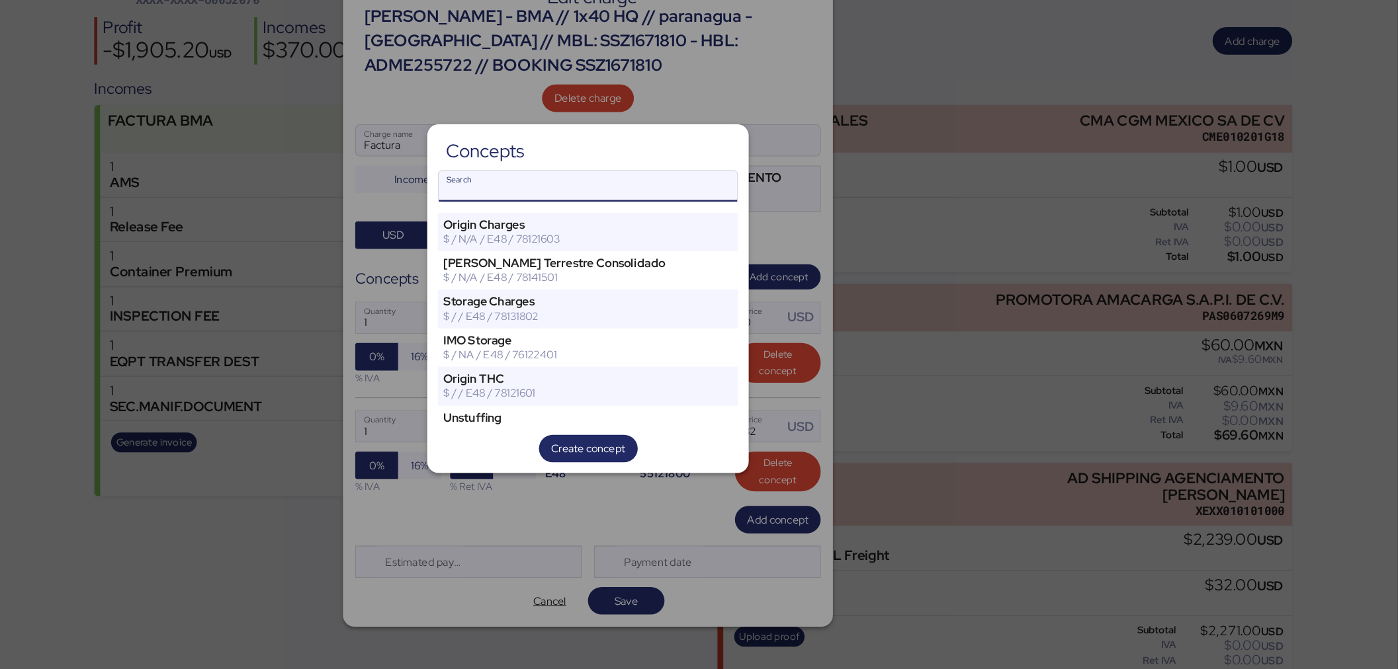
click at [771, 236] on input "Search" at bounding box center [700, 237] width 258 height 26
click at [863, 280] on div at bounding box center [700, 334] width 1400 height 669
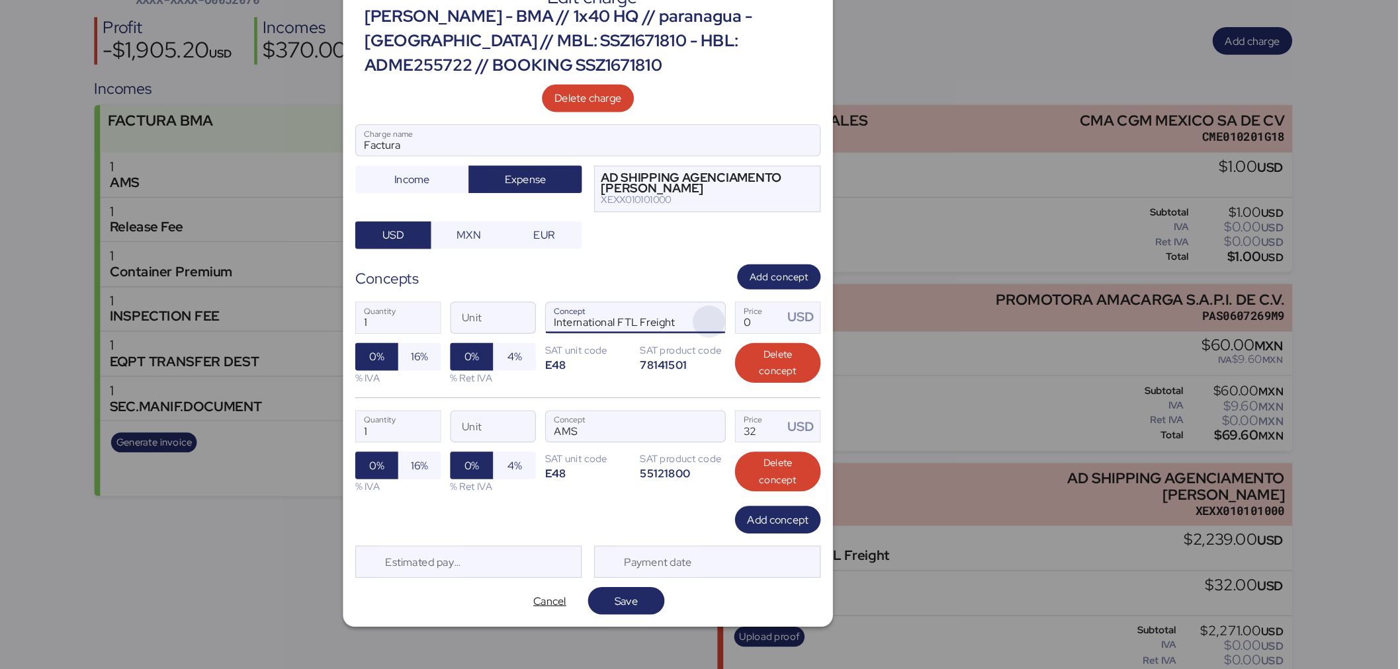
click at [805, 351] on span "button" at bounding box center [804, 355] width 28 height 28
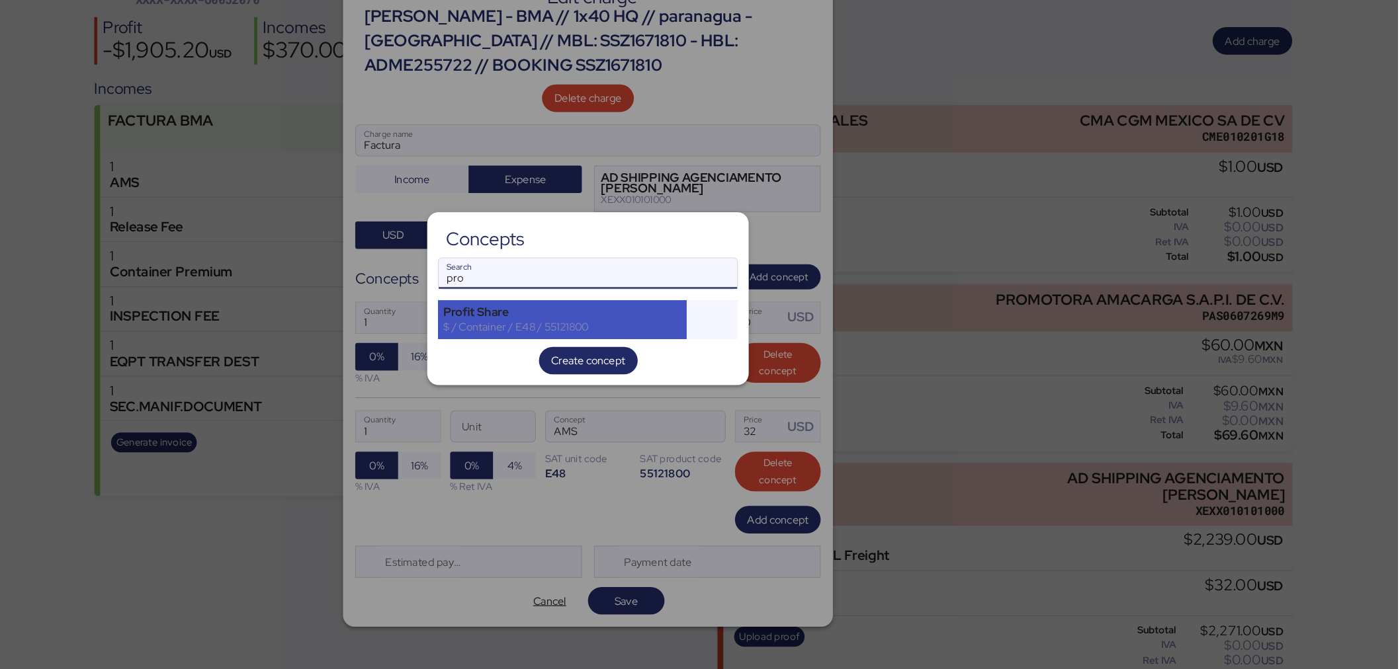
type input "pro"
click at [689, 349] on div "Profit Share" at bounding box center [678, 347] width 206 height 12
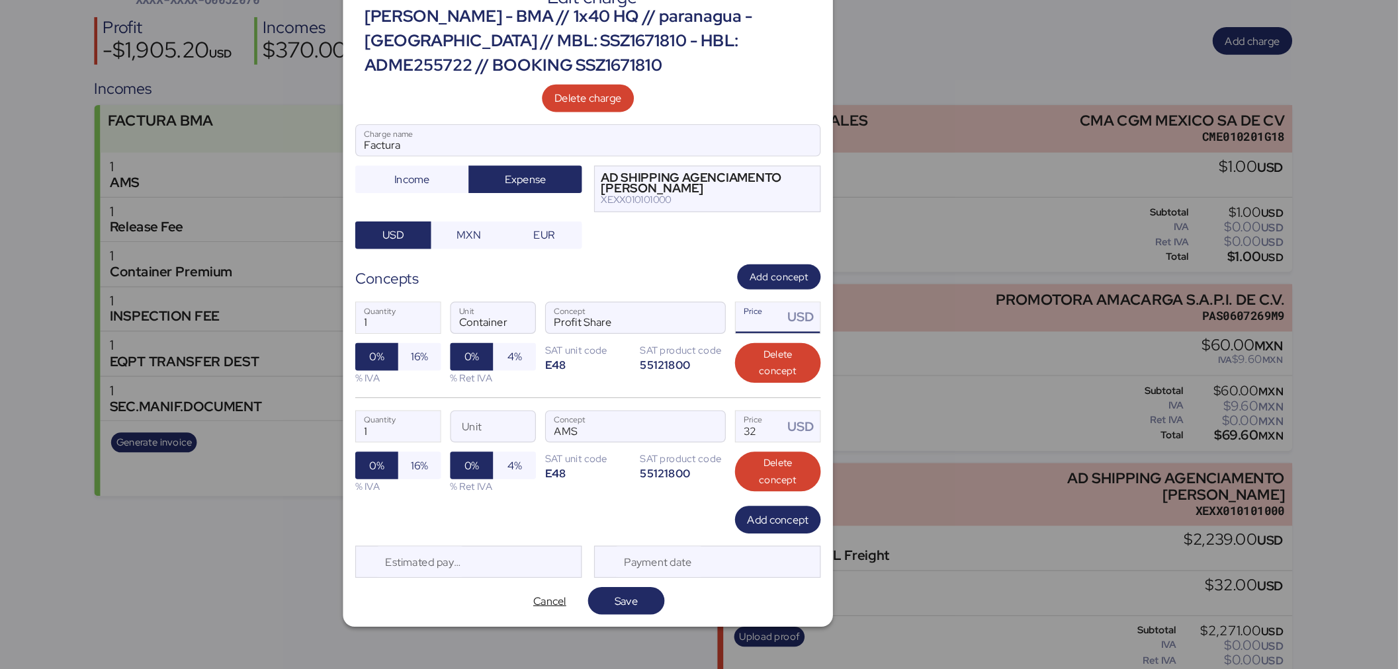
click at [850, 360] on input "Price USD" at bounding box center [847, 351] width 41 height 26
type input "0"
click at [855, 448] on input "32" at bounding box center [847, 445] width 41 height 26
type input "3"
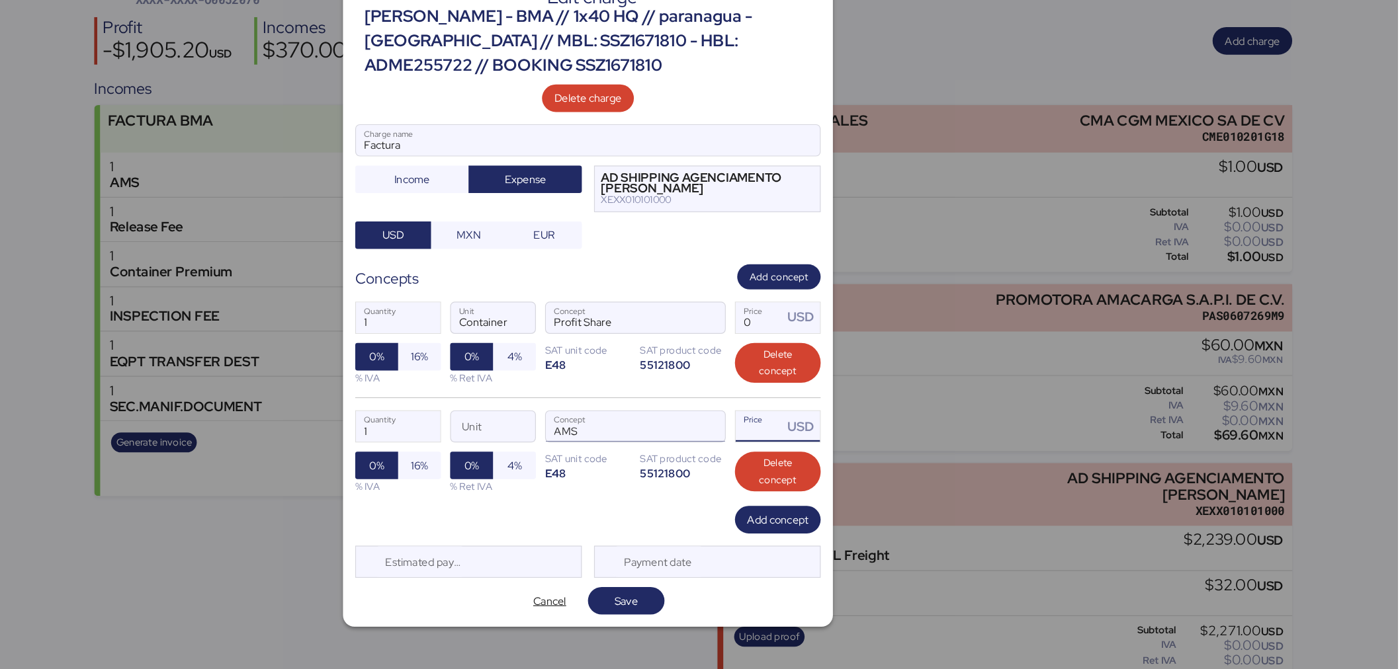
type input "0"
click at [743, 446] on input "AMS" at bounding box center [724, 445] width 123 height 26
click at [847, 357] on input "Price USD" at bounding box center [847, 351] width 41 height 26
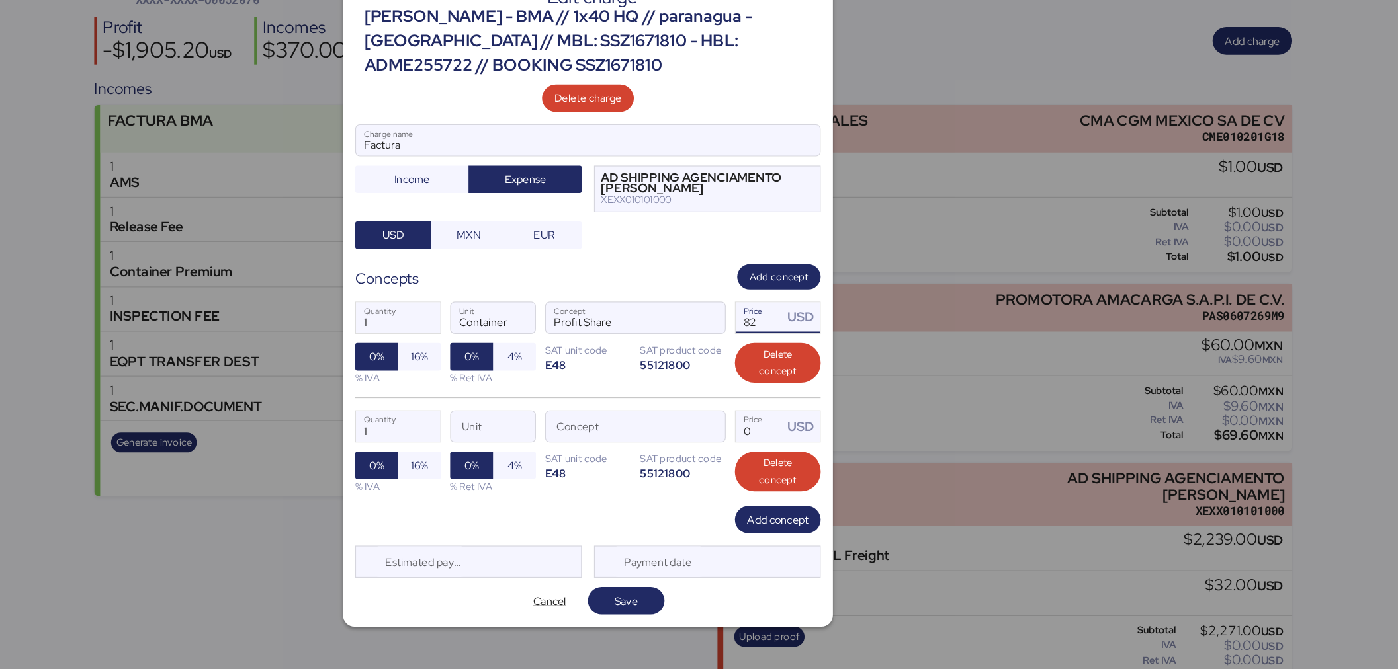
type input "82"
click at [870, 466] on div "1 Quantity Unit Concept 0 Price USD 0% 16% % IVA 0% 4% % Ret IVA SAT unit code …" at bounding box center [700, 467] width 402 height 94
click at [878, 481] on span "Delete concept" at bounding box center [863, 484] width 53 height 29
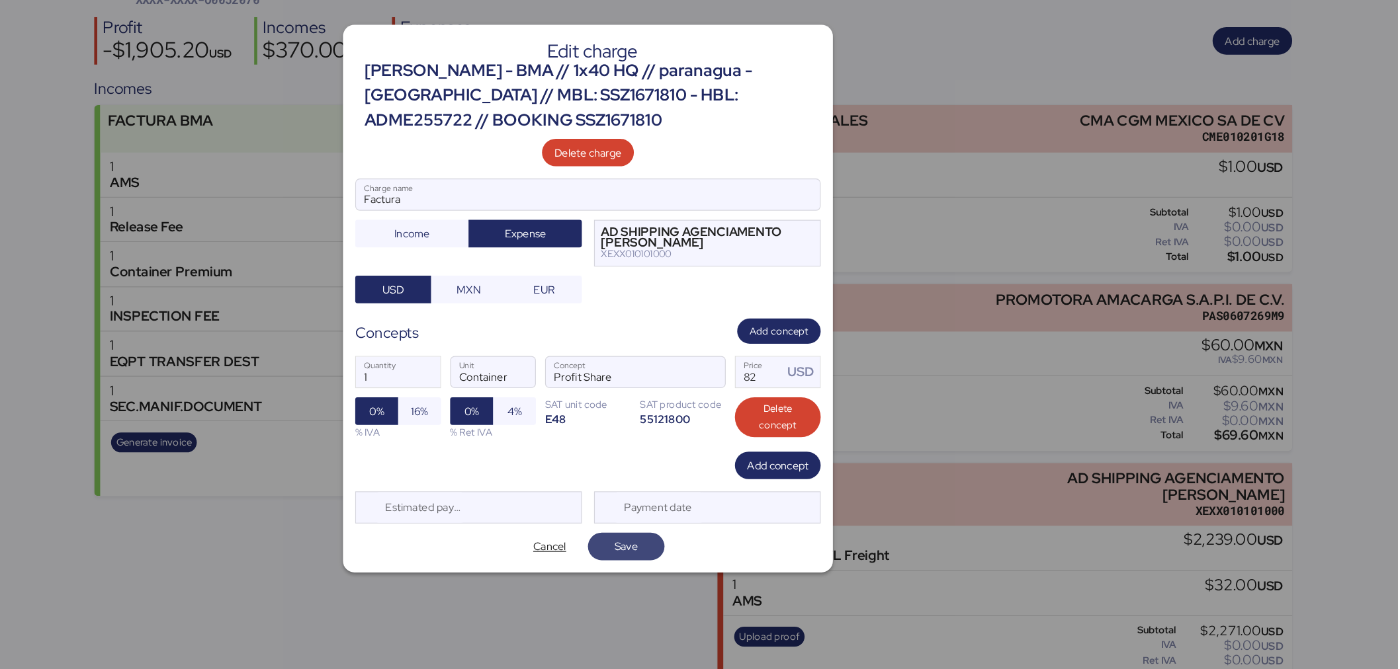
click at [739, 550] on span "Save" at bounding box center [733, 549] width 20 height 16
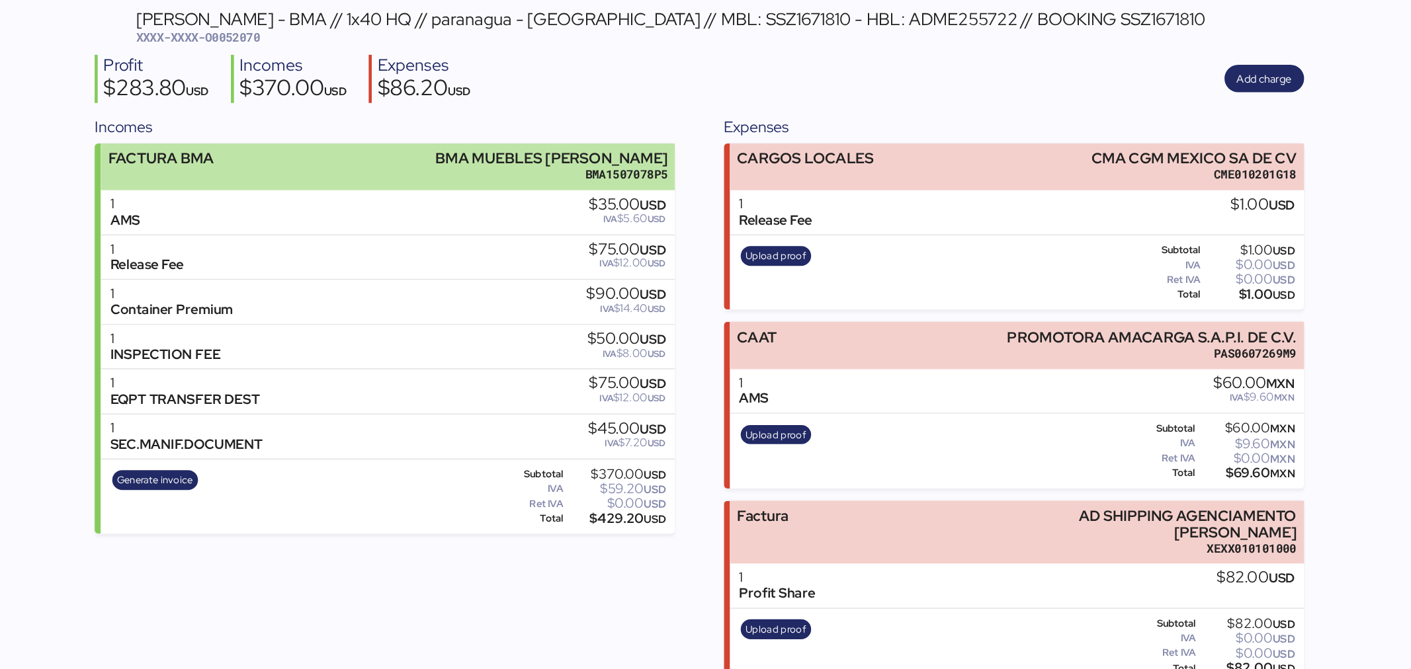
click at [448, 243] on div "FACTURA BMA BMA MUEBLES [PERSON_NAME] BMA1507078P5" at bounding box center [527, 235] width 496 height 40
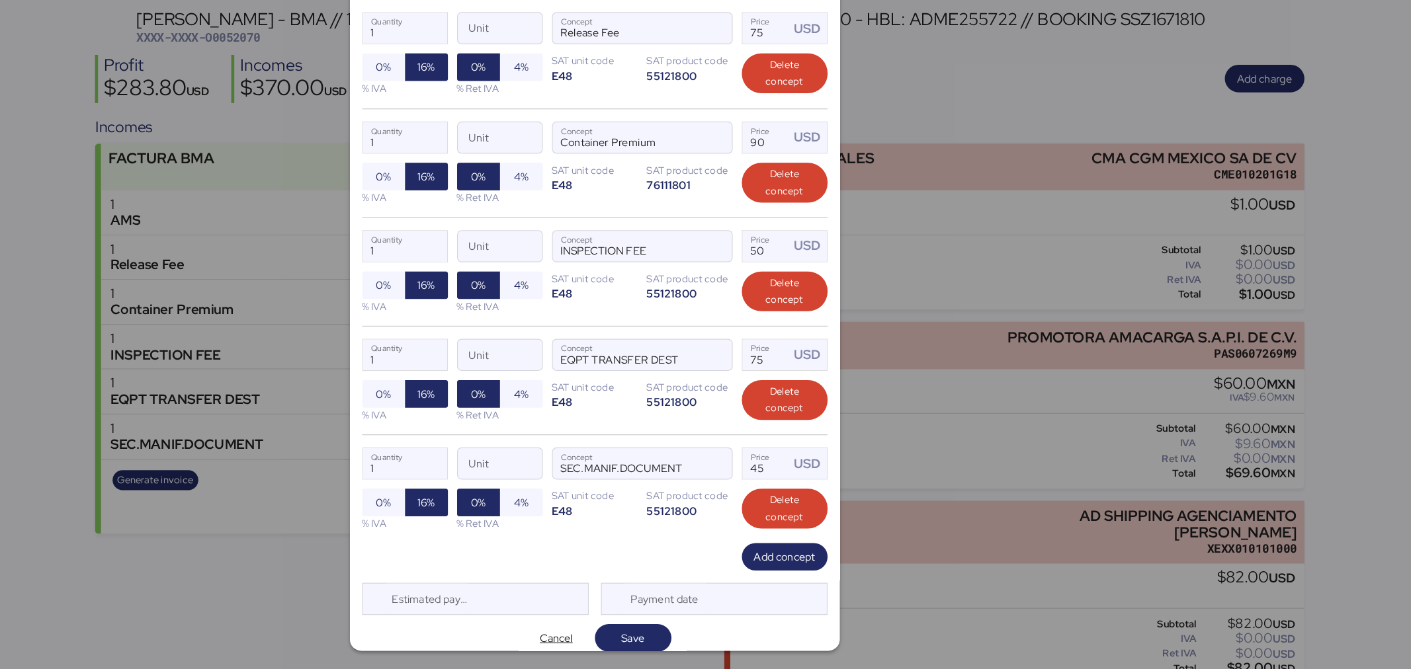
scroll to position [298, 0]
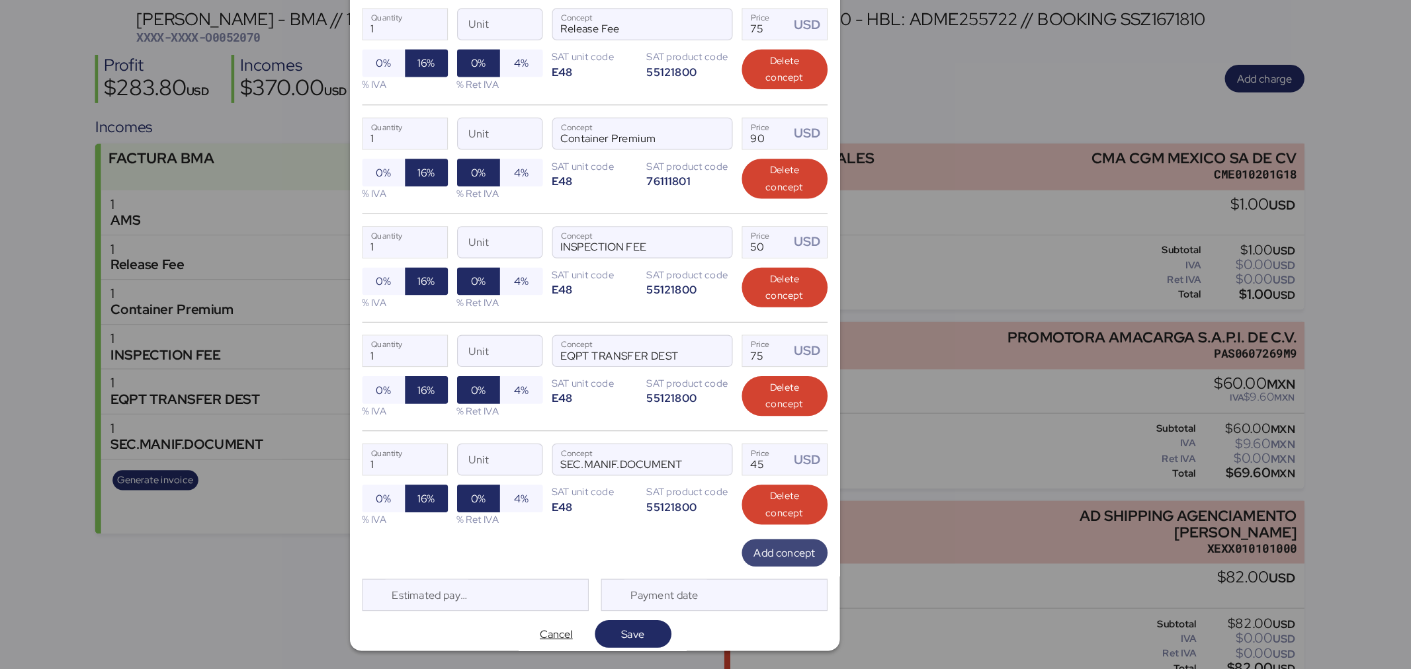
click at [876, 561] on span "Add concept" at bounding box center [869, 569] width 53 height 16
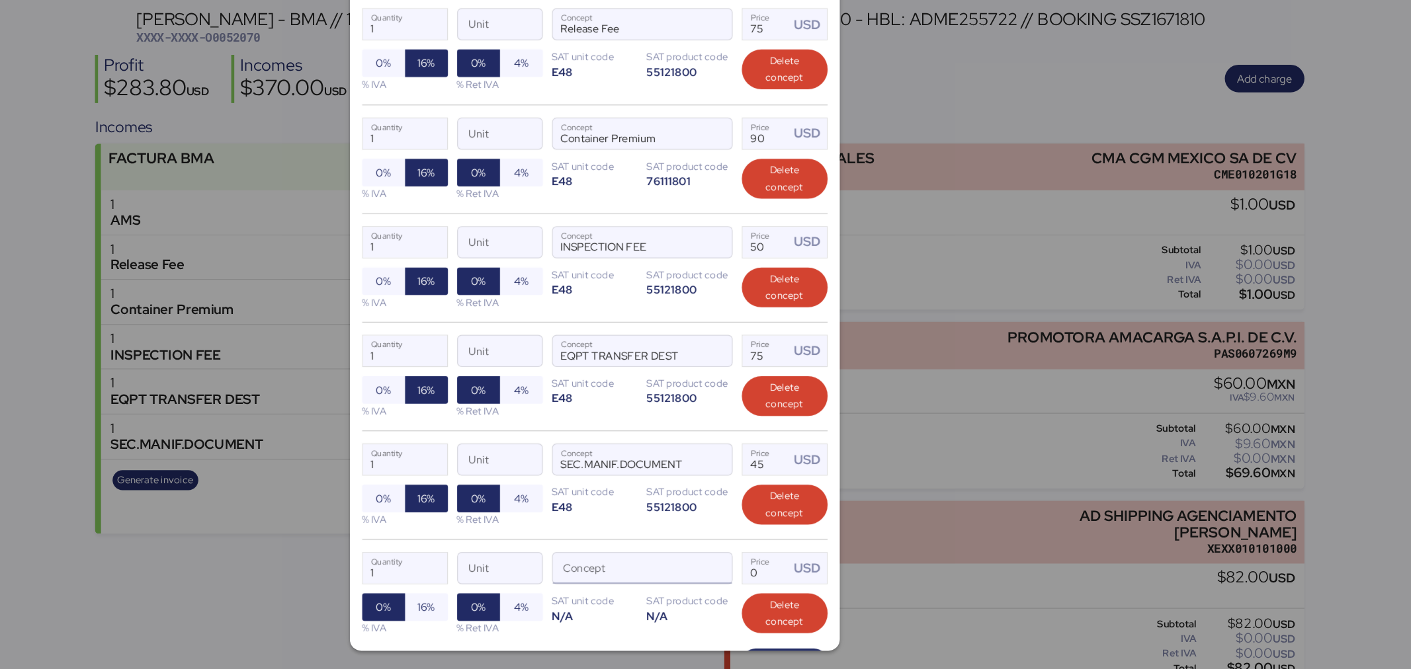
click at [713, 569] on input "Concept" at bounding box center [730, 582] width 123 height 26
click at [796, 572] on span "button" at bounding box center [810, 586] width 28 height 28
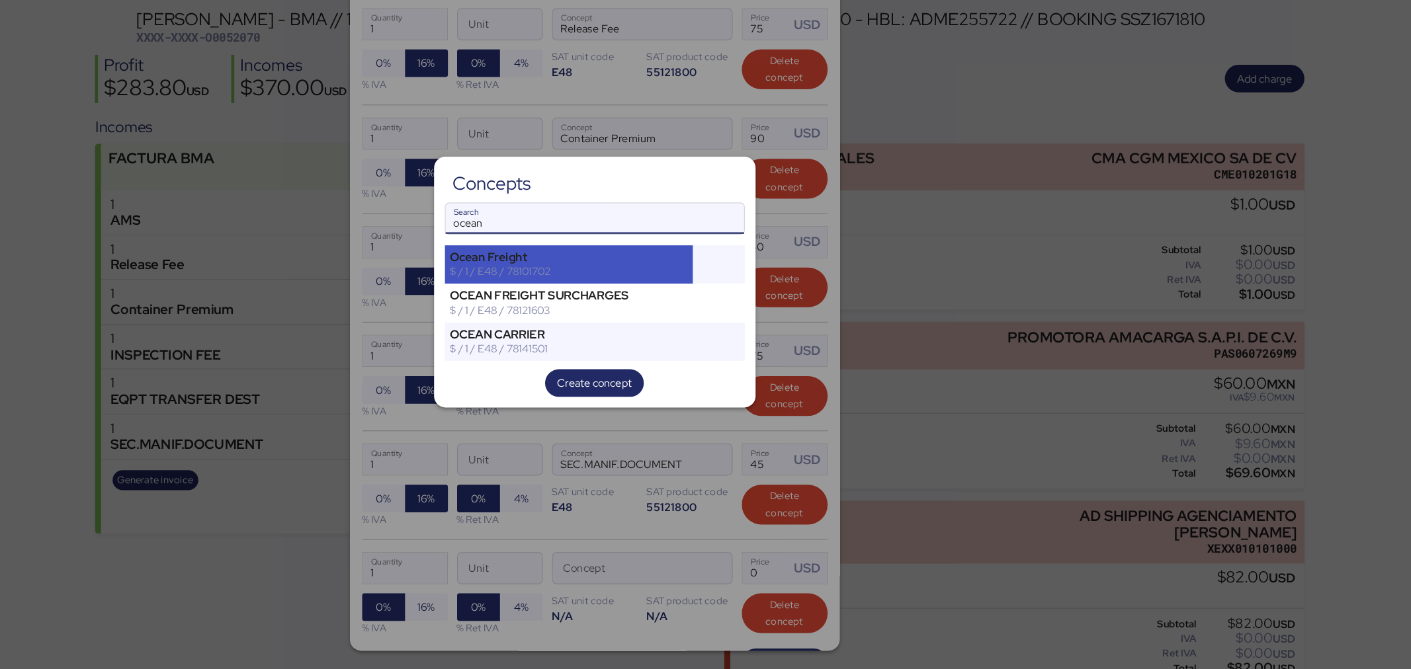
type input "ocean"
click at [744, 311] on div "Ocean Freight" at bounding box center [684, 314] width 206 height 12
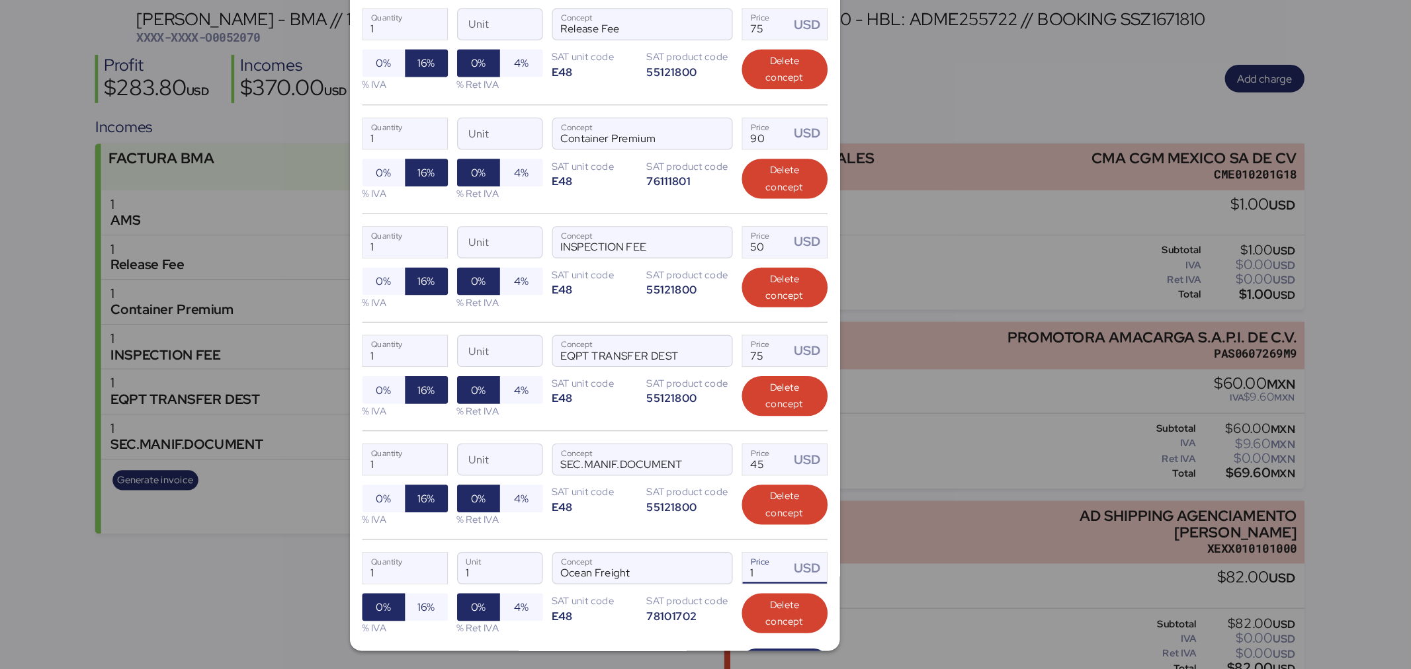
click at [843, 570] on input "1" at bounding box center [853, 582] width 41 height 26
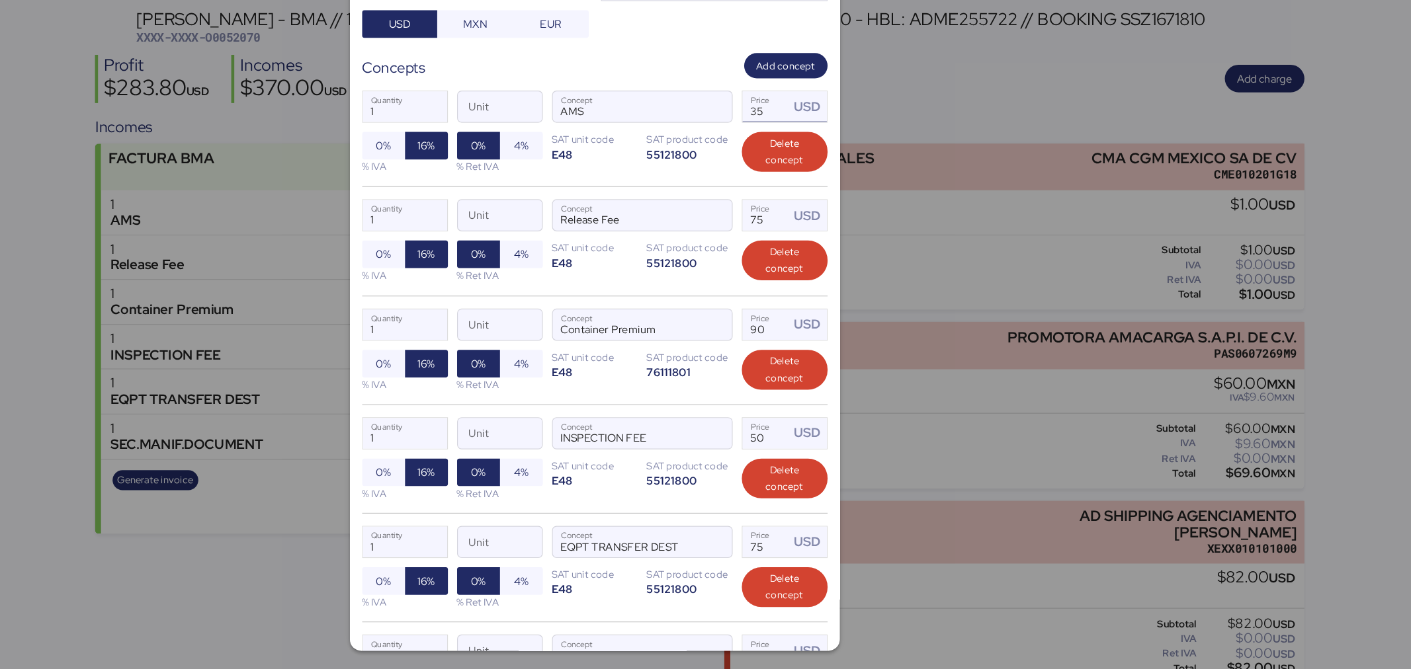
scroll to position [132, 0]
type input "2239"
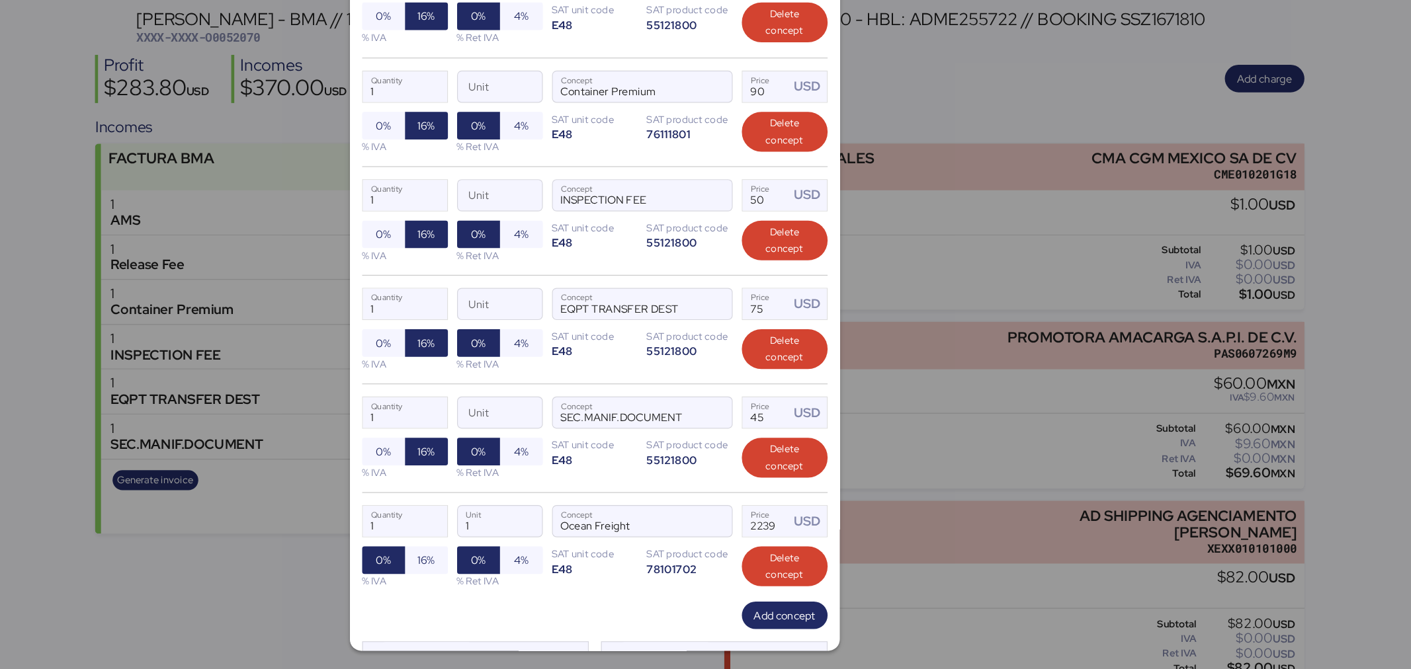
scroll to position [392, 0]
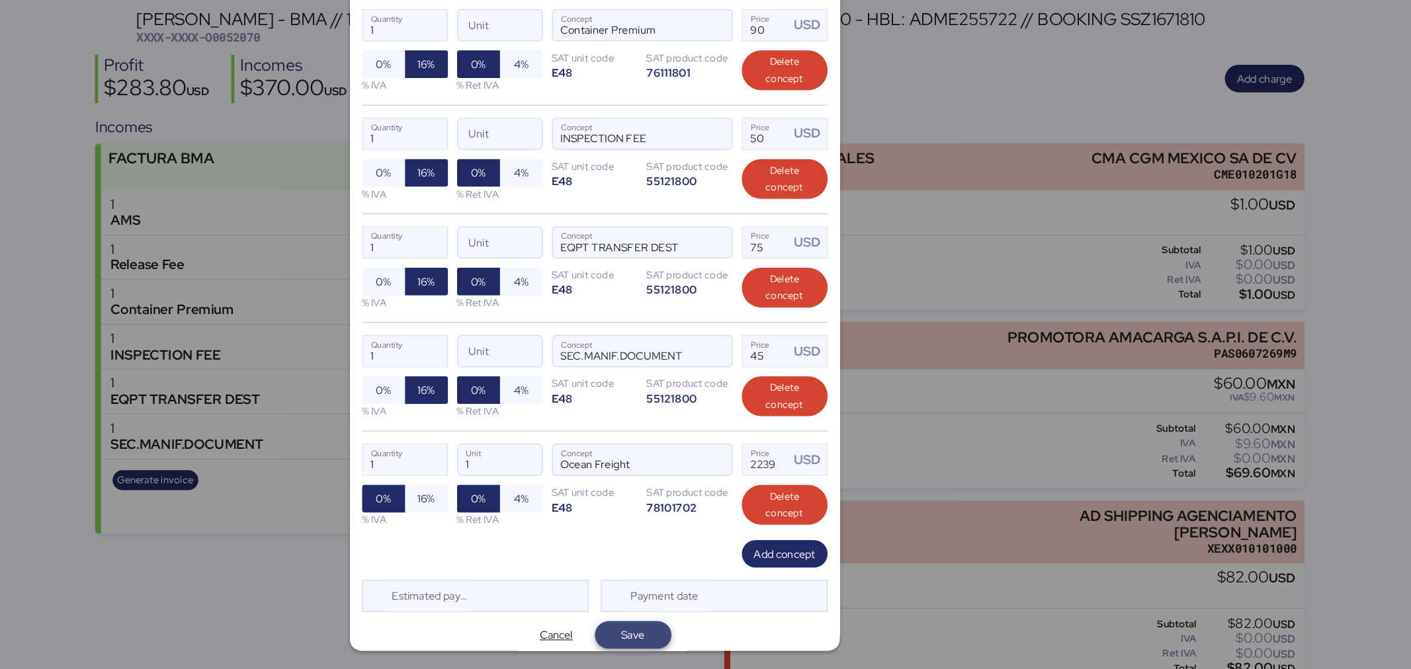
click at [747, 635] on span "Save" at bounding box center [738, 639] width 45 height 19
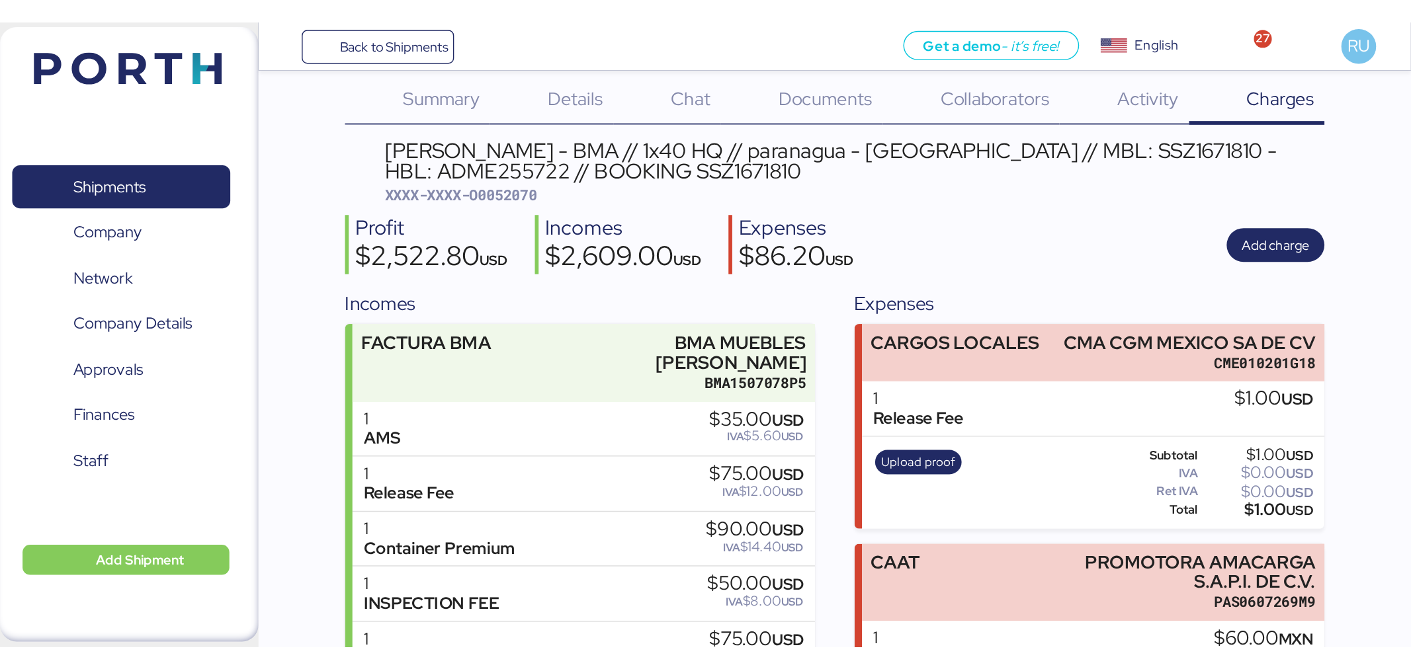
scroll to position [0, 0]
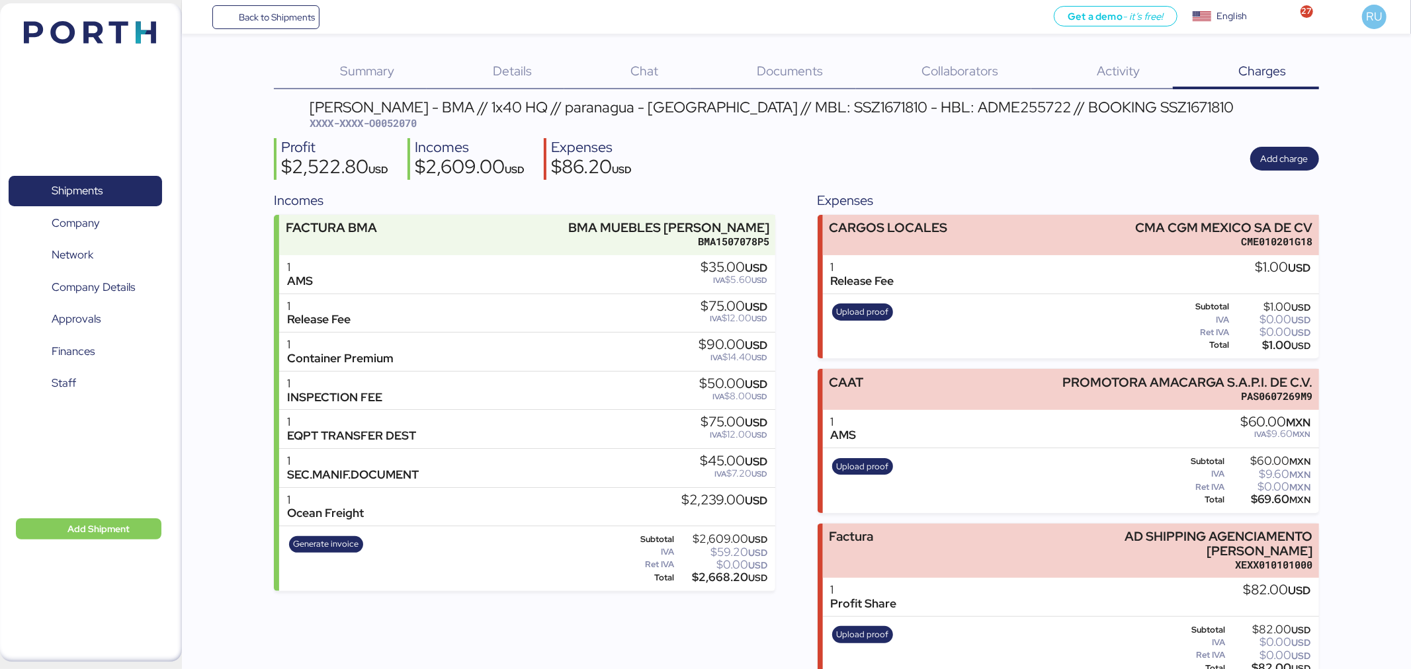
click at [903, 108] on div "[PERSON_NAME] - BMA // 1x40 HQ // paranagua - [GEOGRAPHIC_DATA] // MBL: SSZ1671…" at bounding box center [772, 107] width 924 height 15
copy div "ADME255722"
click at [842, 628] on span "Upload proof" at bounding box center [862, 635] width 52 height 15
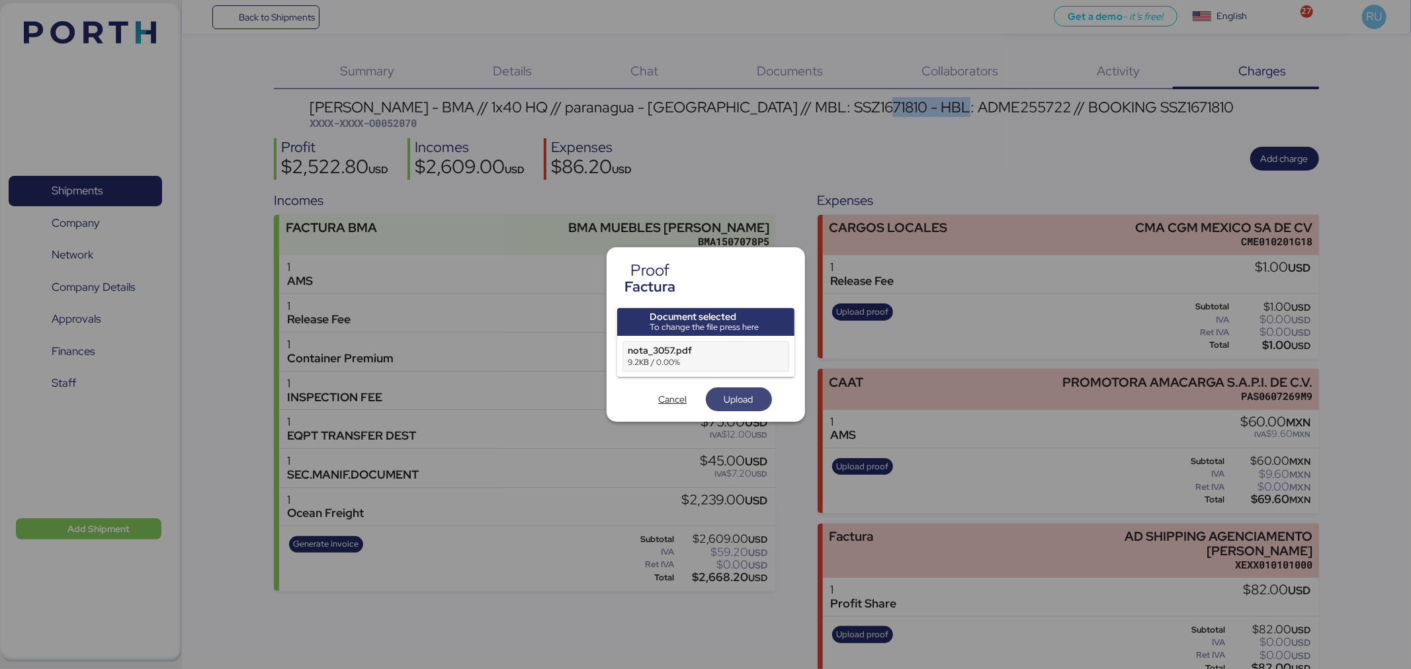
click at [749, 399] on span "Upload" at bounding box center [738, 400] width 29 height 16
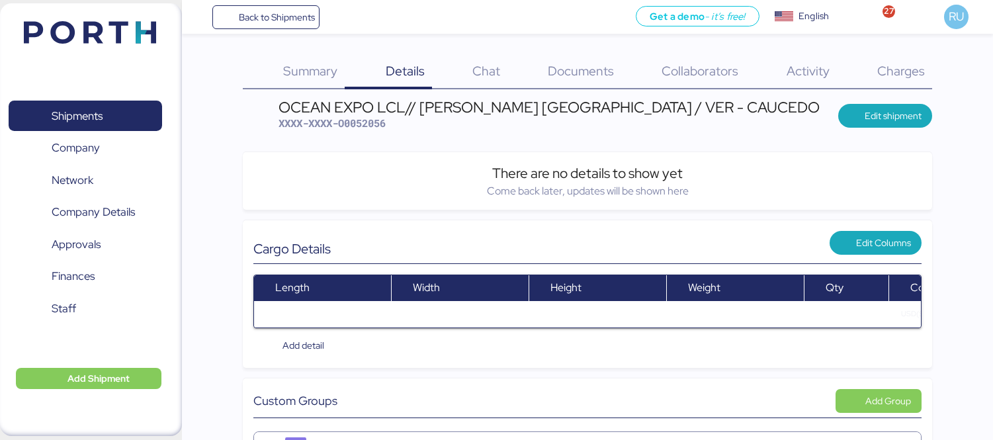
scroll to position [640, 0]
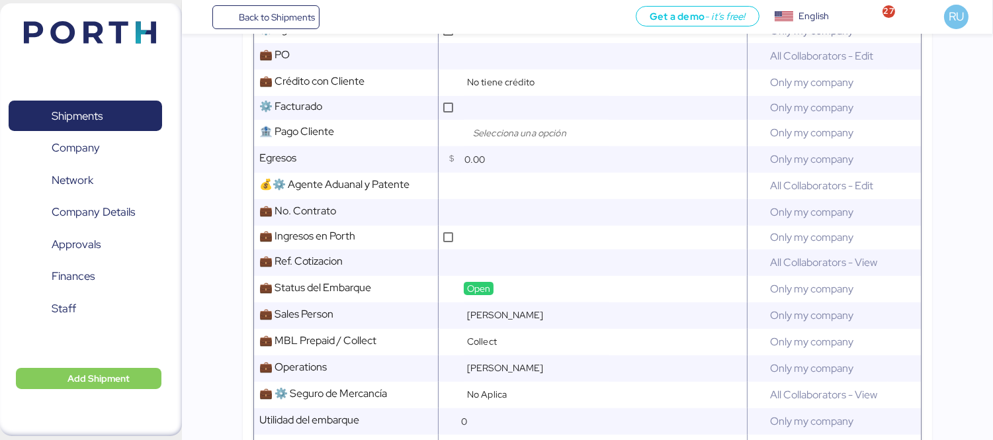
click at [115, 29] on img at bounding box center [90, 32] width 132 height 22
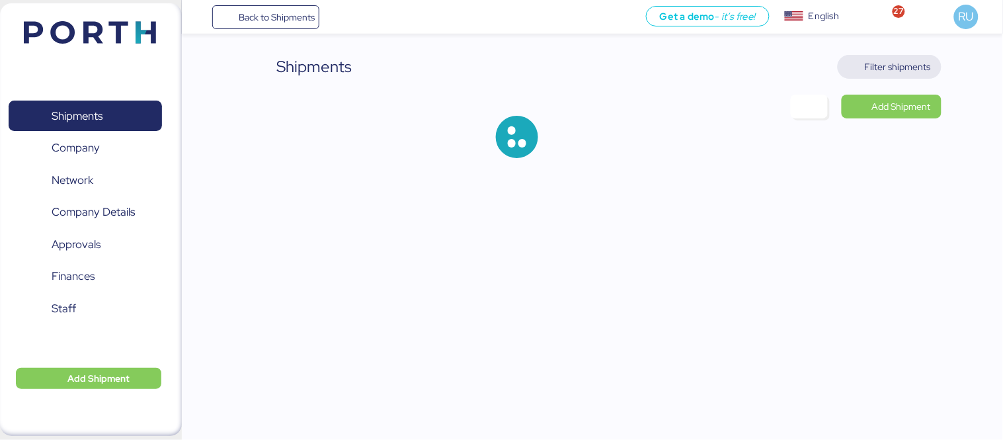
click at [914, 73] on span "Filter shipments" at bounding box center [898, 67] width 66 height 16
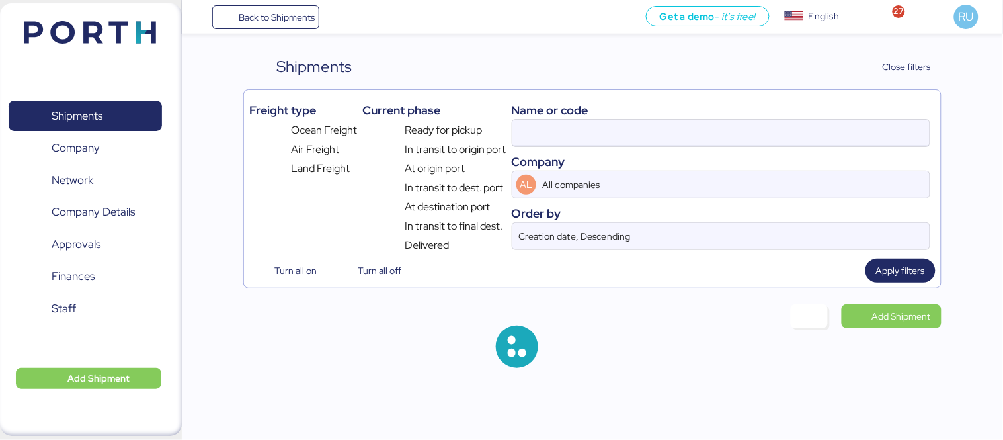
click at [684, 131] on input at bounding box center [721, 133] width 417 height 26
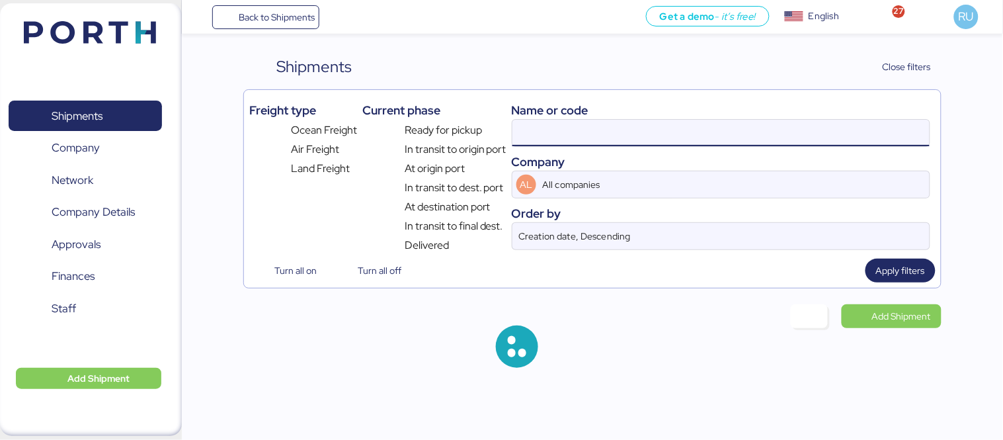
paste input "ADME255722"
type input "ADME255722"
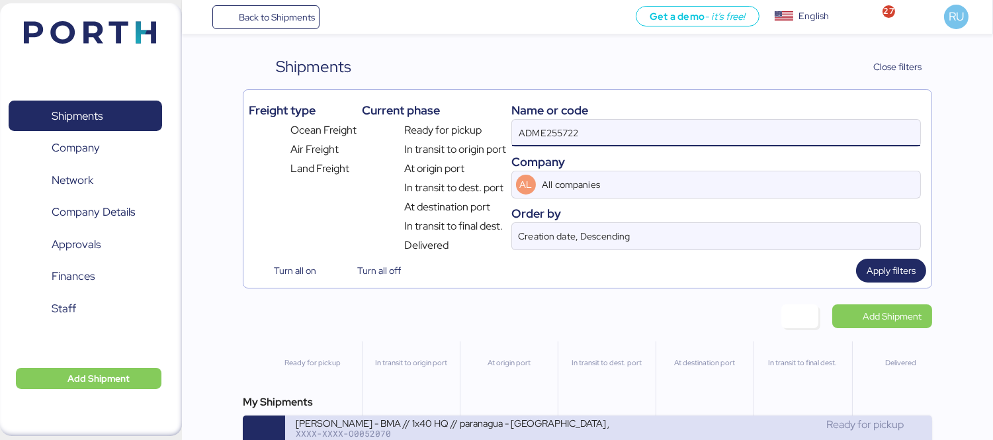
click at [493, 427] on div "[PERSON_NAME] - BMA // 1x40 HQ // paranagua - [GEOGRAPHIC_DATA] // MBL: SSZ1671…" at bounding box center [452, 422] width 313 height 11
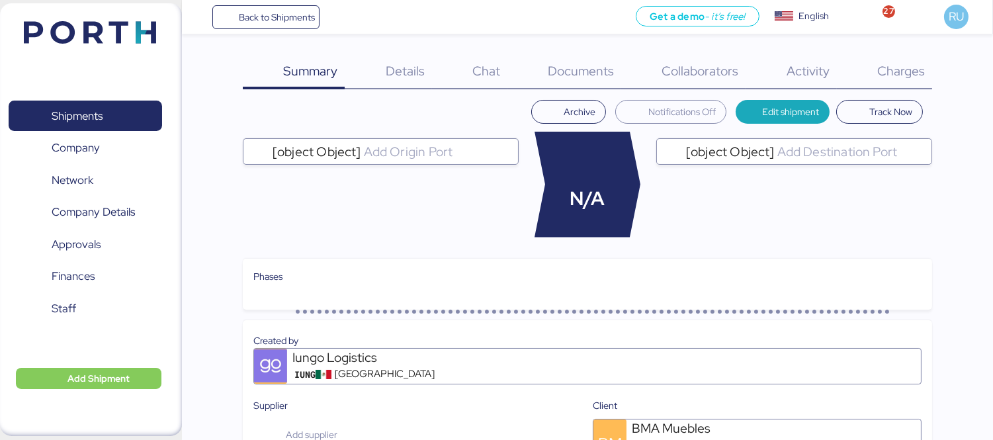
click at [909, 74] on span "Charges" at bounding box center [901, 70] width 48 height 17
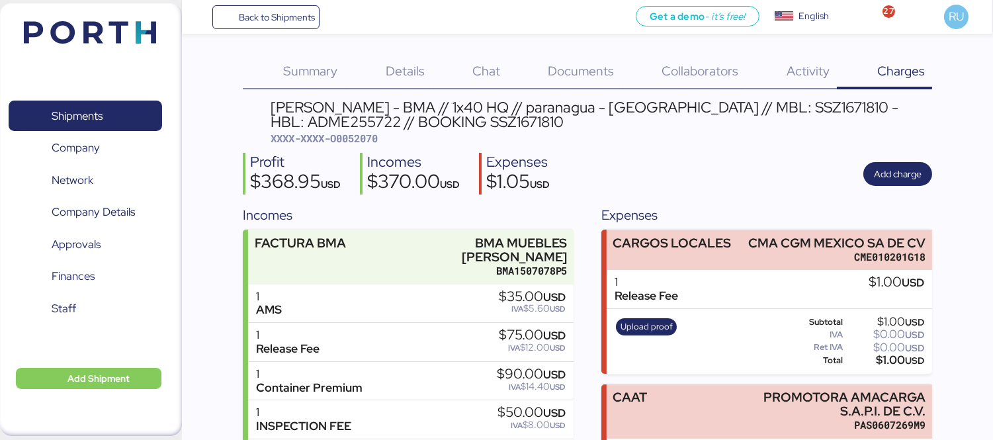
scroll to position [137, 0]
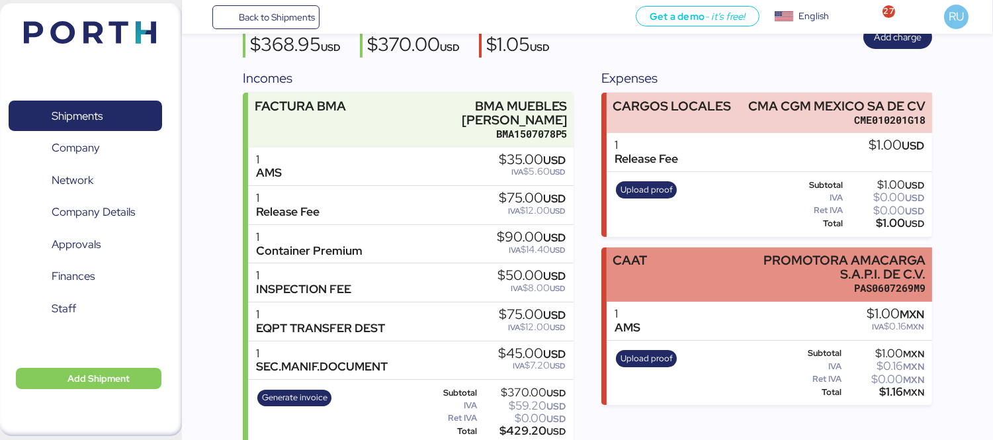
click at [738, 276] on div "PROMOTORA AMACARGA S.A.P.I. DE C.V." at bounding box center [832, 267] width 188 height 28
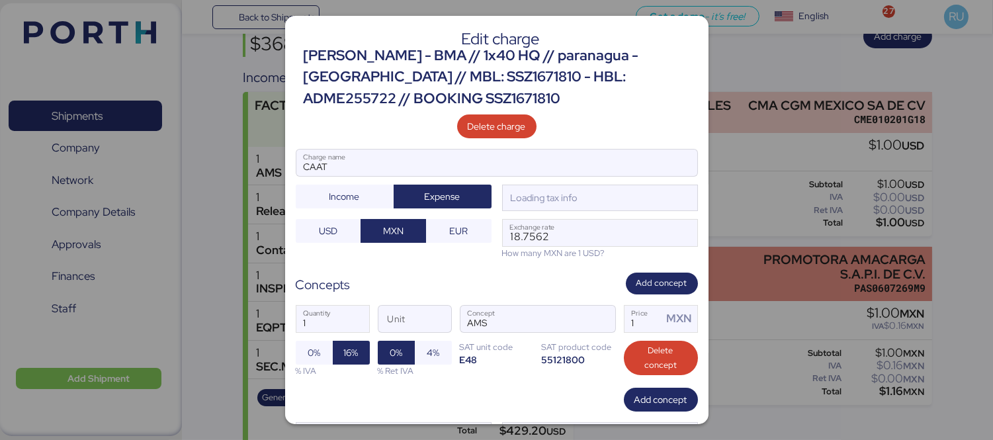
scroll to position [0, 0]
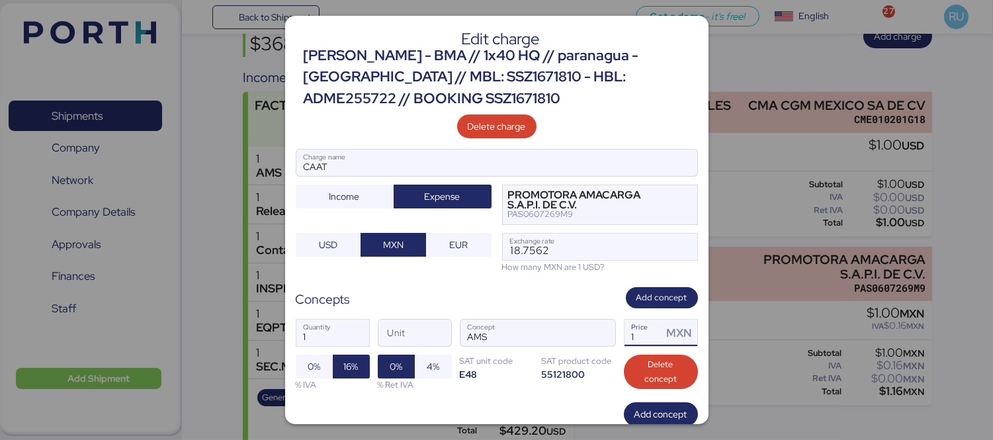
click at [639, 333] on input "1" at bounding box center [643, 332] width 38 height 26
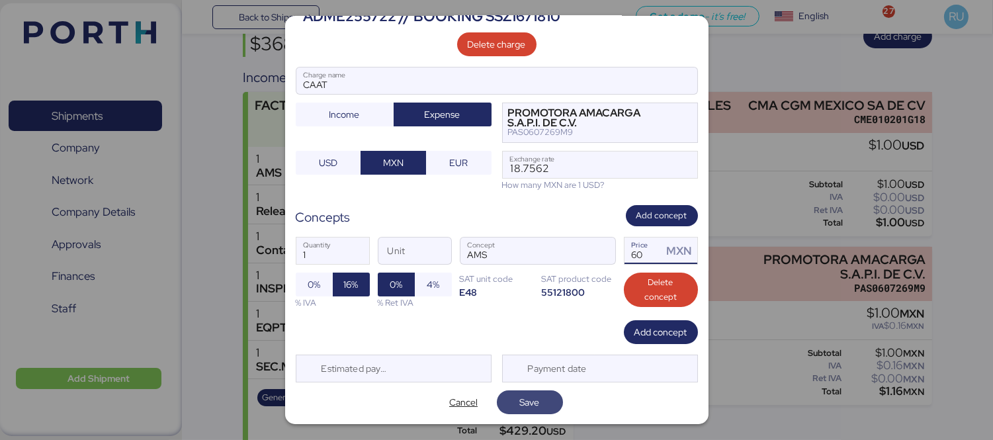
type input "60"
click at [532, 402] on span "Save" at bounding box center [530, 402] width 20 height 16
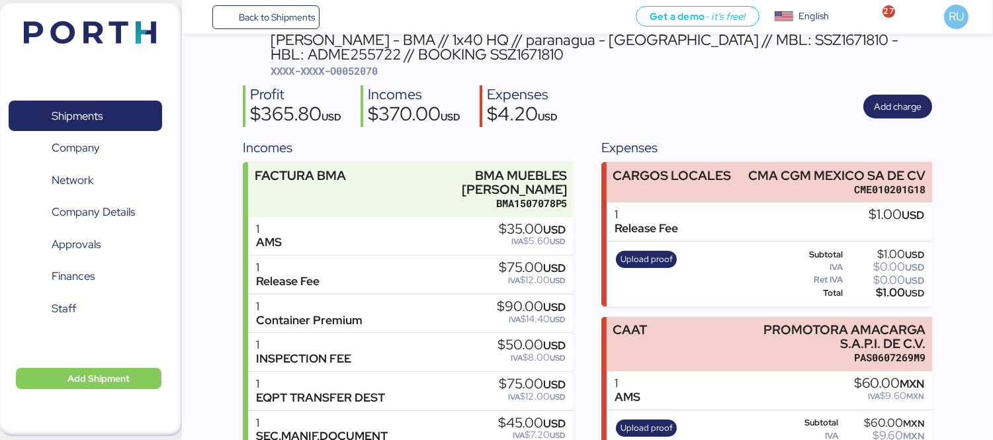
scroll to position [68, 0]
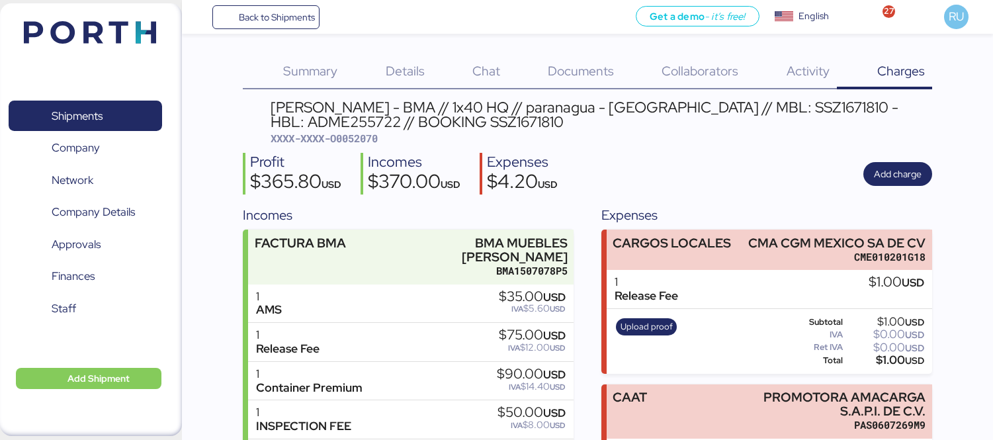
scroll to position [68, 0]
